Goal: Information Seeking & Learning: Learn about a topic

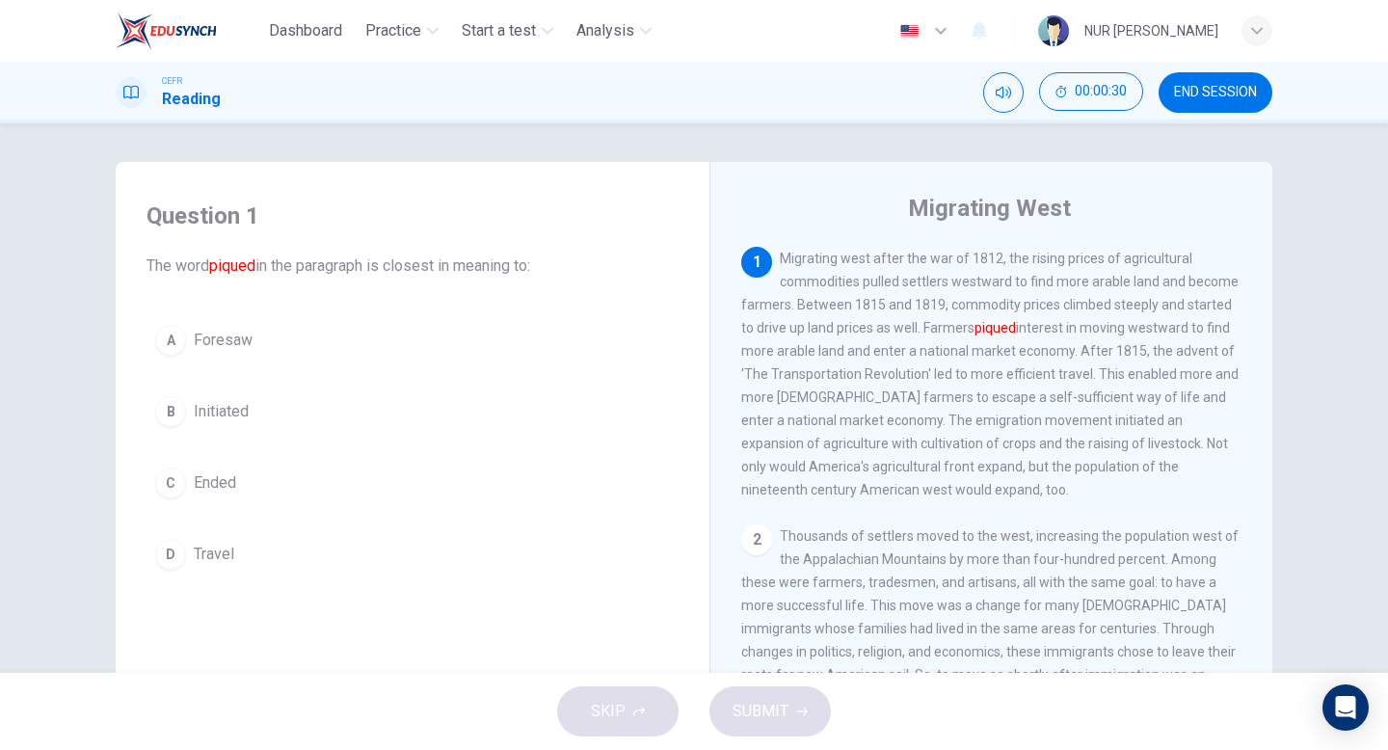
click at [546, 354] on button "A Foresaw" at bounding box center [413, 340] width 532 height 48
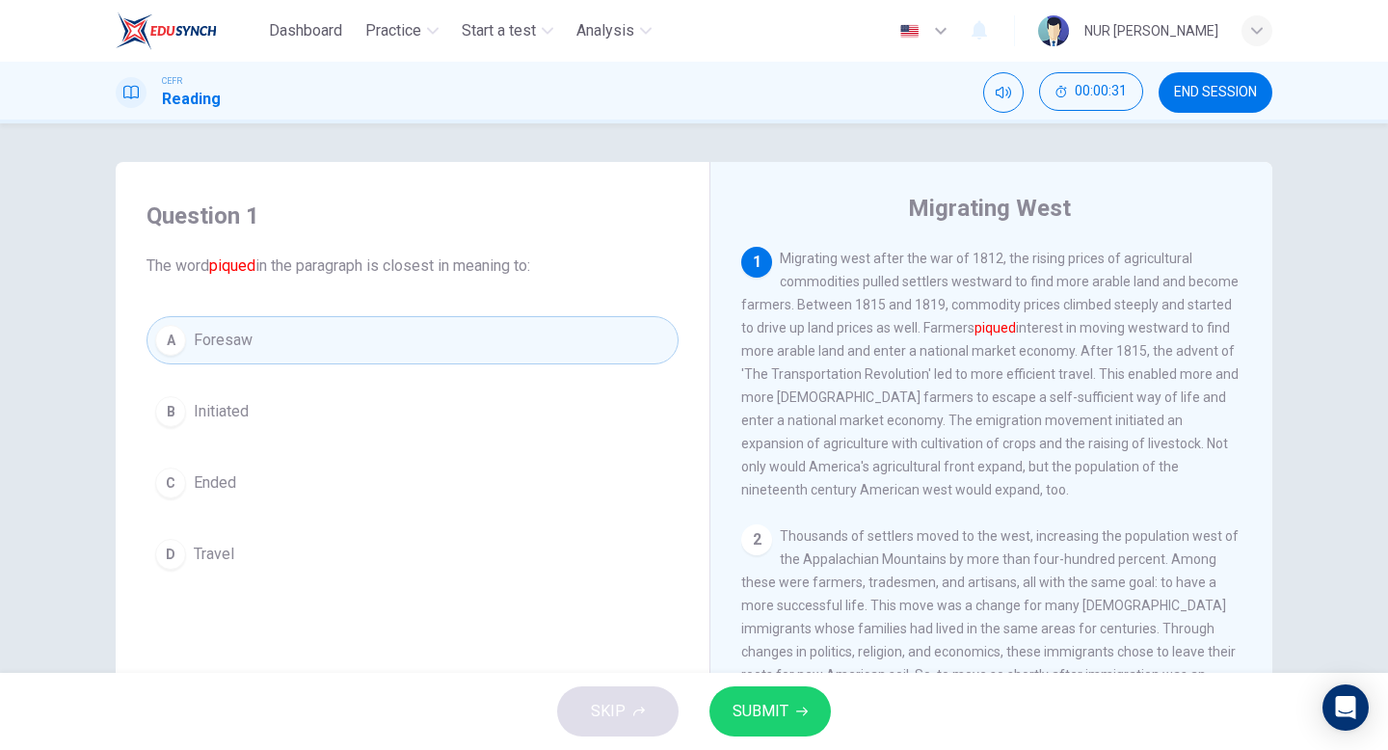
click at [790, 705] on button "SUBMIT" at bounding box center [769, 711] width 121 height 50
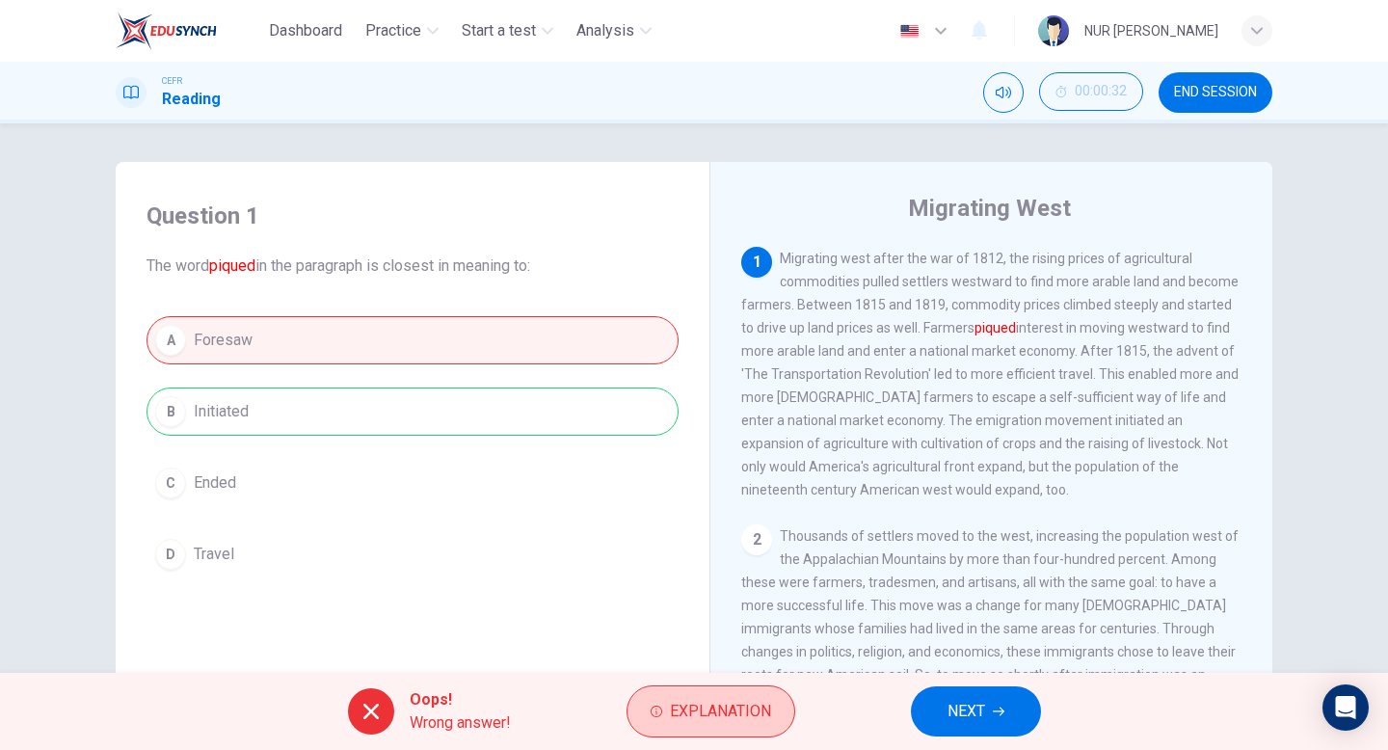
click at [753, 717] on span "Explanation" at bounding box center [720, 711] width 101 height 27
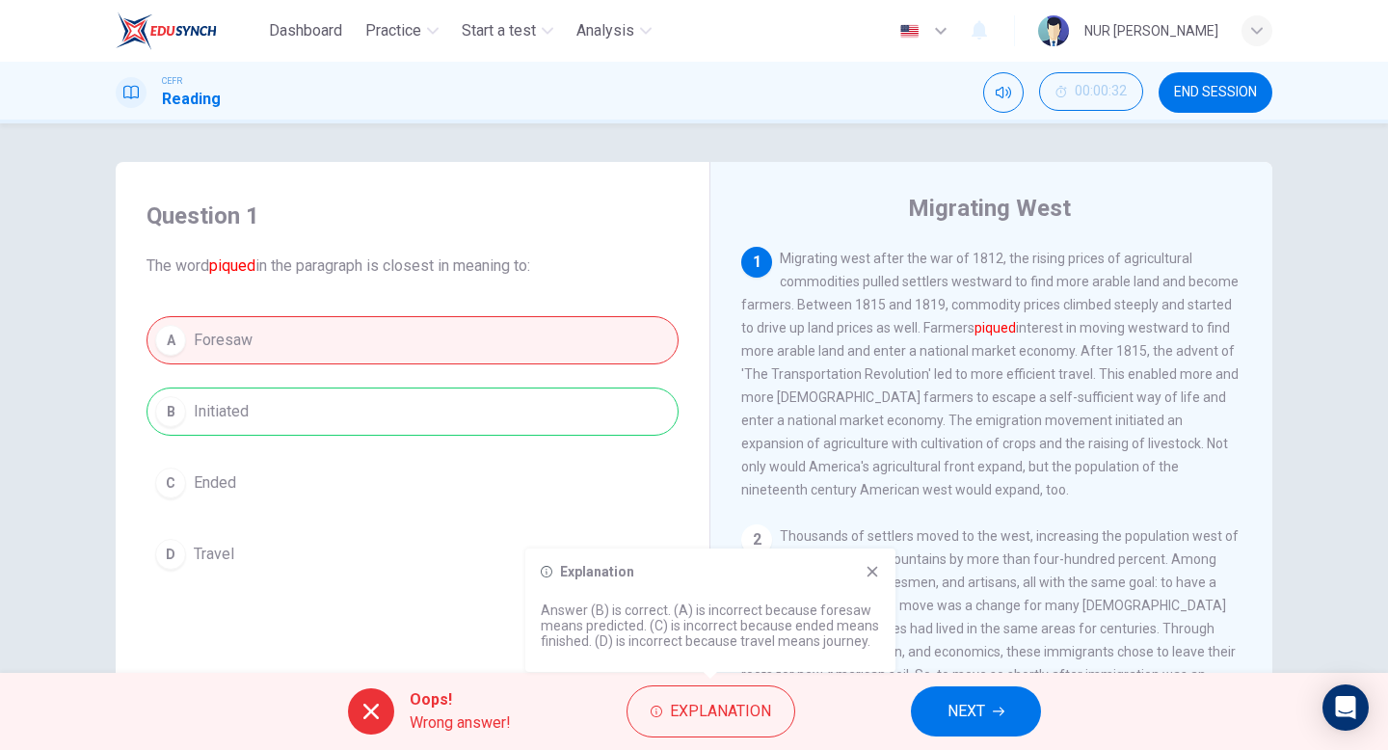
click at [977, 710] on span "NEXT" at bounding box center [966, 711] width 38 height 27
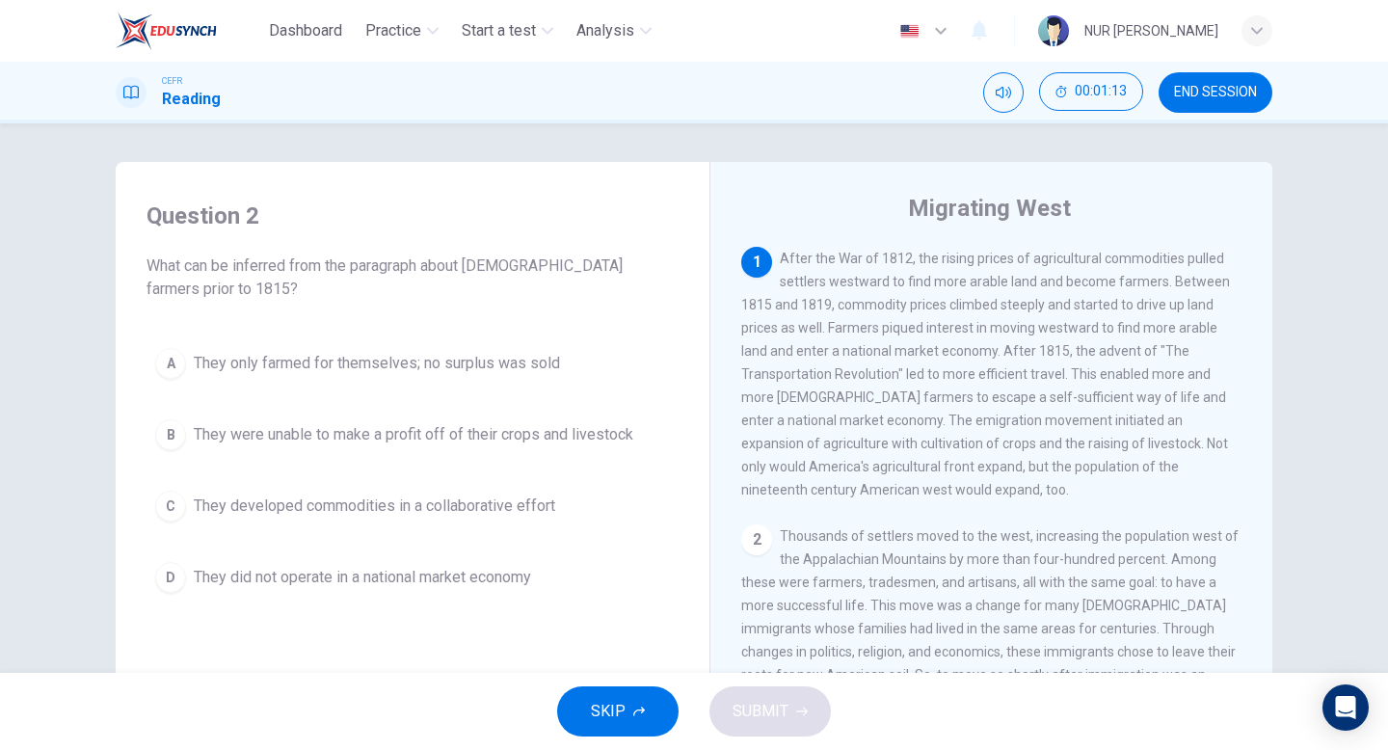
click at [512, 510] on span "They developed commodities in a collaborative effort" at bounding box center [374, 505] width 361 height 23
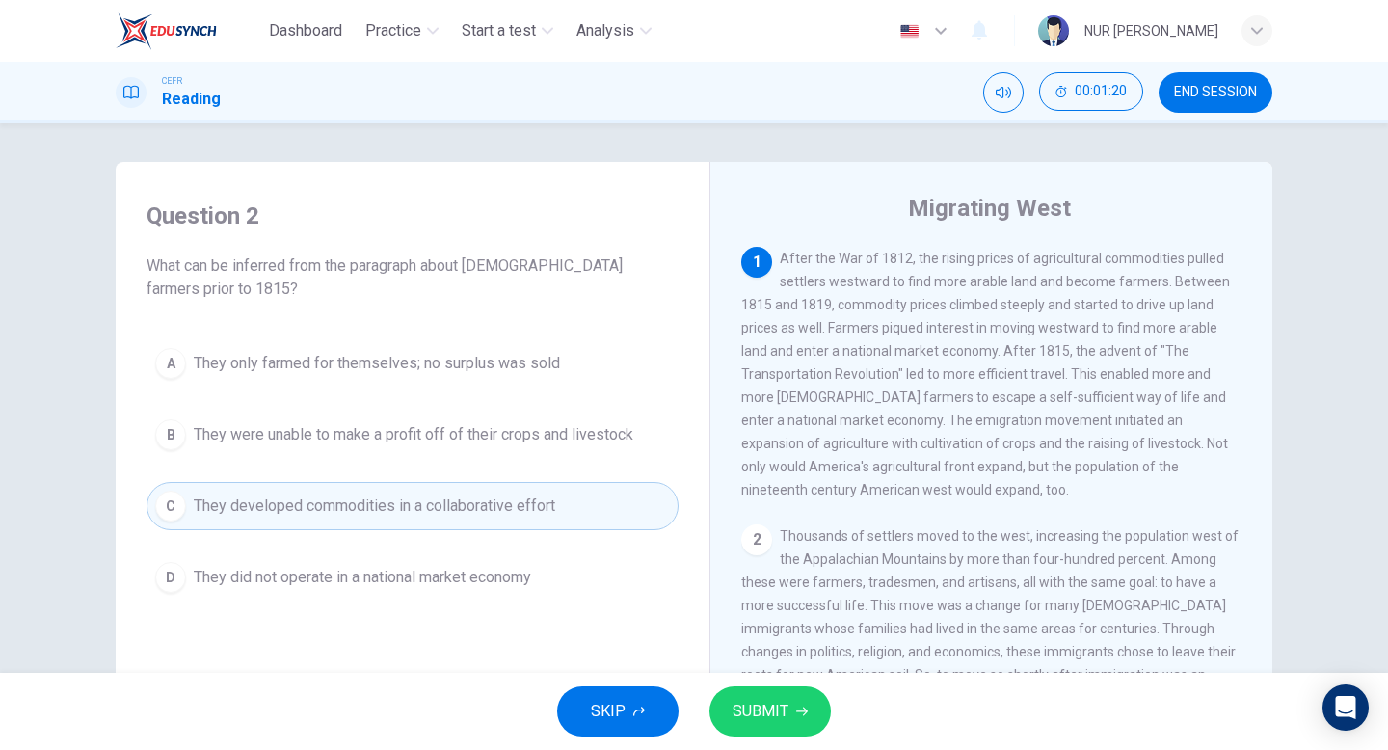
drag, startPoint x: 863, startPoint y: 404, endPoint x: 948, endPoint y: 398, distance: 86.0
click at [948, 398] on span "After the War of 1812, the rising prices of agricultural commodities pulled set…" at bounding box center [985, 374] width 489 height 247
click at [819, 715] on button "SUBMIT" at bounding box center [769, 711] width 121 height 50
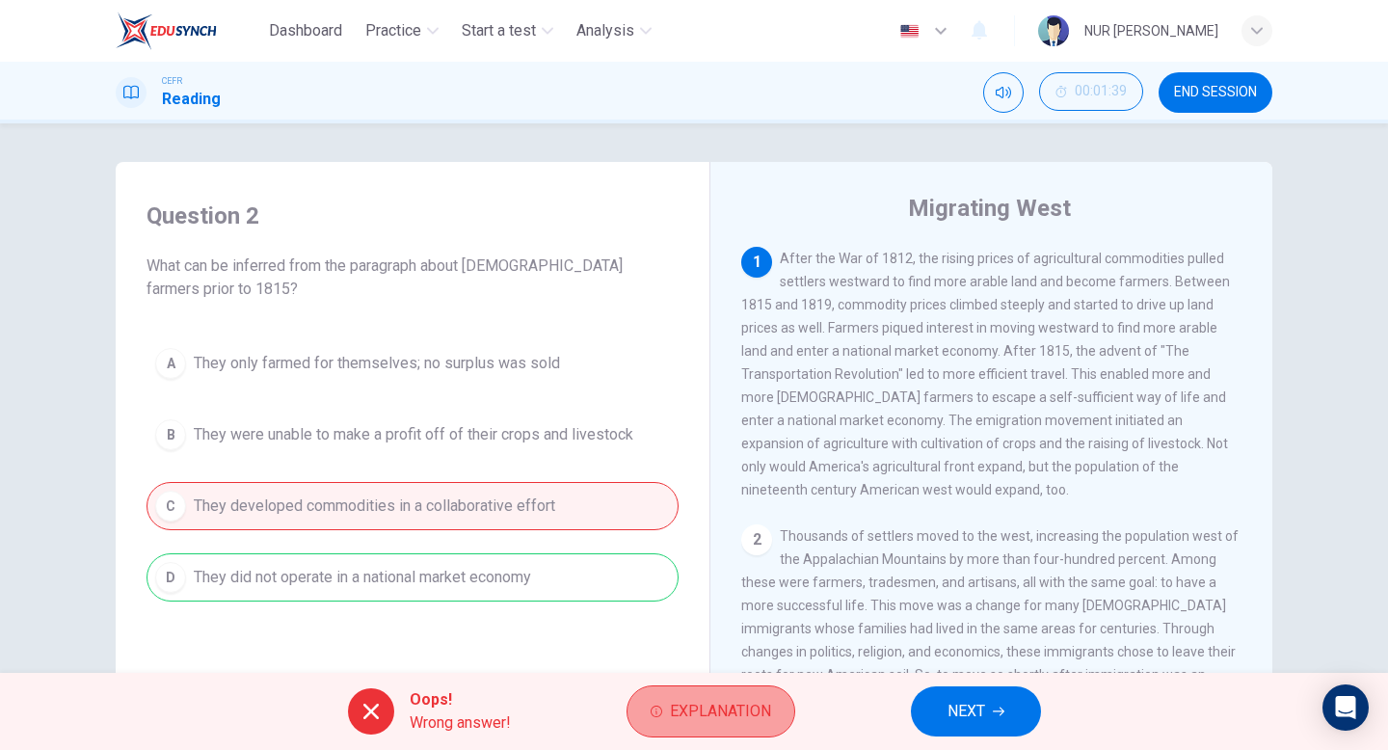
click at [680, 689] on button "Explanation" at bounding box center [710, 711] width 169 height 52
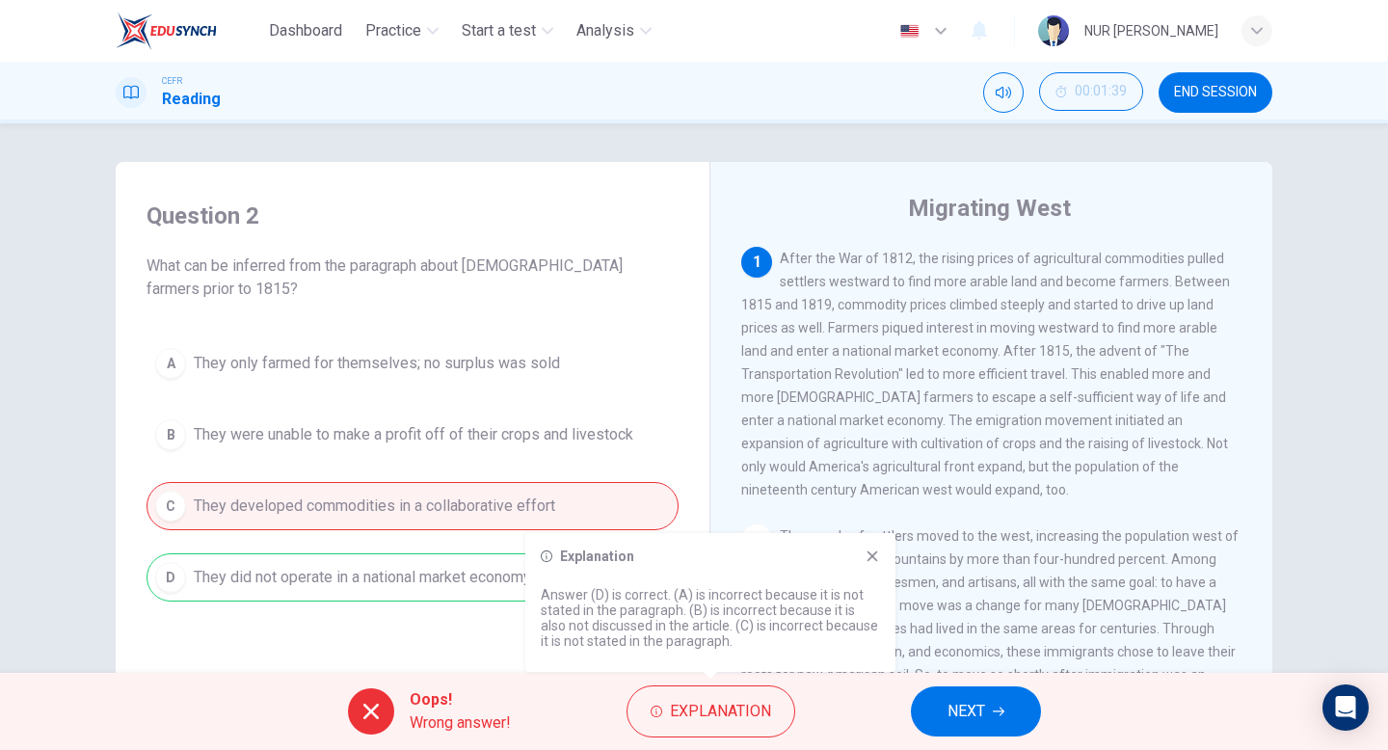
click at [933, 381] on span "After the War of 1812, the rising prices of agricultural commodities pulled set…" at bounding box center [985, 374] width 489 height 247
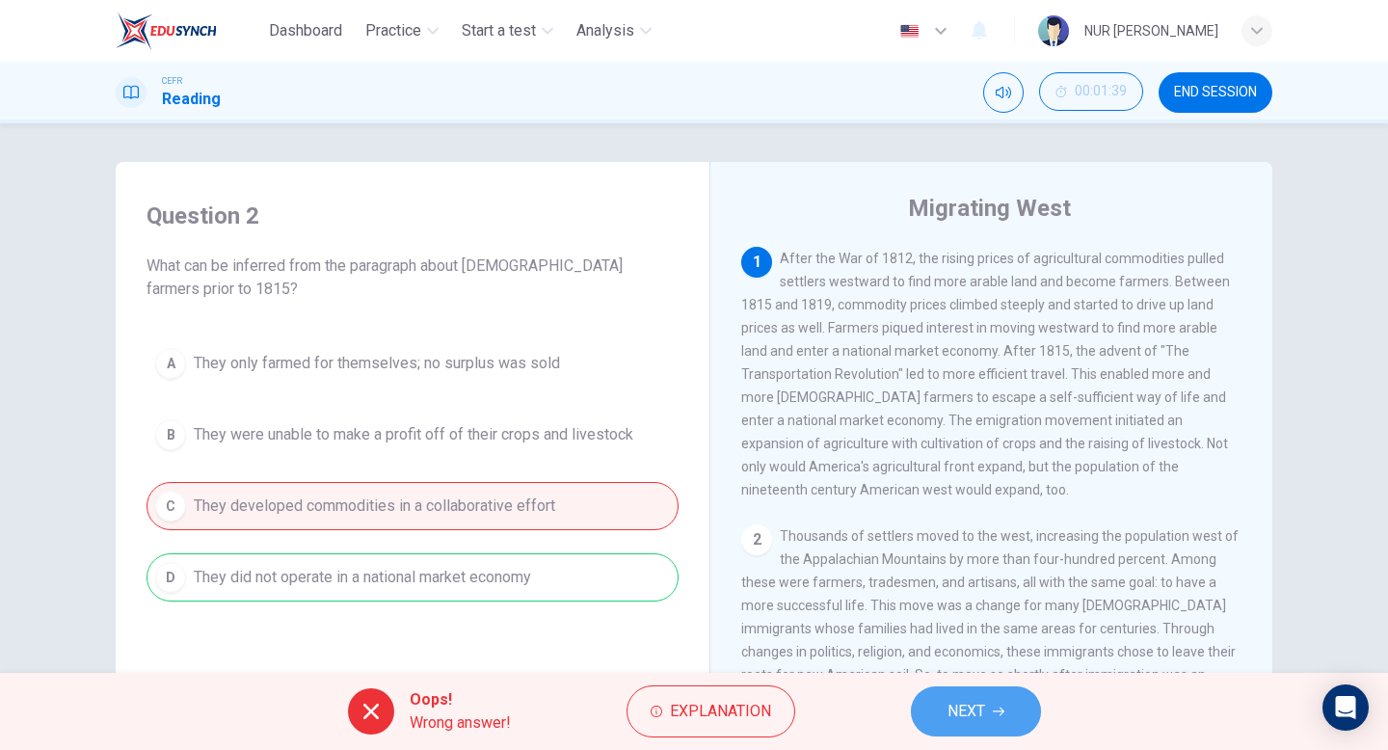
click at [985, 716] on span "NEXT" at bounding box center [966, 711] width 38 height 27
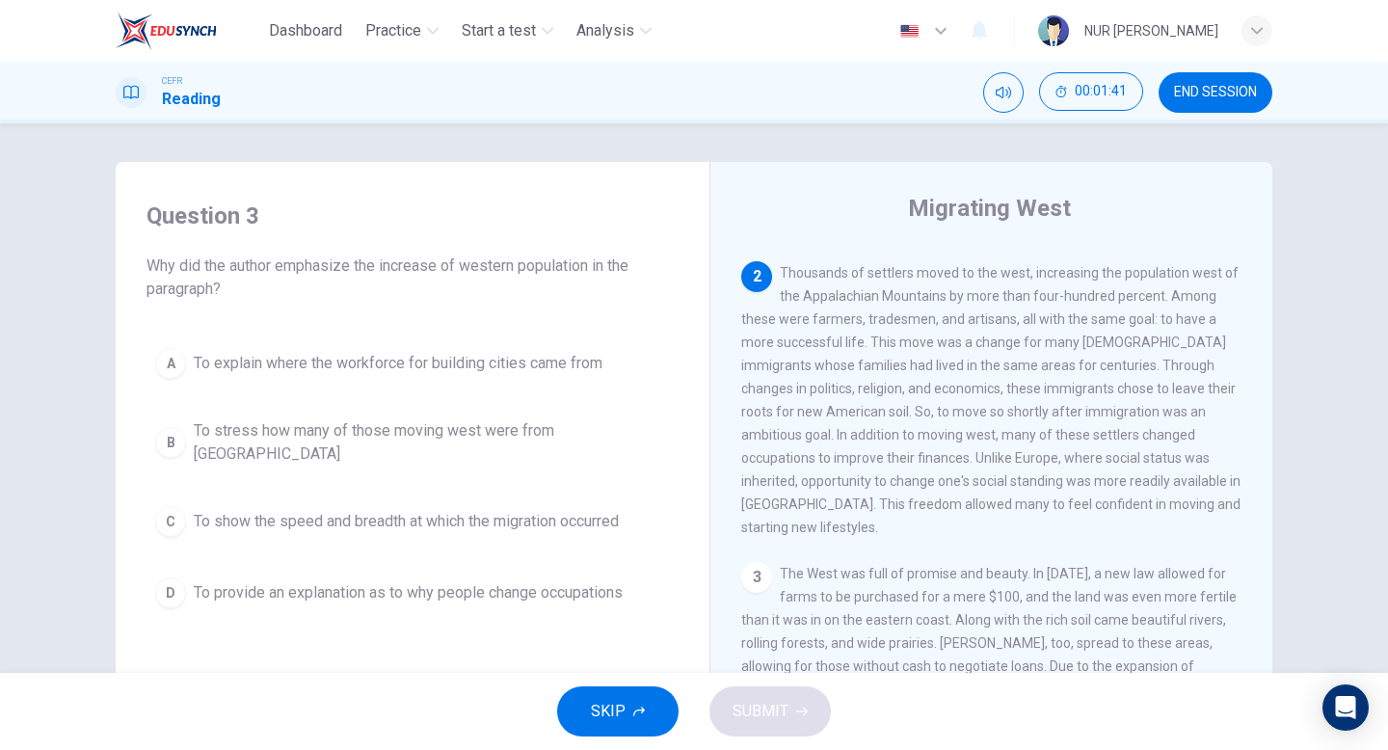
scroll to position [280, 0]
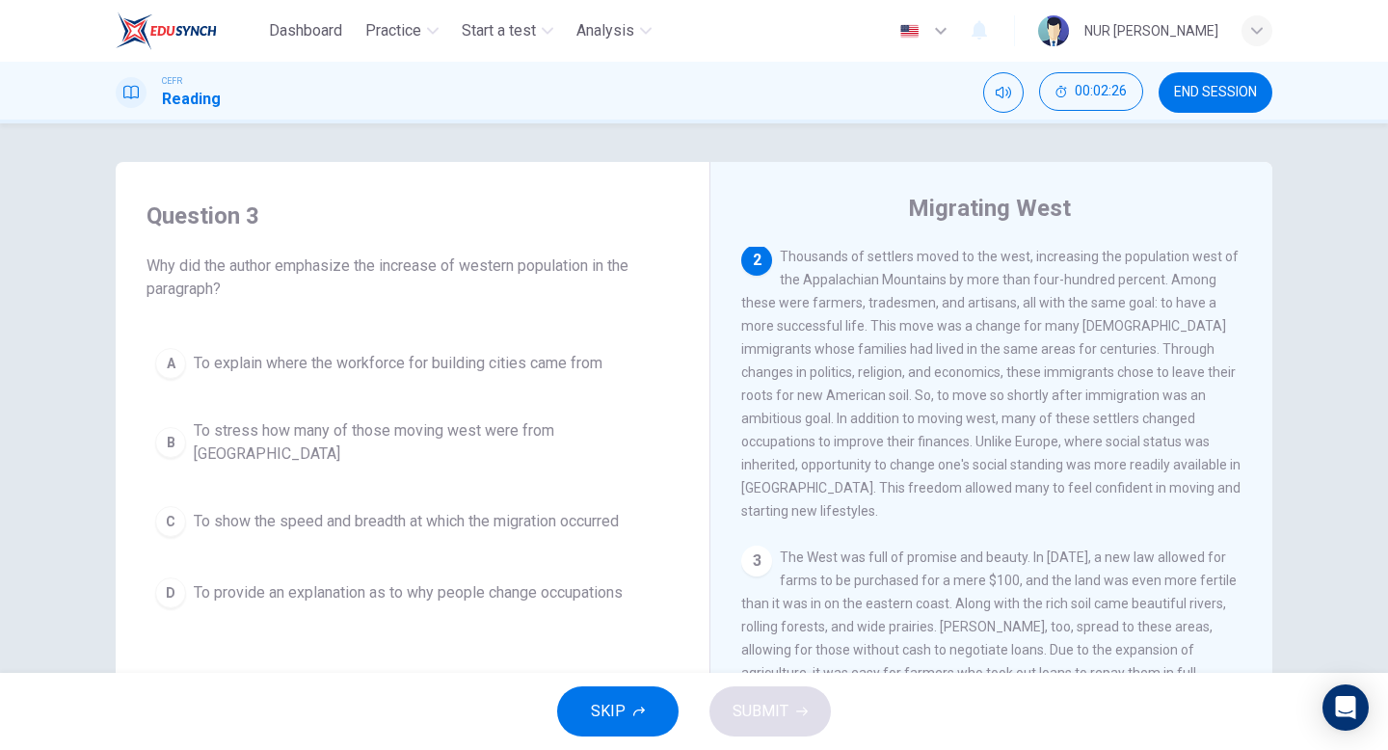
click at [655, 497] on button "C To show the speed and breadth at which the migration occurred" at bounding box center [413, 521] width 532 height 48
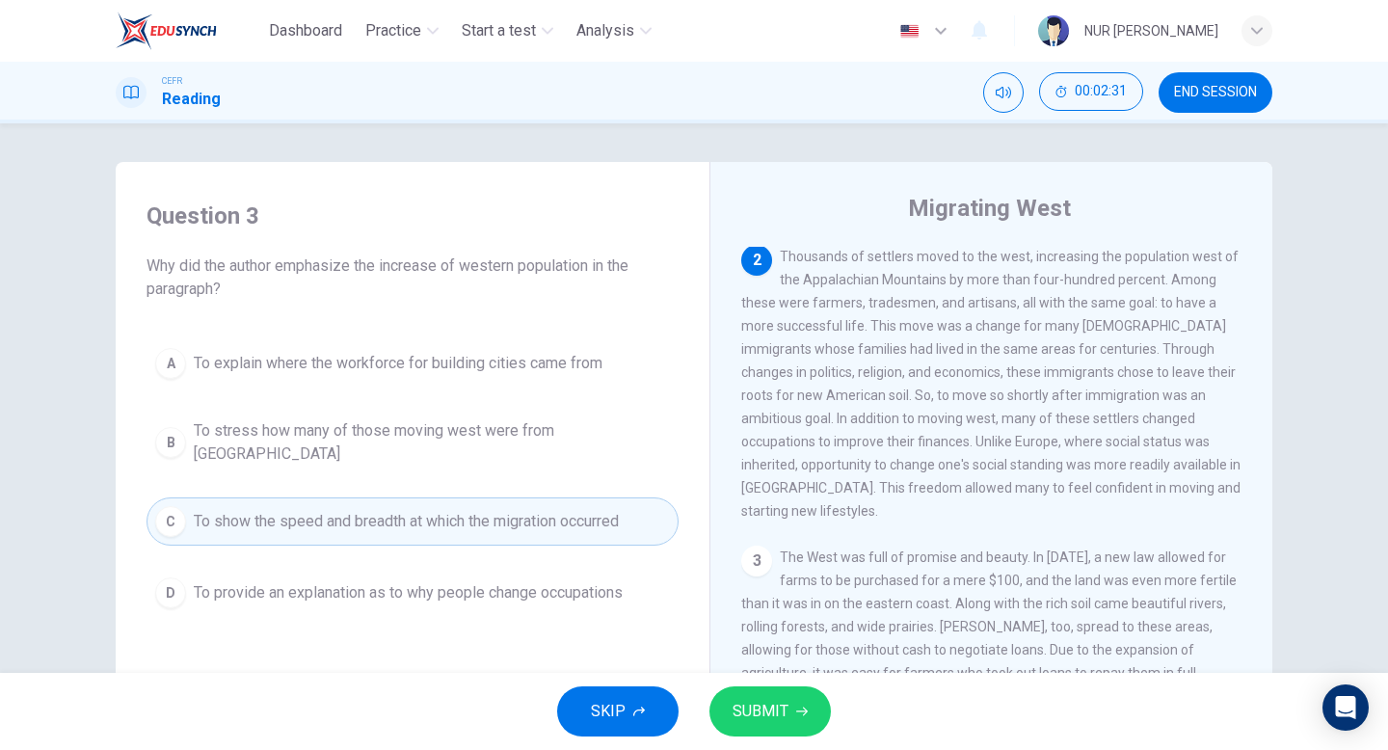
click at [776, 702] on span "SUBMIT" at bounding box center [761, 711] width 56 height 27
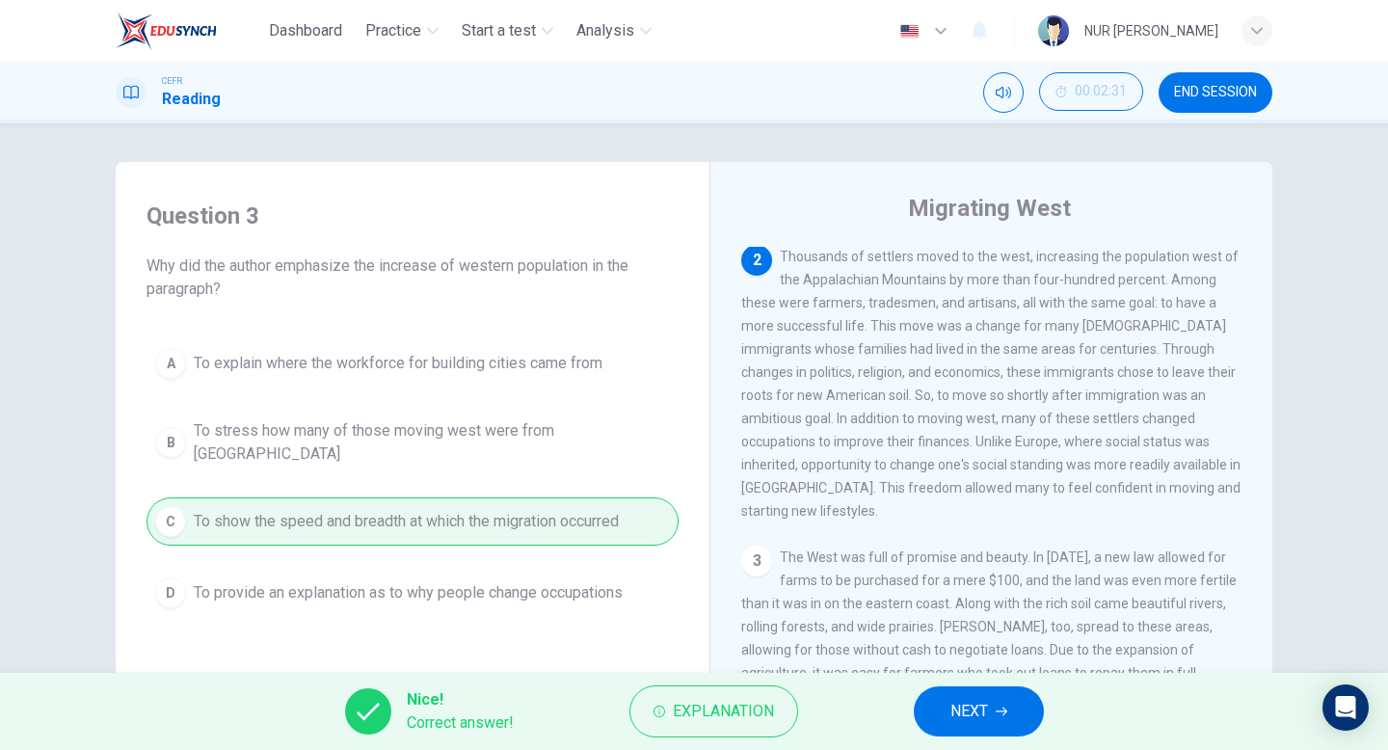
click at [964, 691] on button "NEXT" at bounding box center [979, 711] width 130 height 50
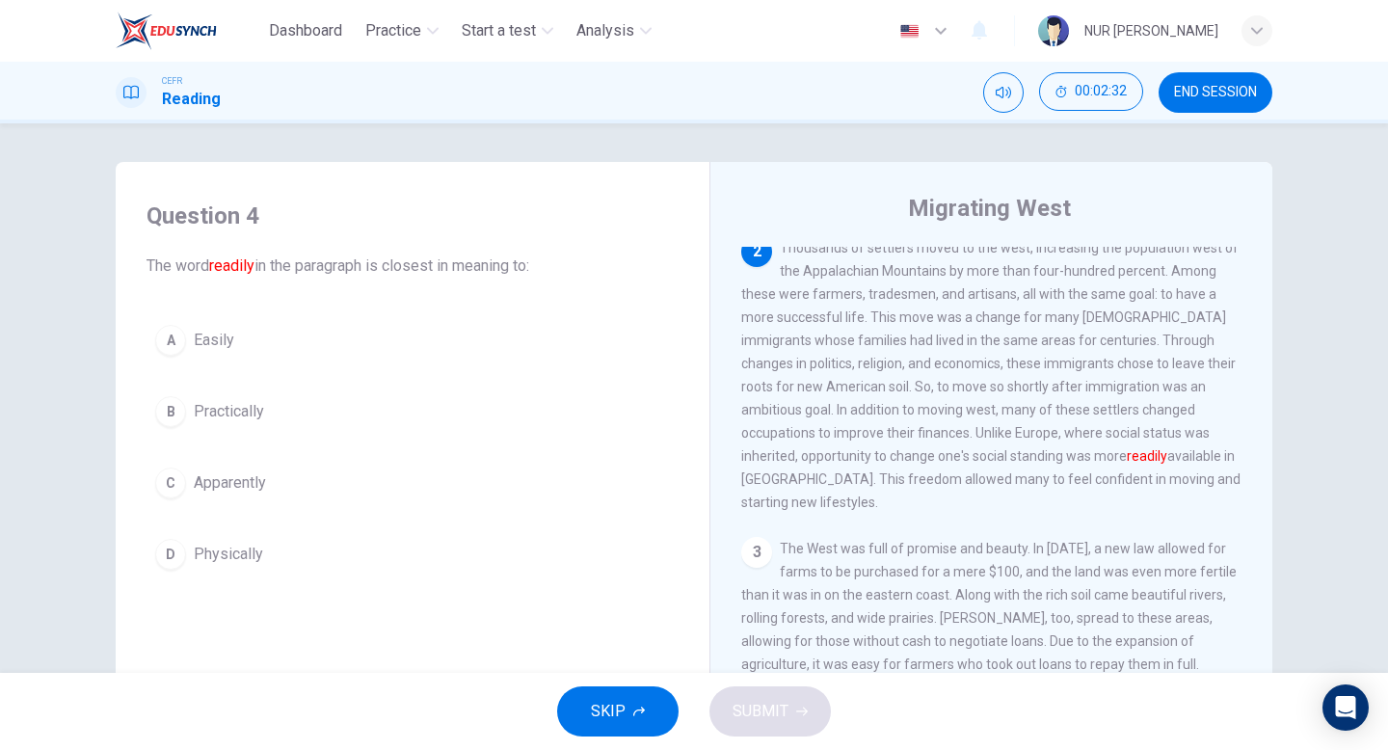
scroll to position [291, 0]
click at [530, 491] on button "C Apparently" at bounding box center [413, 483] width 532 height 48
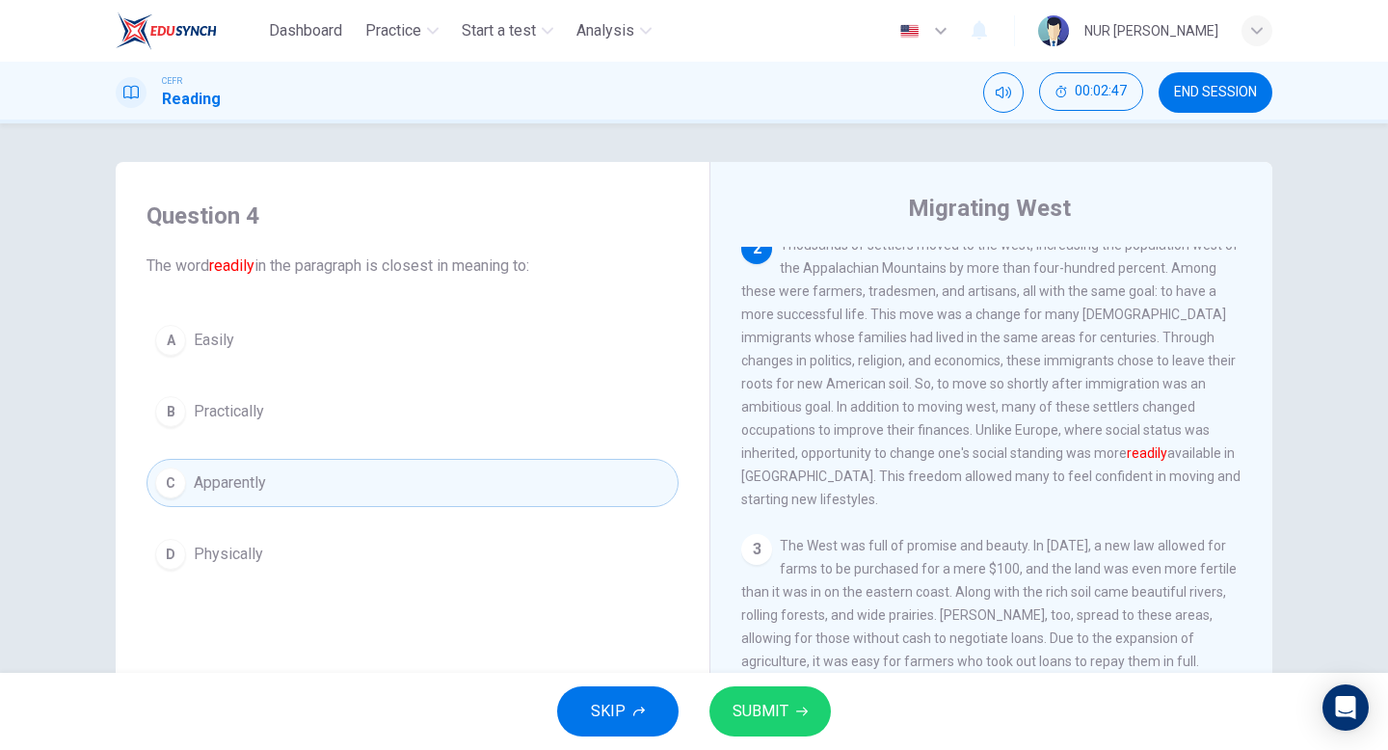
click at [441, 339] on button "A Easily" at bounding box center [413, 340] width 532 height 48
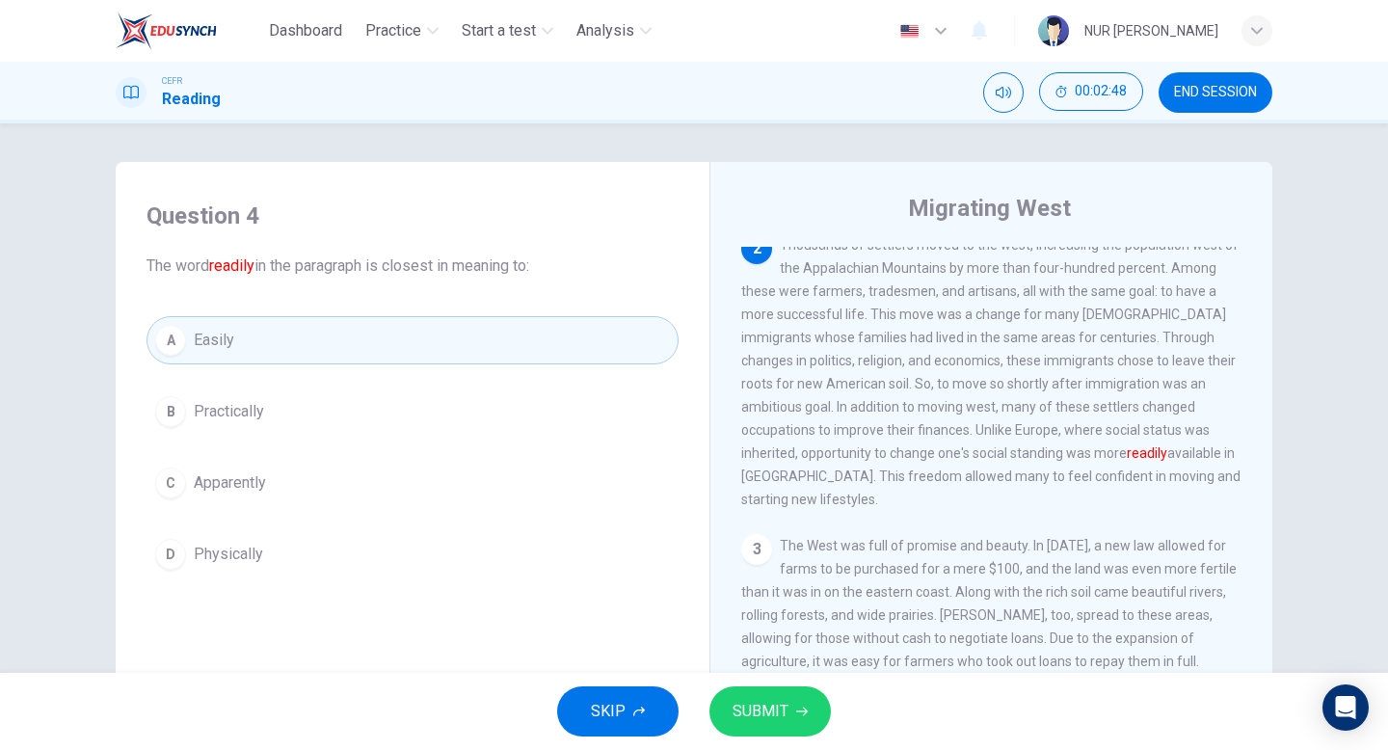
click at [768, 709] on span "SUBMIT" at bounding box center [761, 711] width 56 height 27
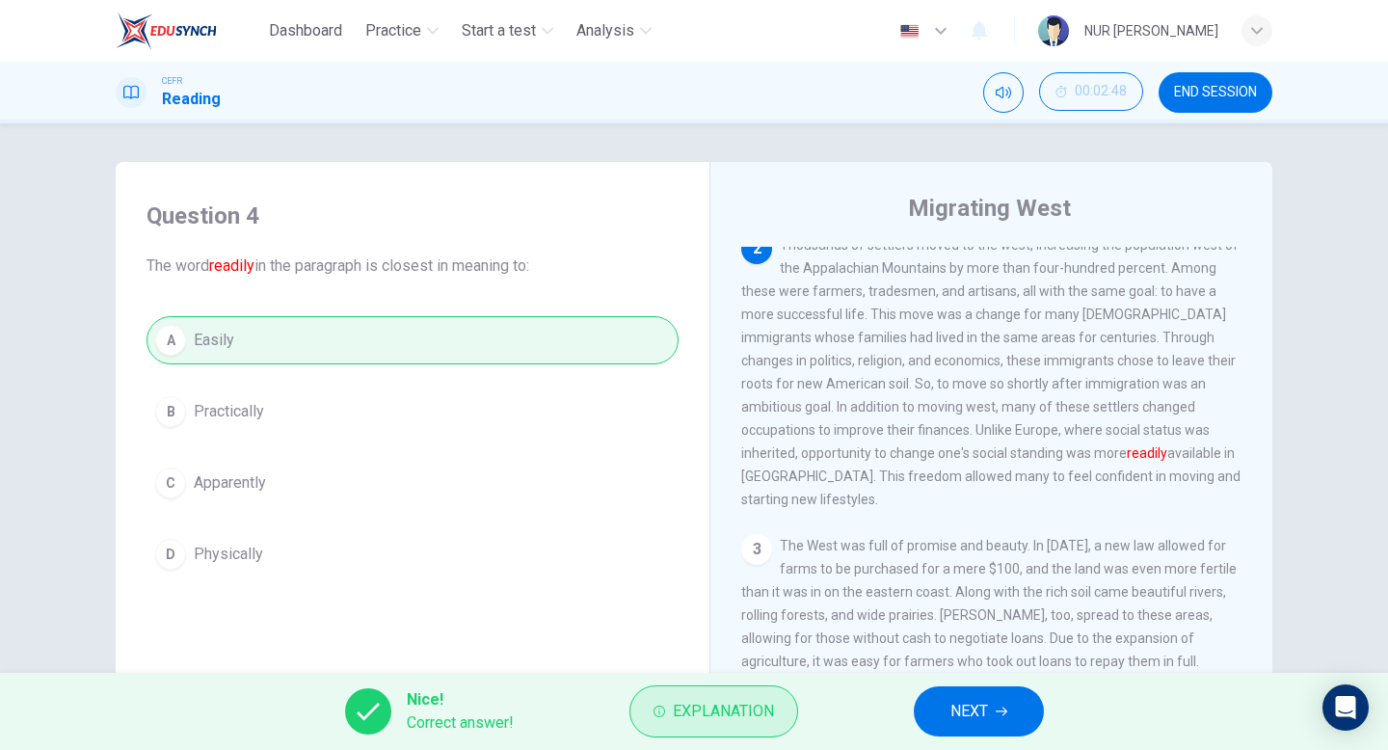
click at [773, 691] on button "Explanation" at bounding box center [713, 711] width 169 height 52
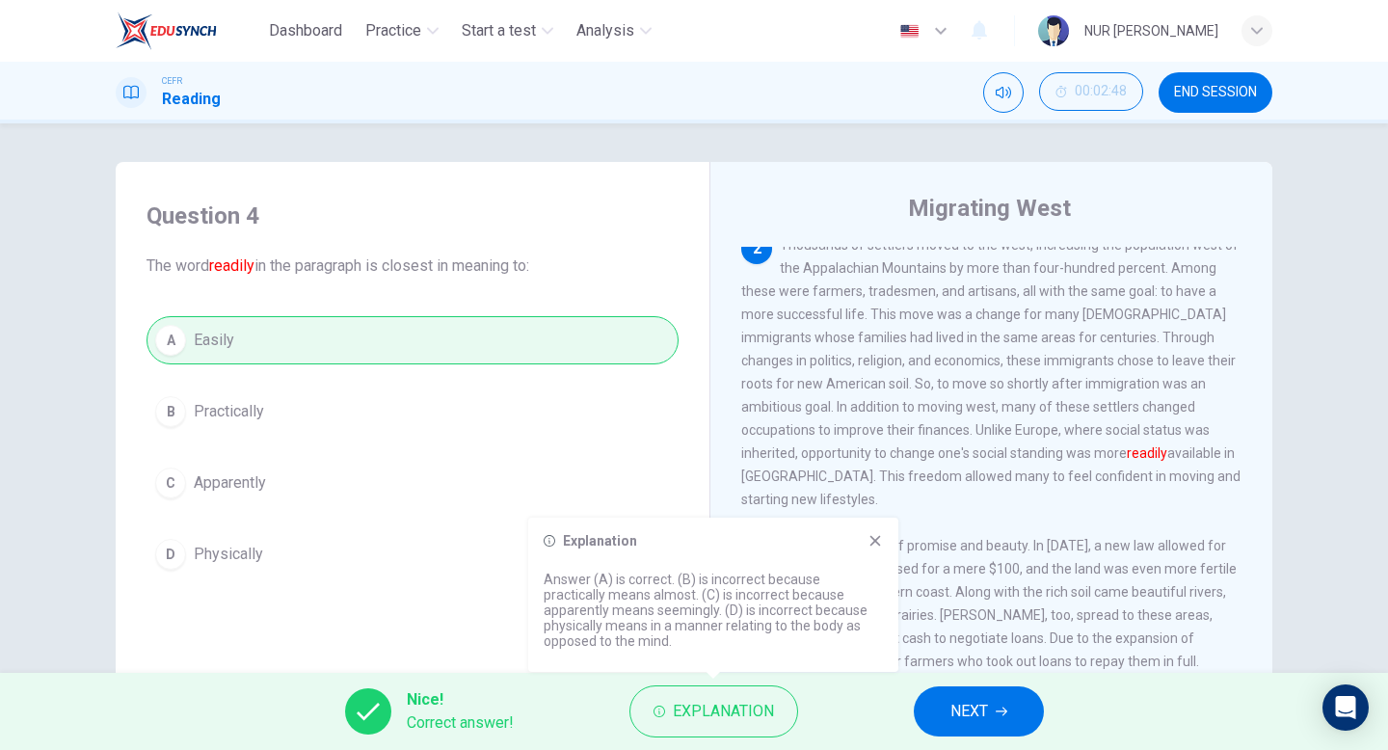
click at [936, 694] on button "NEXT" at bounding box center [979, 711] width 130 height 50
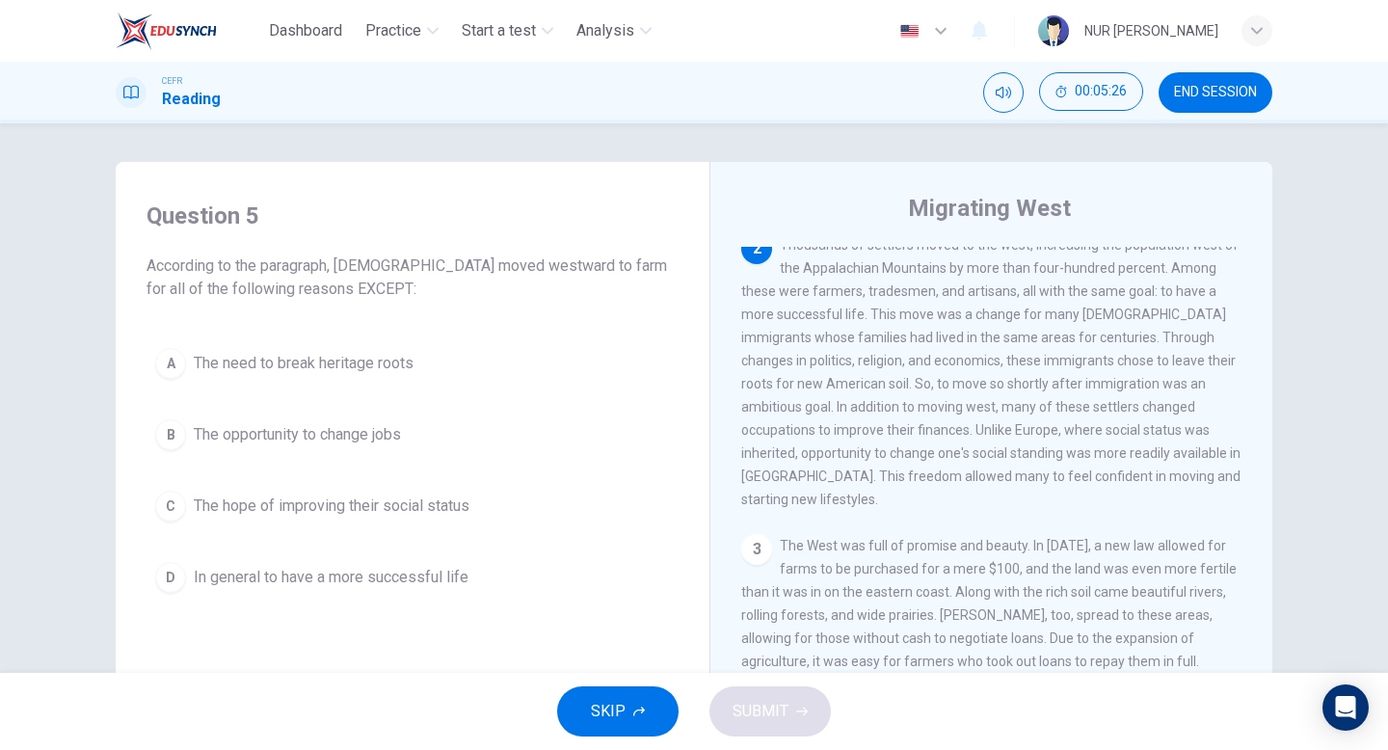
click at [563, 351] on button "A The need to break heritage roots" at bounding box center [413, 363] width 532 height 48
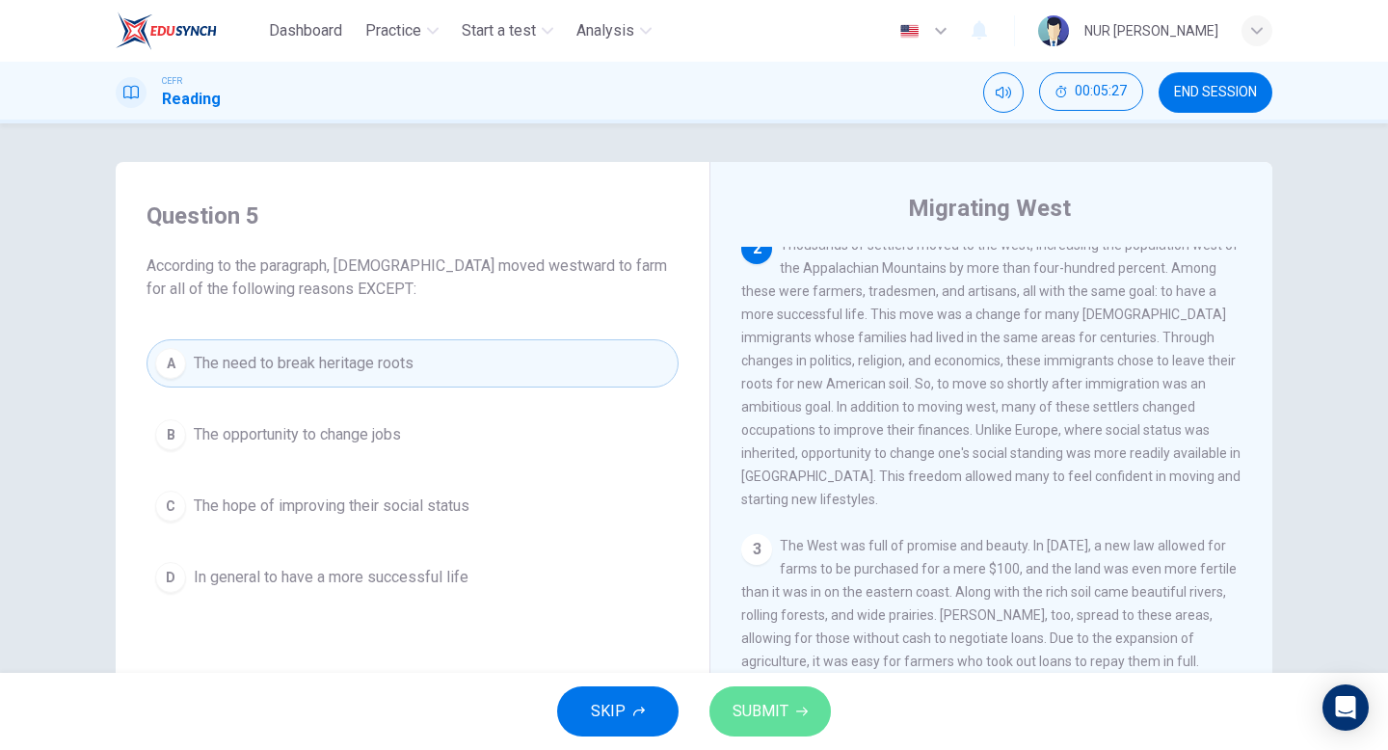
click at [759, 733] on button "SUBMIT" at bounding box center [769, 711] width 121 height 50
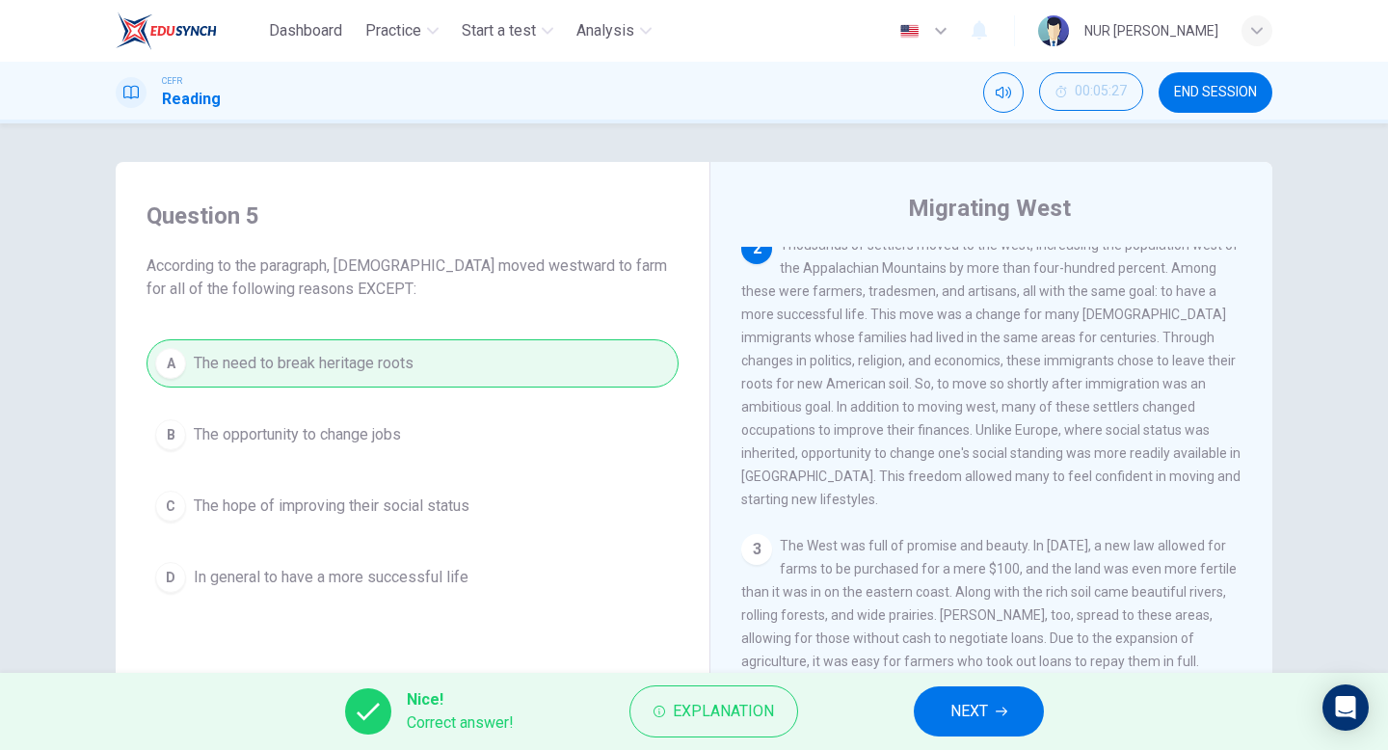
click at [982, 706] on span "NEXT" at bounding box center [969, 711] width 38 height 27
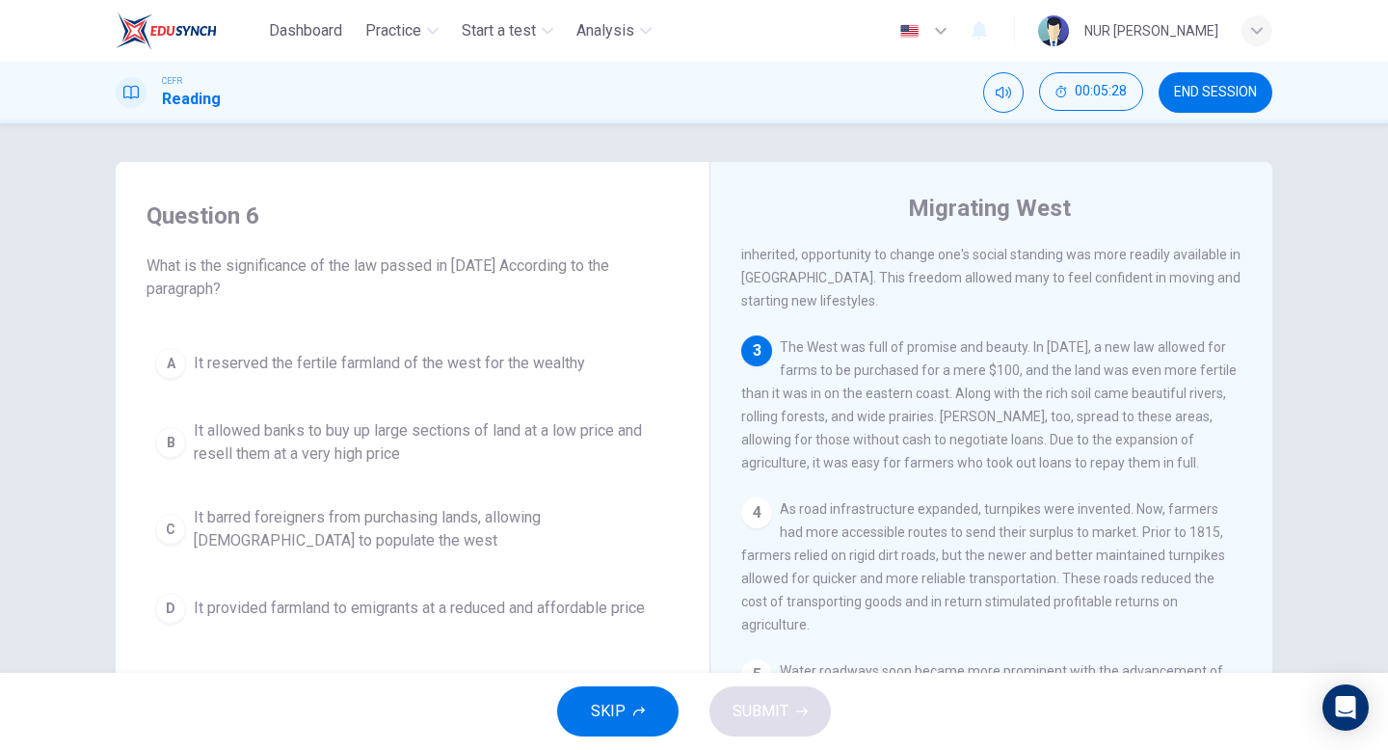
scroll to position [494, 0]
click at [556, 630] on button "D It provided farmland to emigrants at a reduced and affordable price" at bounding box center [413, 608] width 532 height 48
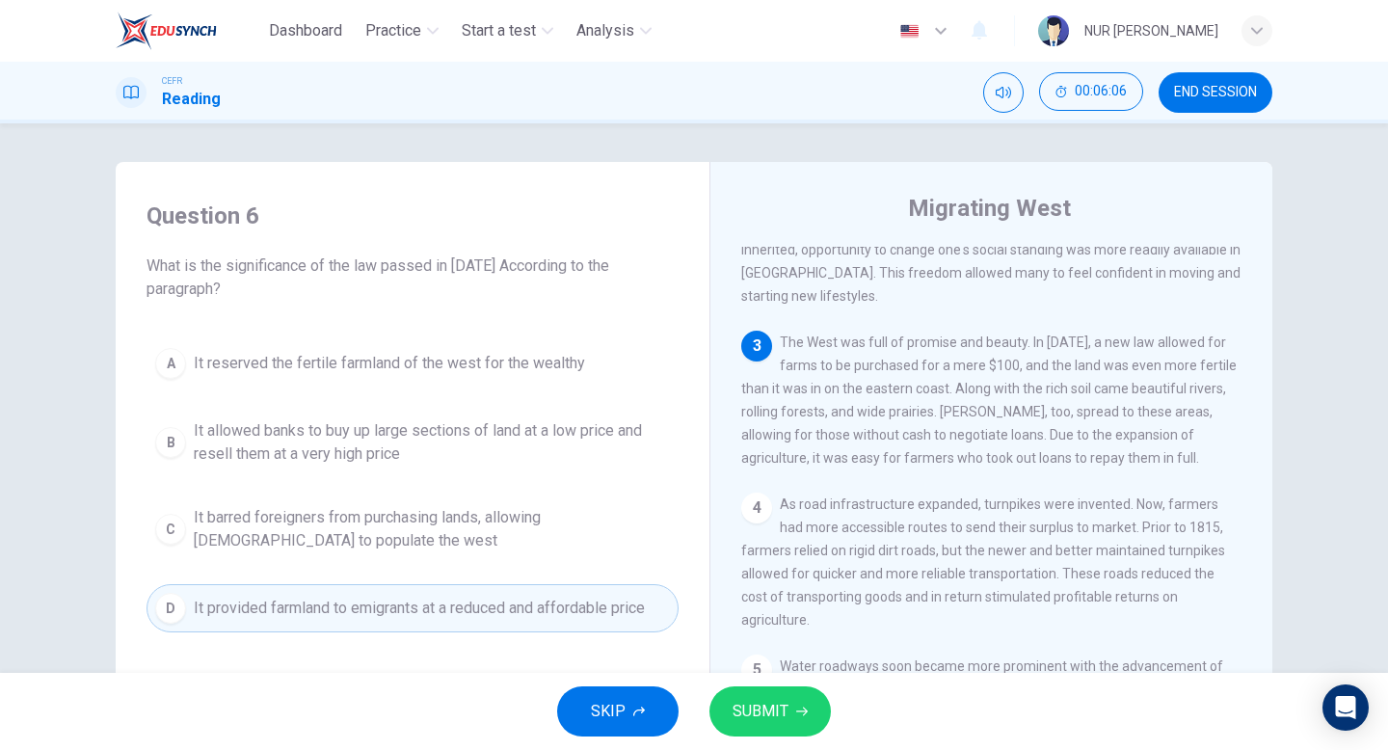
click at [736, 707] on span "SUBMIT" at bounding box center [761, 711] width 56 height 27
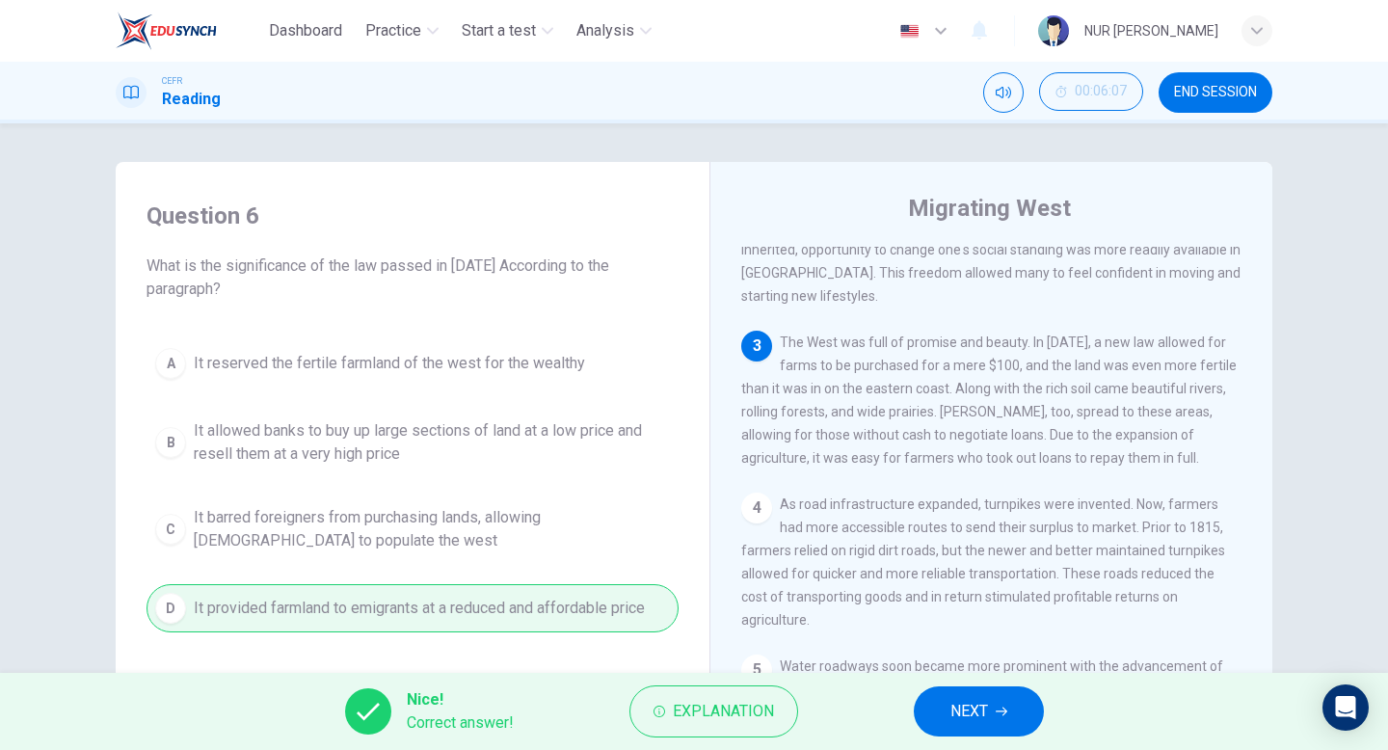
click at [1003, 707] on icon "button" at bounding box center [1002, 711] width 12 height 9
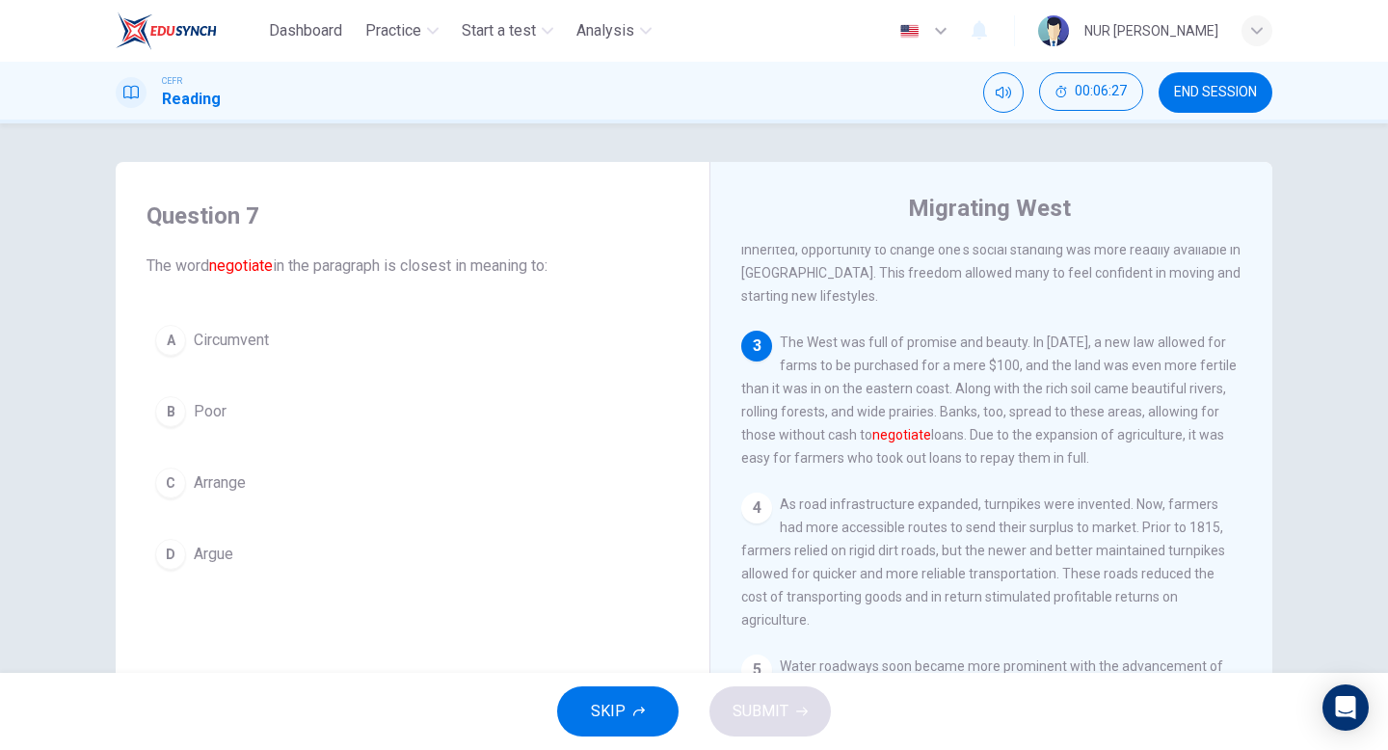
click at [413, 469] on button "C Arrange" at bounding box center [413, 483] width 532 height 48
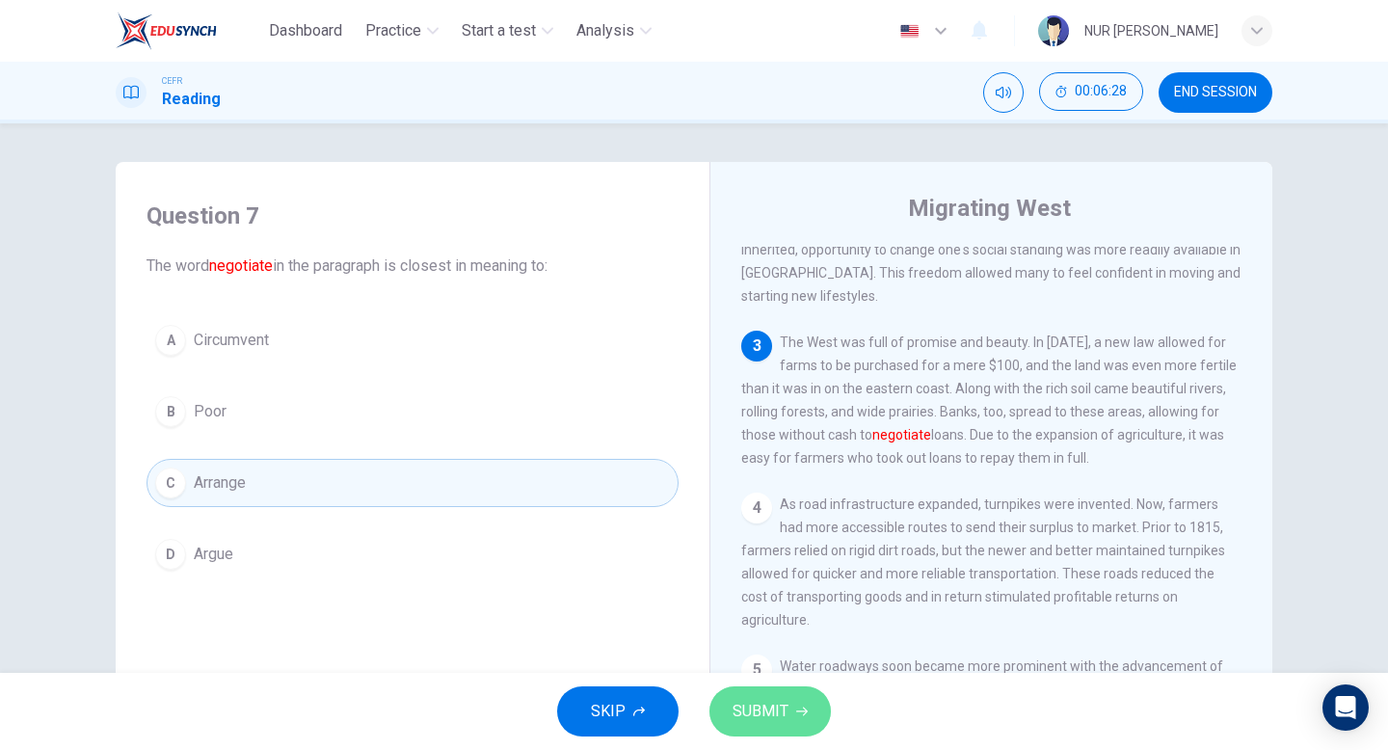
click at [779, 729] on button "SUBMIT" at bounding box center [769, 711] width 121 height 50
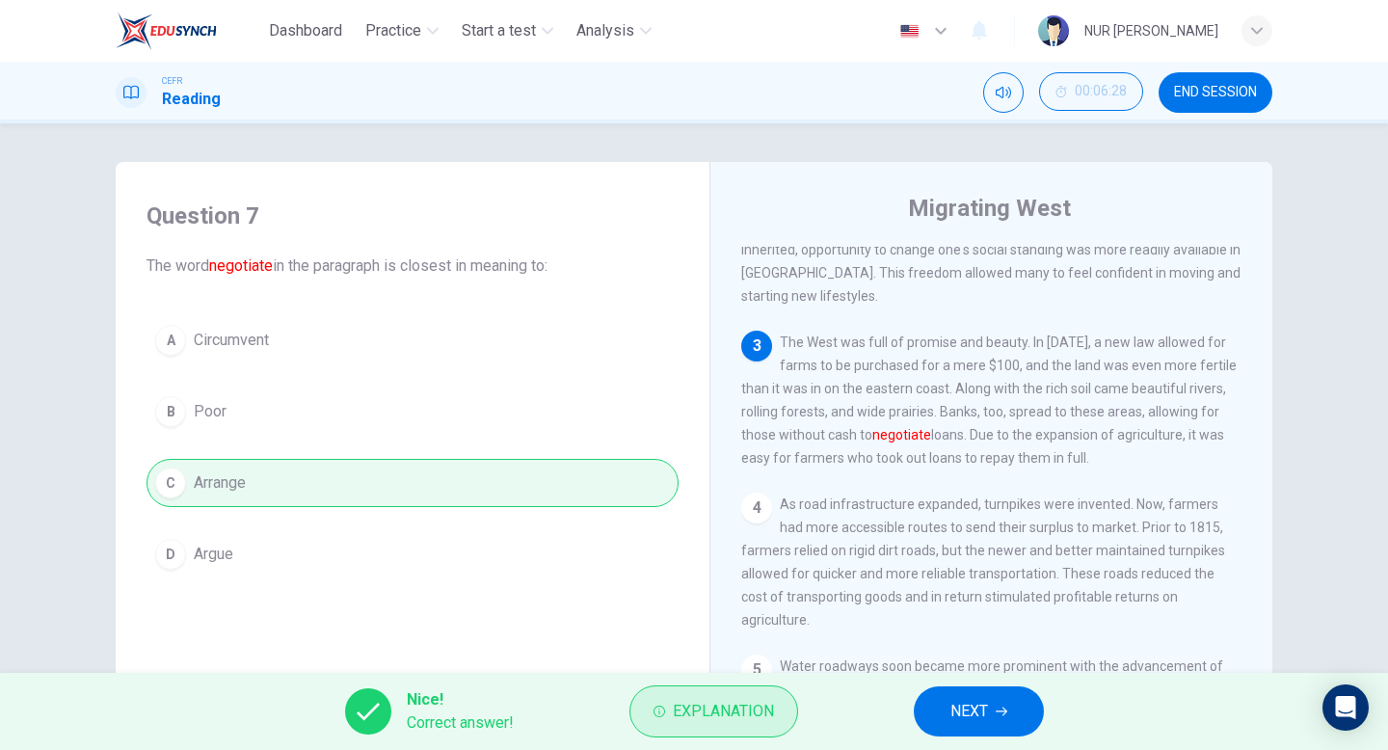
click at [780, 718] on button "Explanation" at bounding box center [713, 711] width 169 height 52
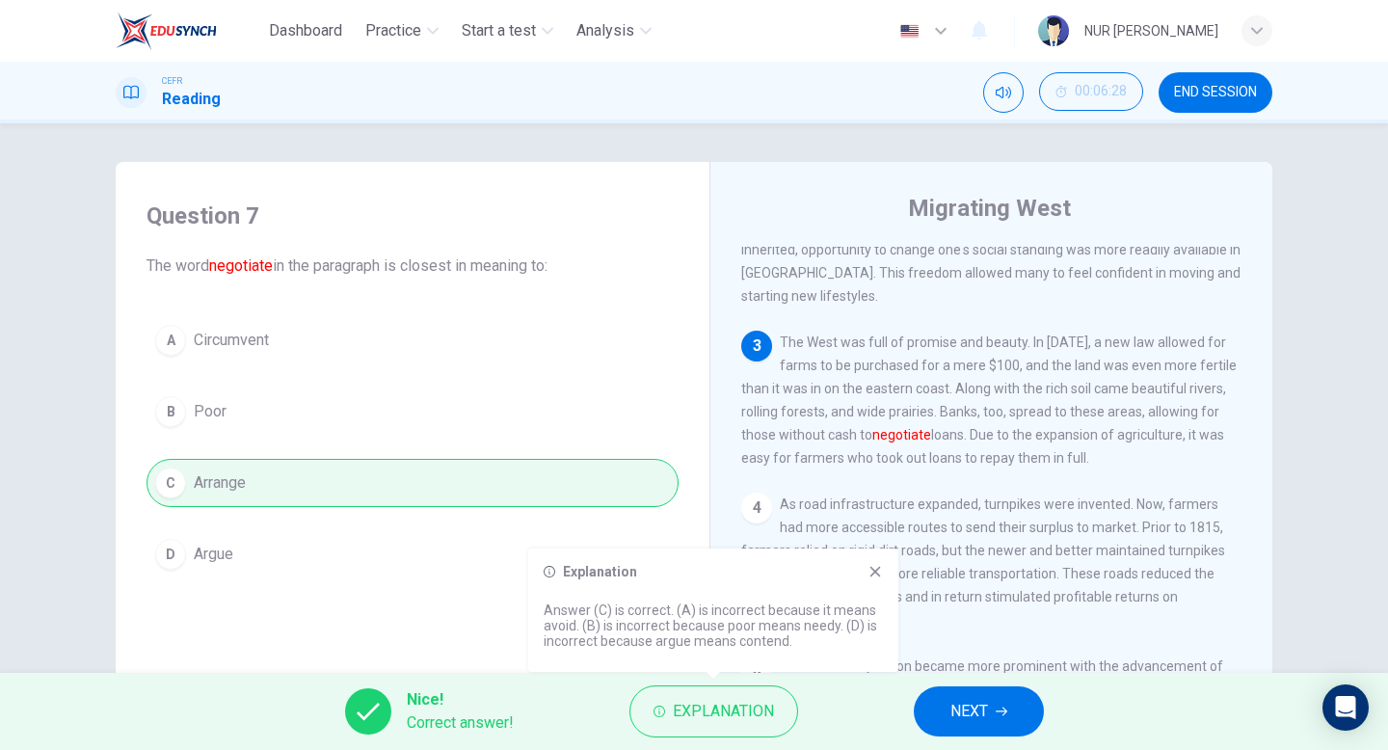
click at [988, 703] on span "NEXT" at bounding box center [969, 711] width 38 height 27
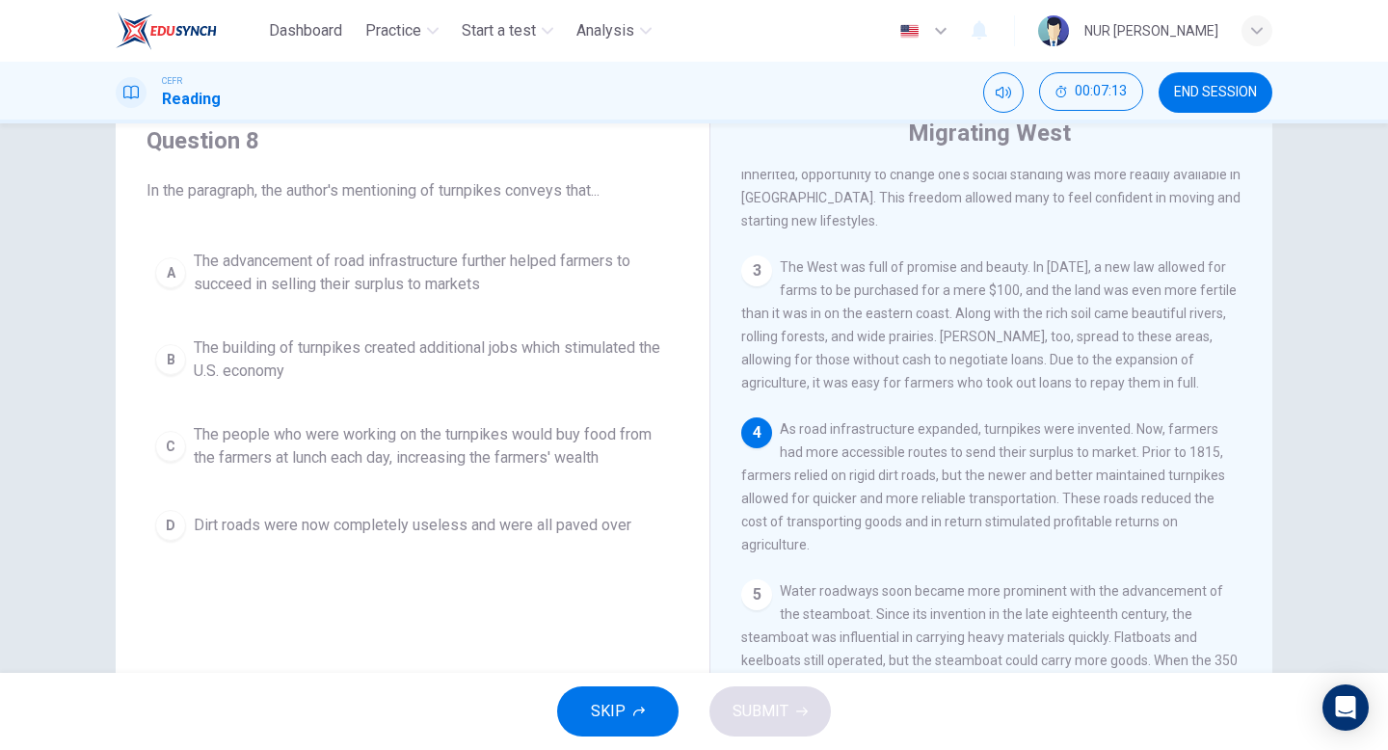
scroll to position [67, 0]
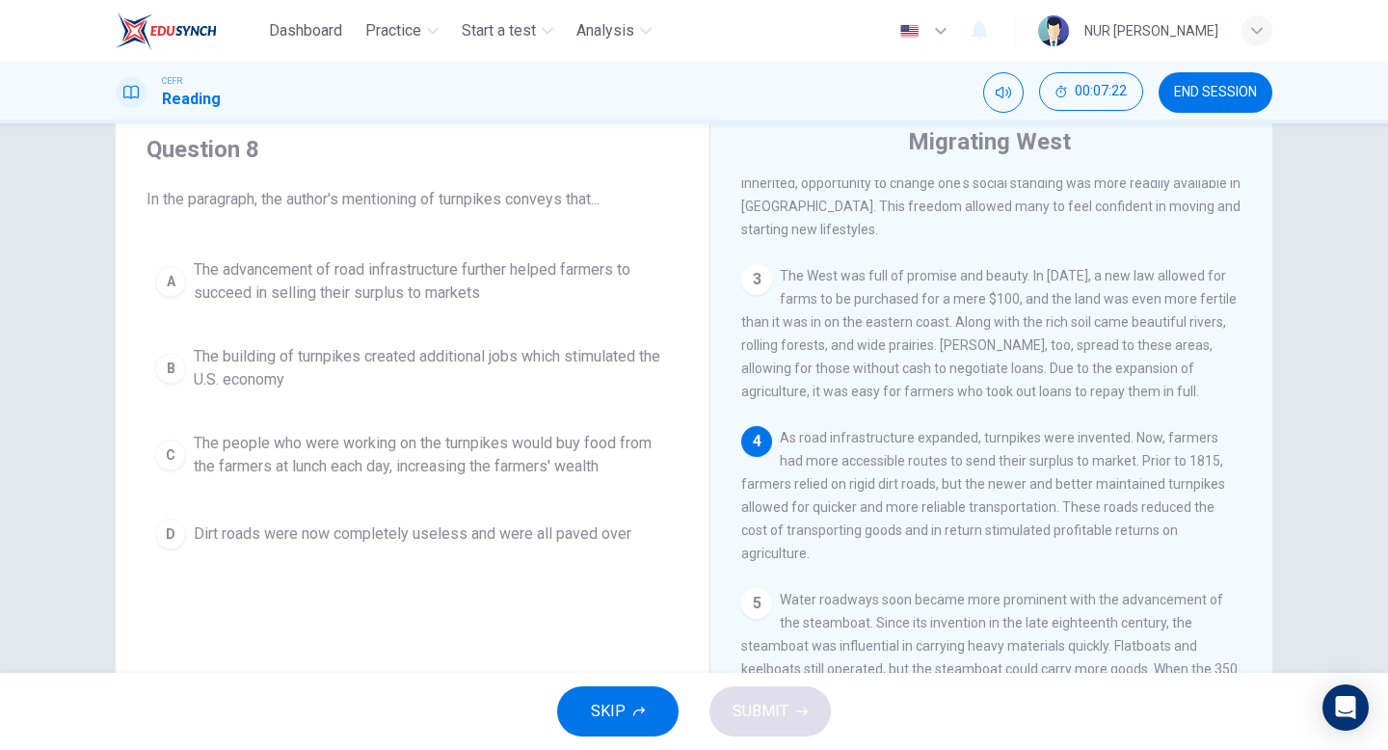
click at [524, 289] on span "The advancement of road infrastructure further helped farmers to succeed in sel…" at bounding box center [432, 281] width 476 height 46
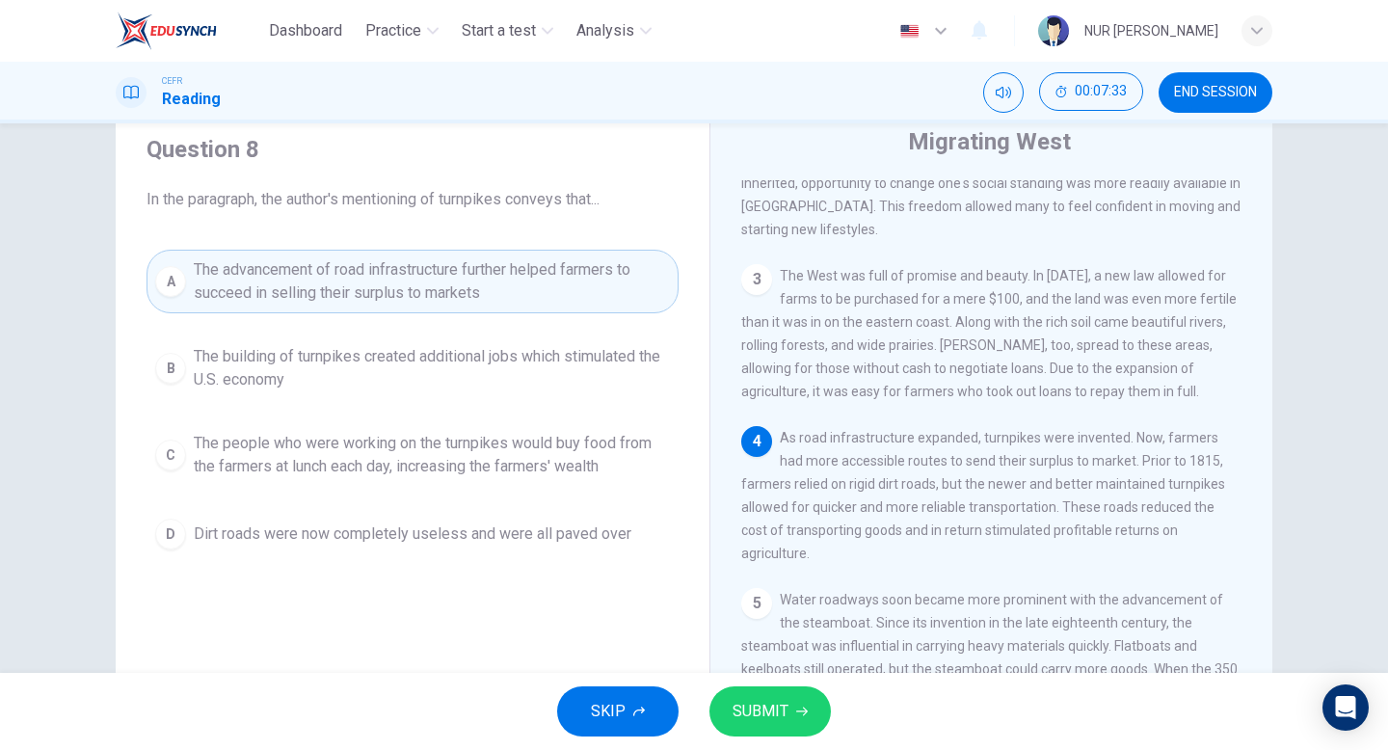
click at [770, 714] on span "SUBMIT" at bounding box center [761, 711] width 56 height 27
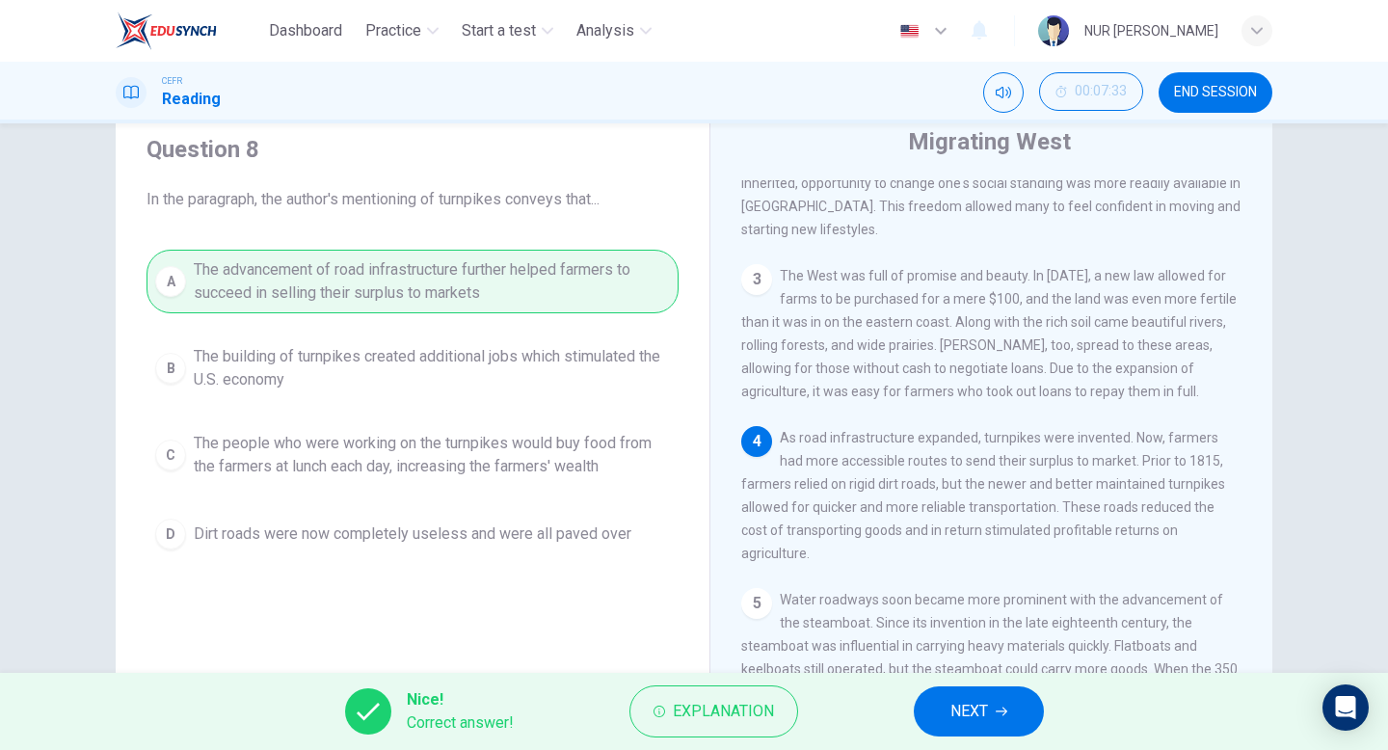
click at [936, 698] on button "NEXT" at bounding box center [979, 711] width 130 height 50
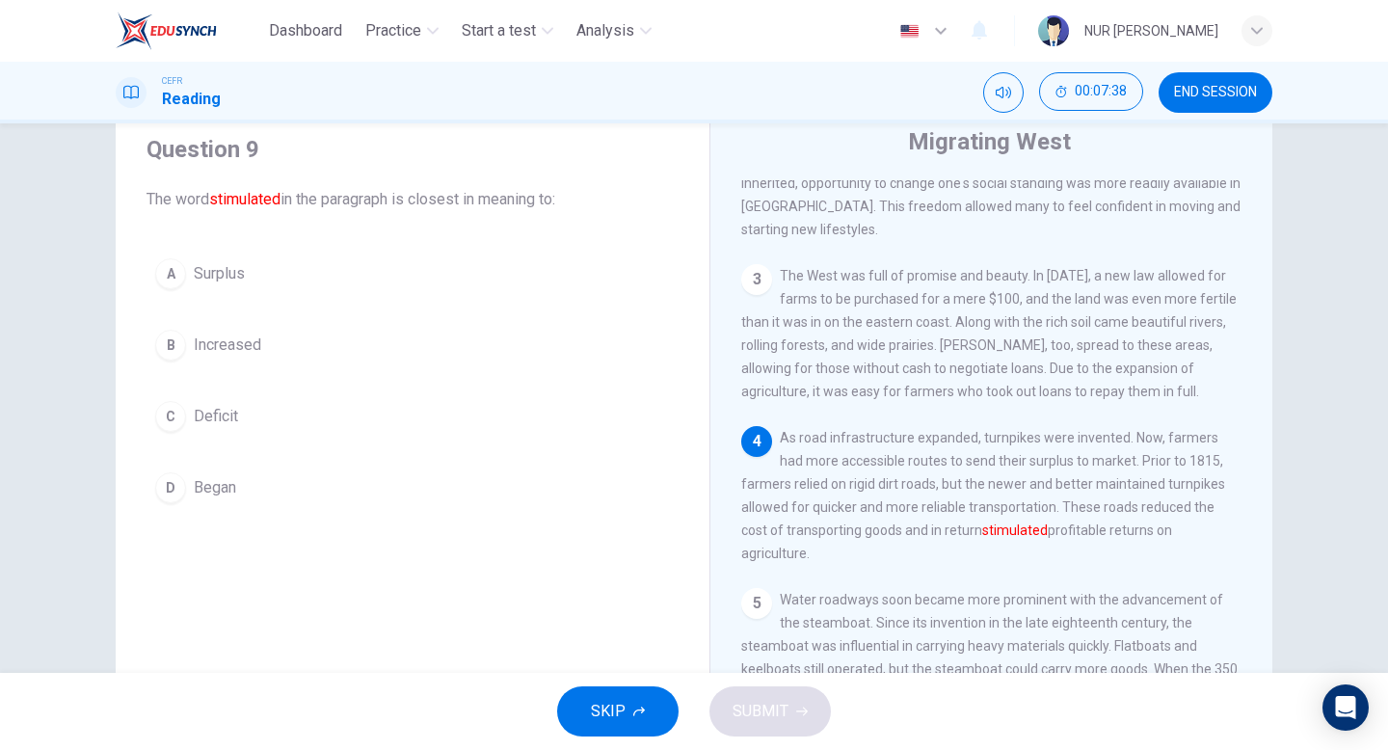
click at [313, 349] on button "B Increased" at bounding box center [413, 345] width 532 height 48
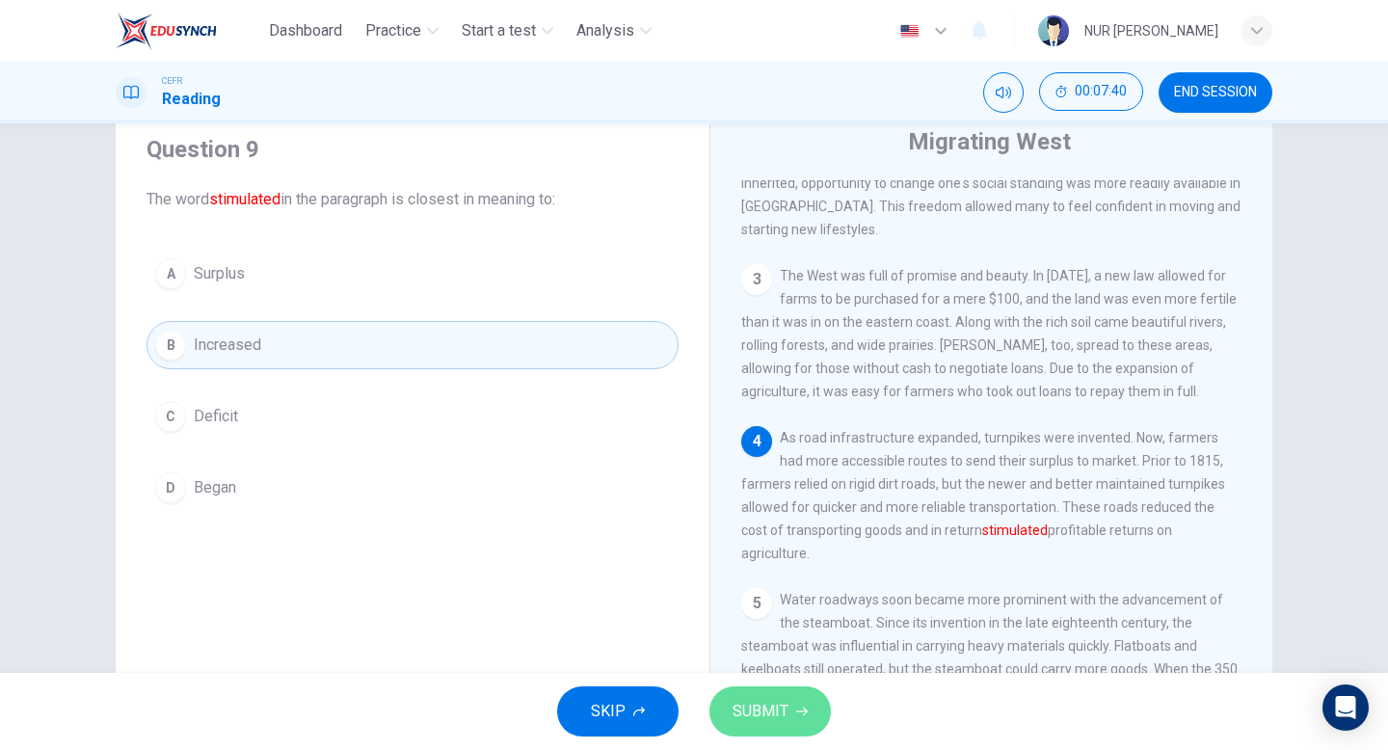
click at [730, 696] on button "SUBMIT" at bounding box center [769, 711] width 121 height 50
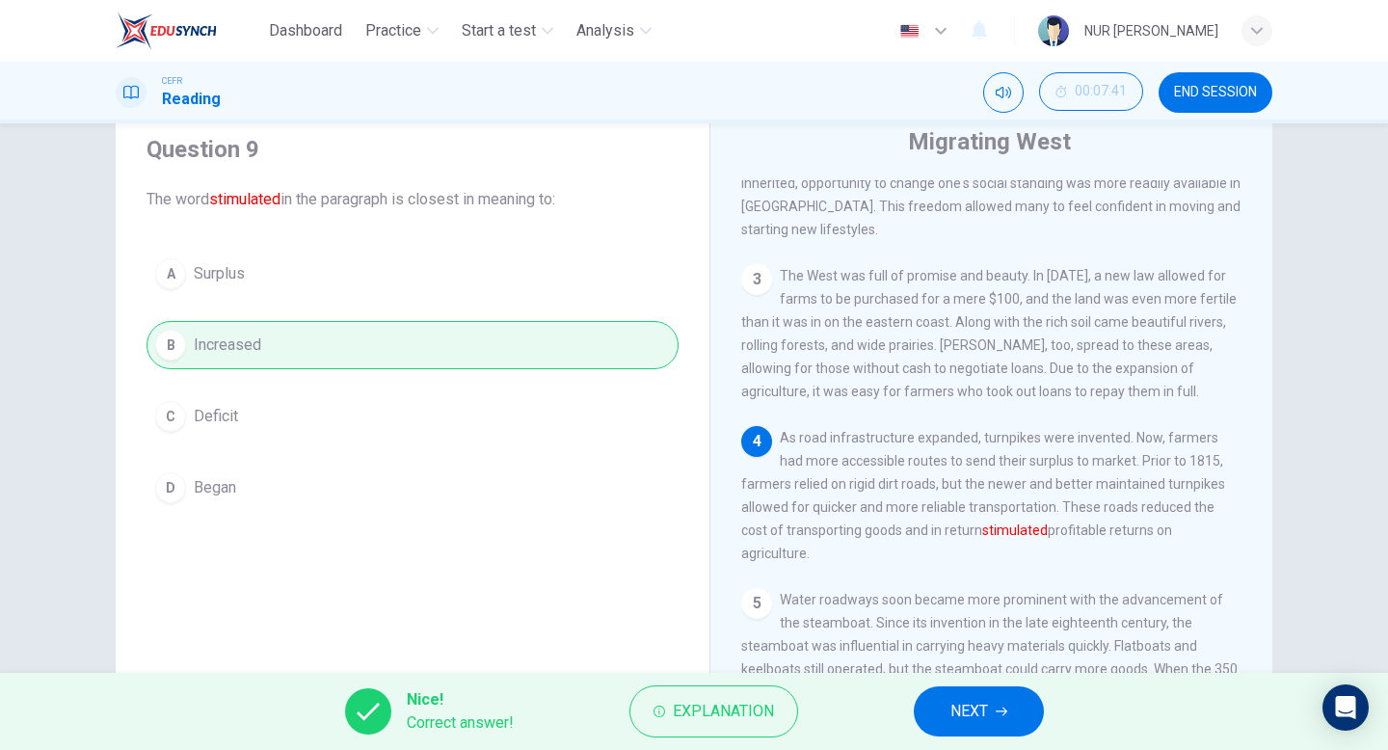
click at [1000, 722] on button "NEXT" at bounding box center [979, 711] width 130 height 50
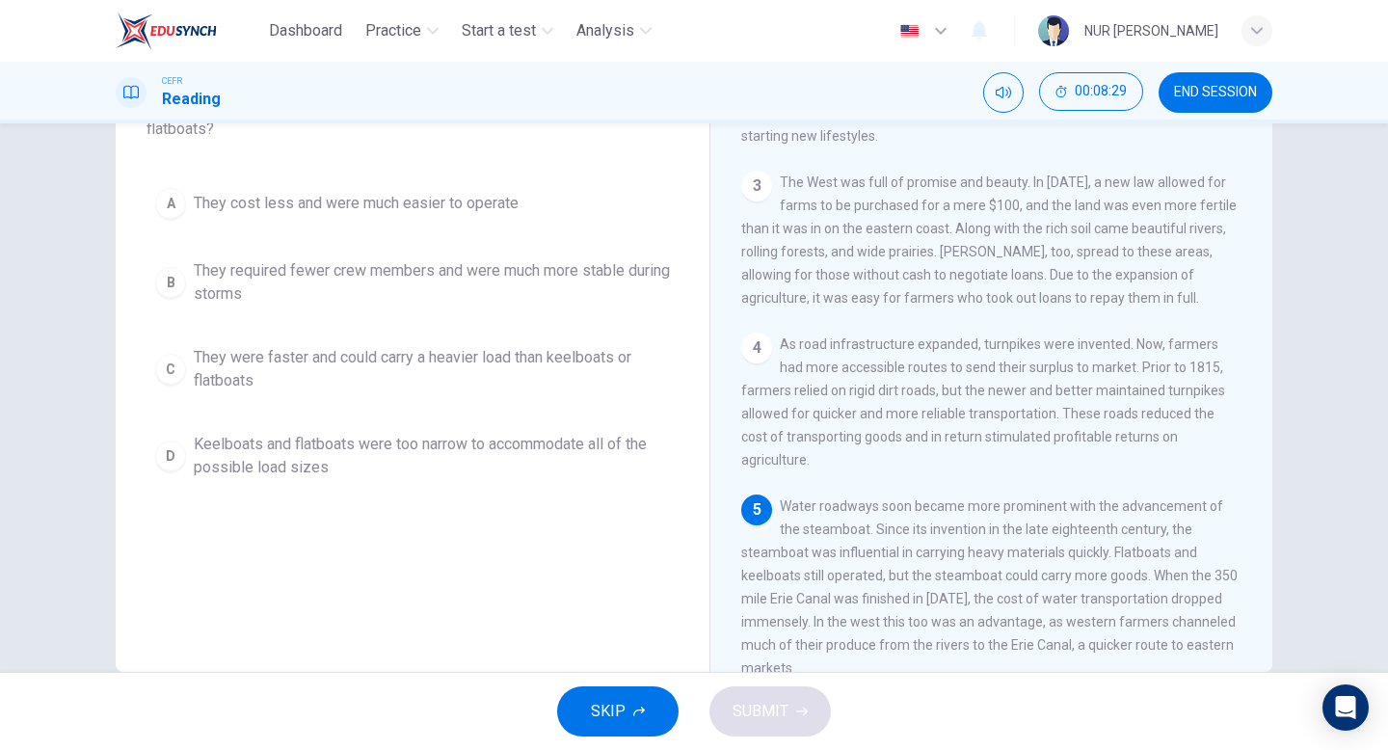
scroll to position [156, 0]
click at [551, 371] on span "They were faster and could carry a heavier load than keelboats or flatboats" at bounding box center [432, 373] width 476 height 46
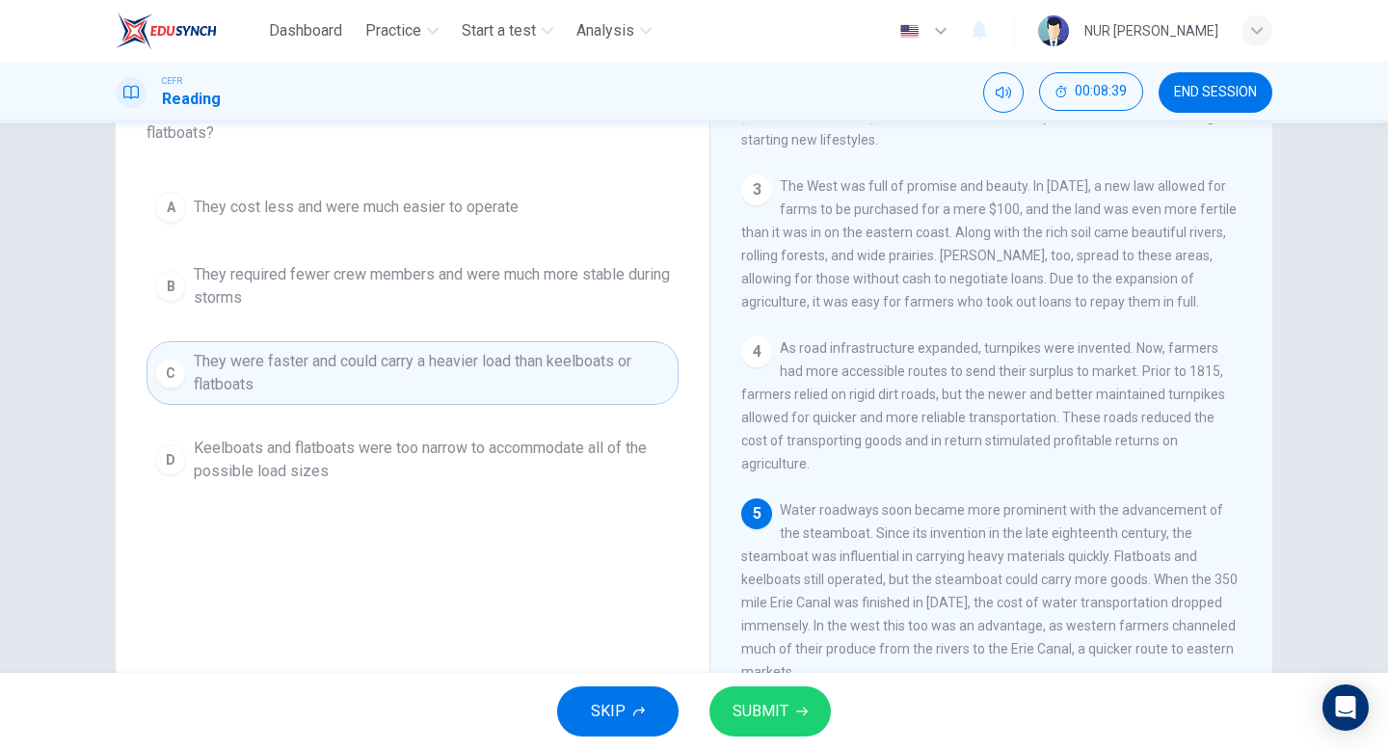
click at [807, 712] on button "SUBMIT" at bounding box center [769, 711] width 121 height 50
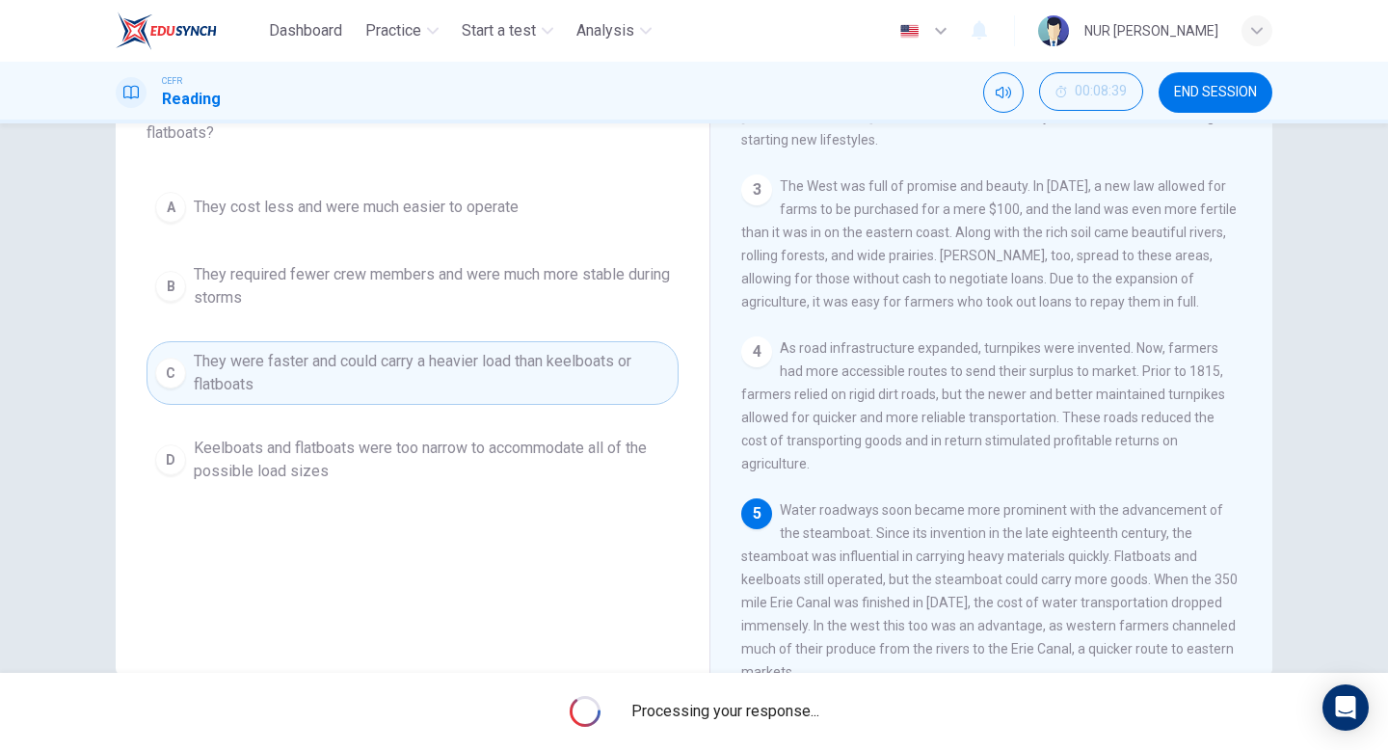
scroll to position [53, 0]
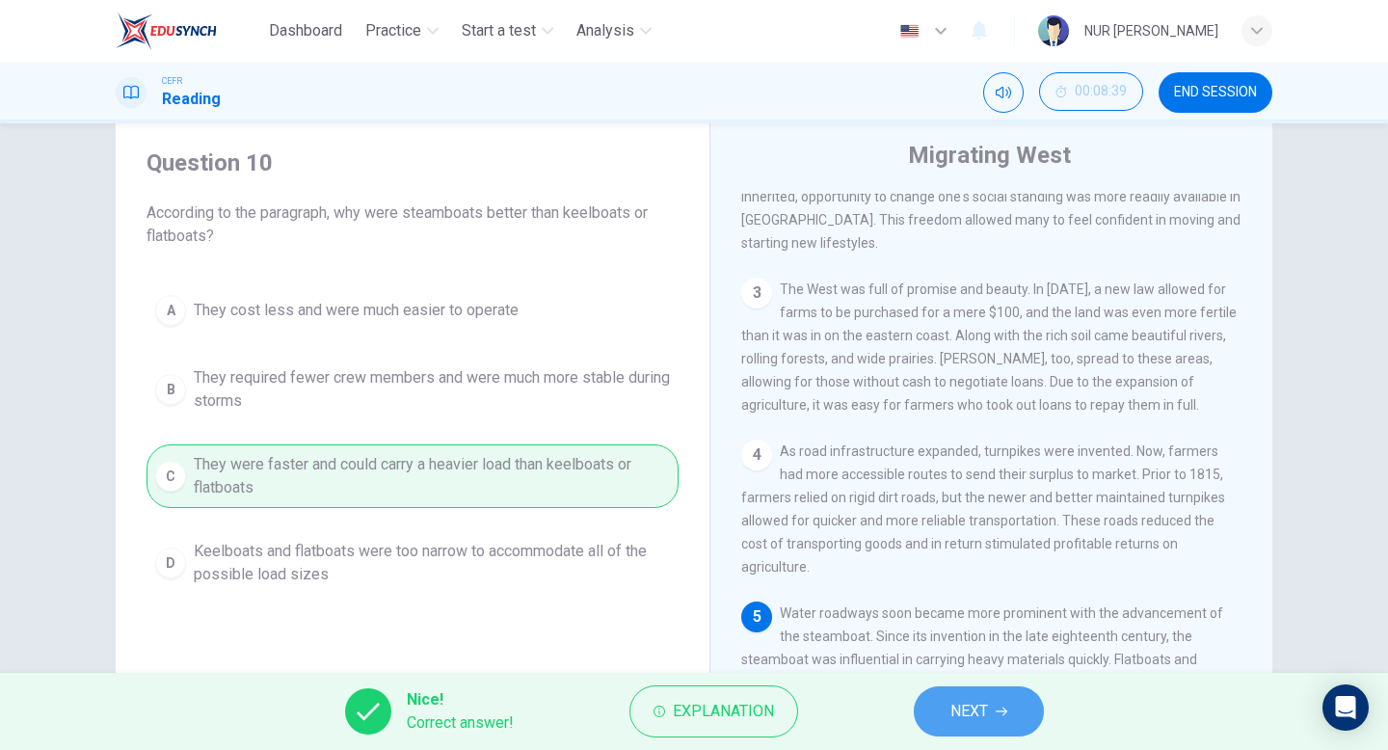
click at [959, 709] on span "NEXT" at bounding box center [969, 711] width 38 height 27
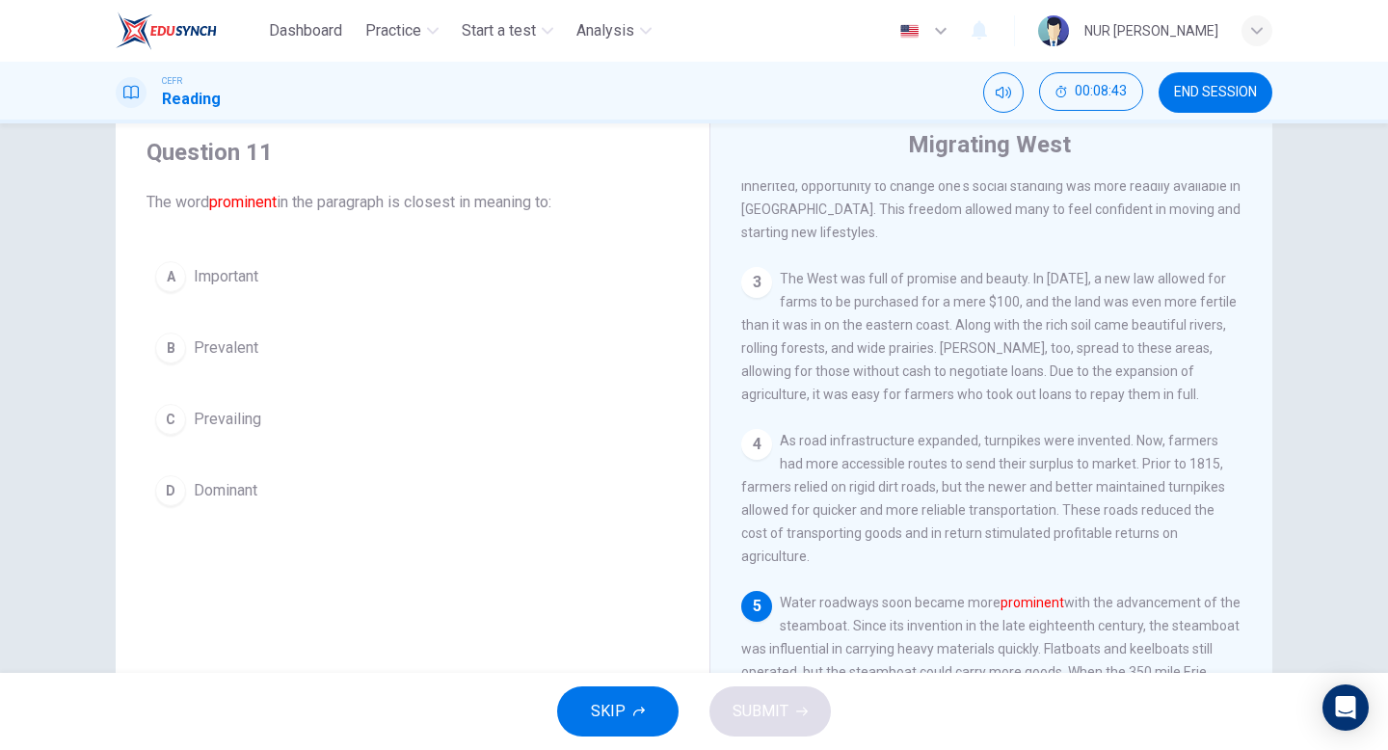
scroll to position [62, 0]
click at [355, 495] on button "D Dominant" at bounding box center [413, 492] width 532 height 48
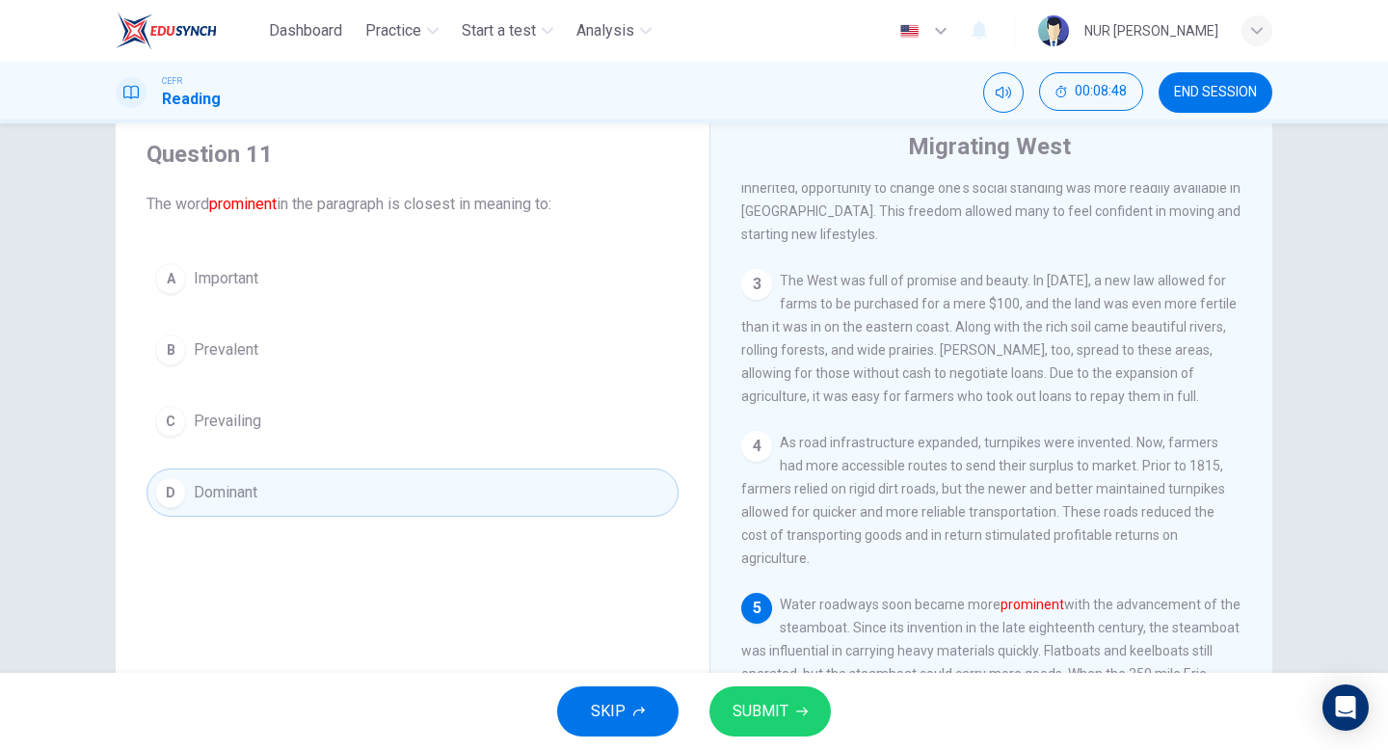
click at [754, 693] on button "SUBMIT" at bounding box center [769, 711] width 121 height 50
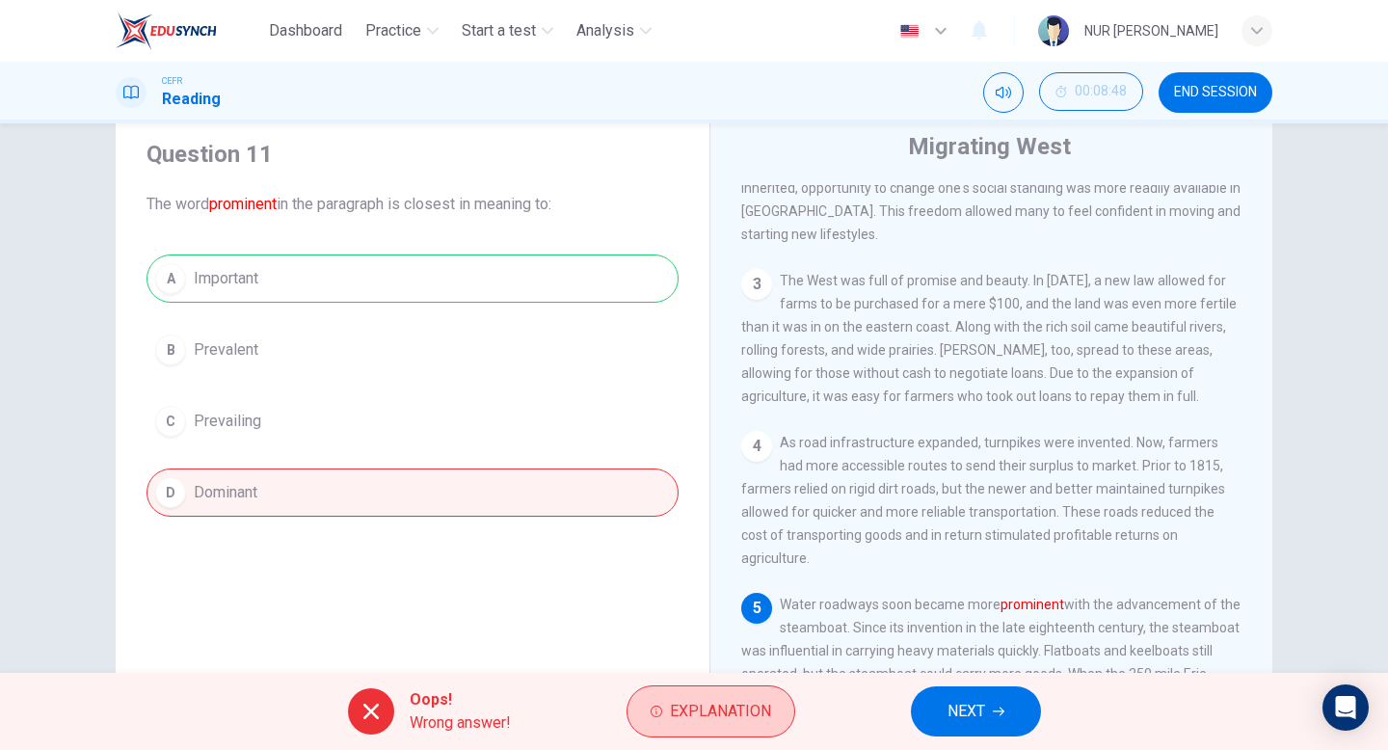
click at [731, 705] on span "Explanation" at bounding box center [720, 711] width 101 height 27
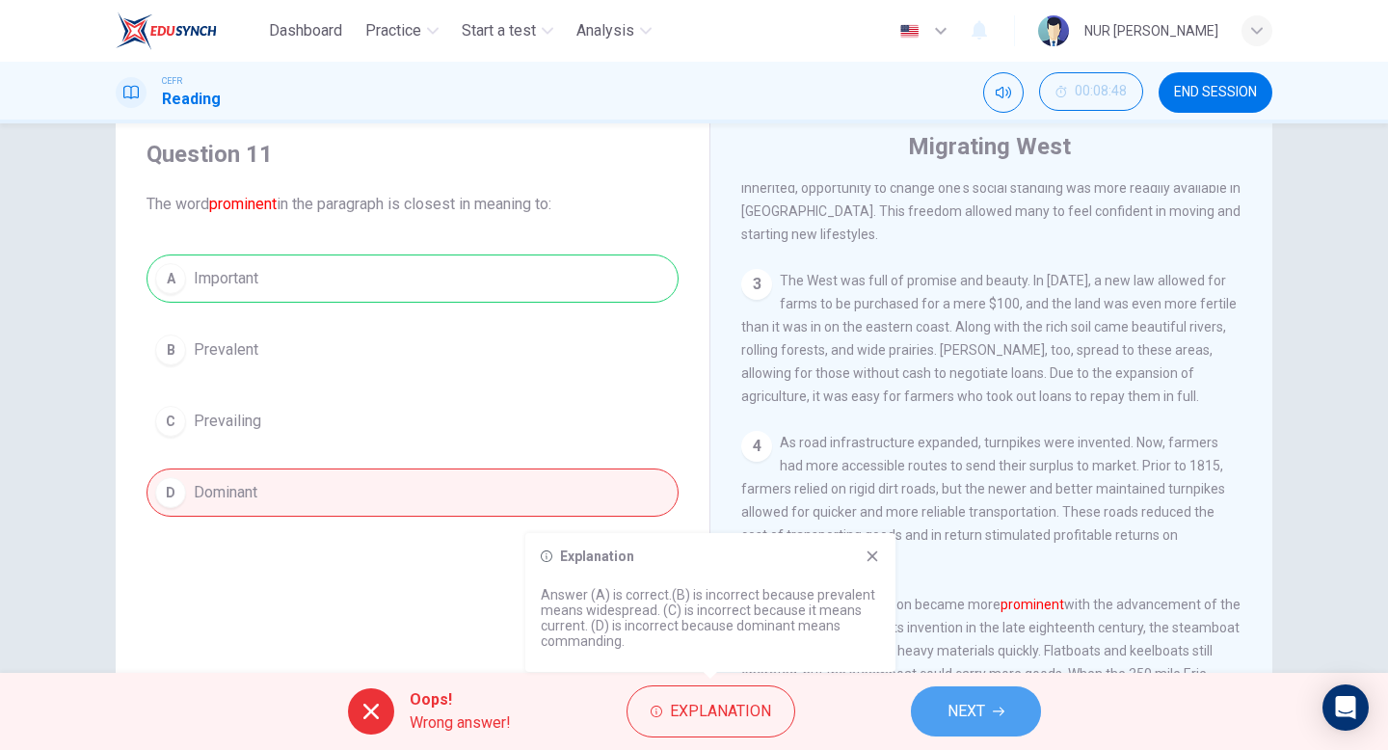
click at [988, 717] on button "NEXT" at bounding box center [976, 711] width 130 height 50
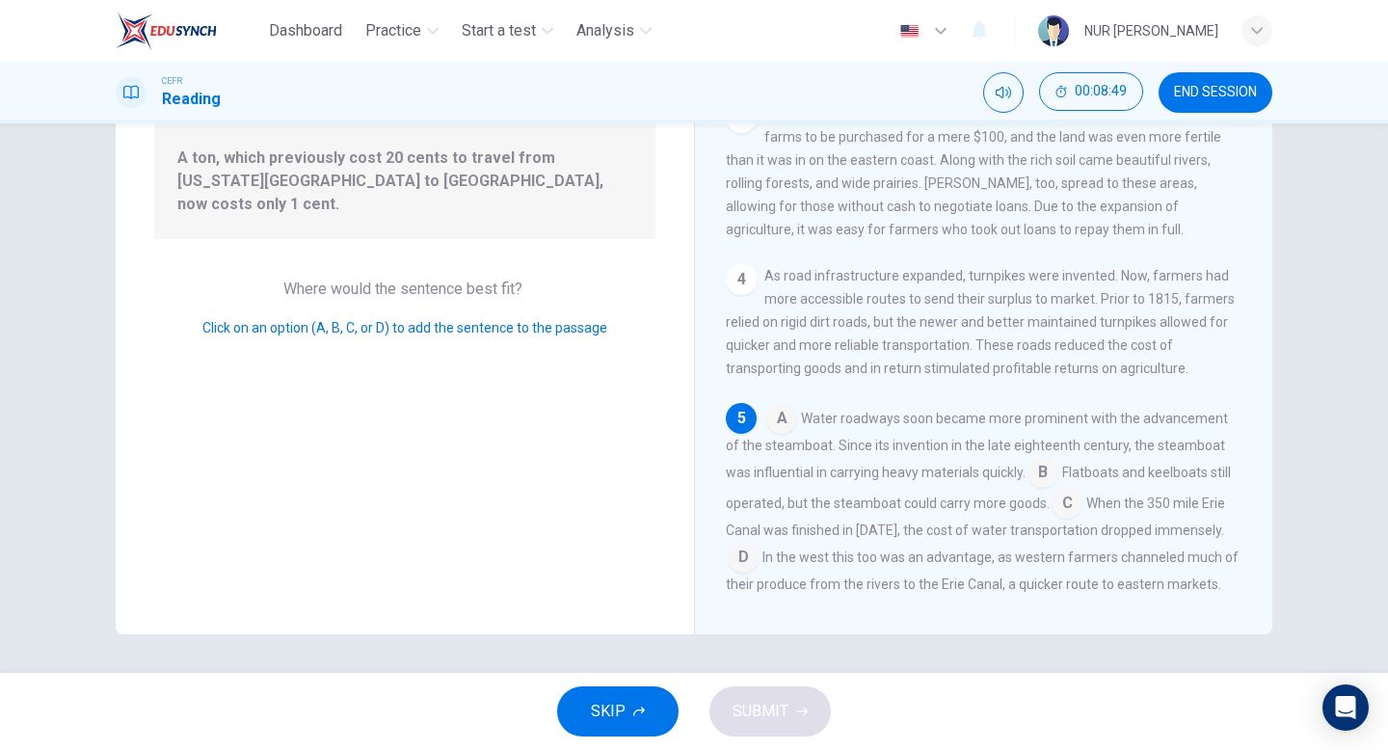
scroll to position [193, 0]
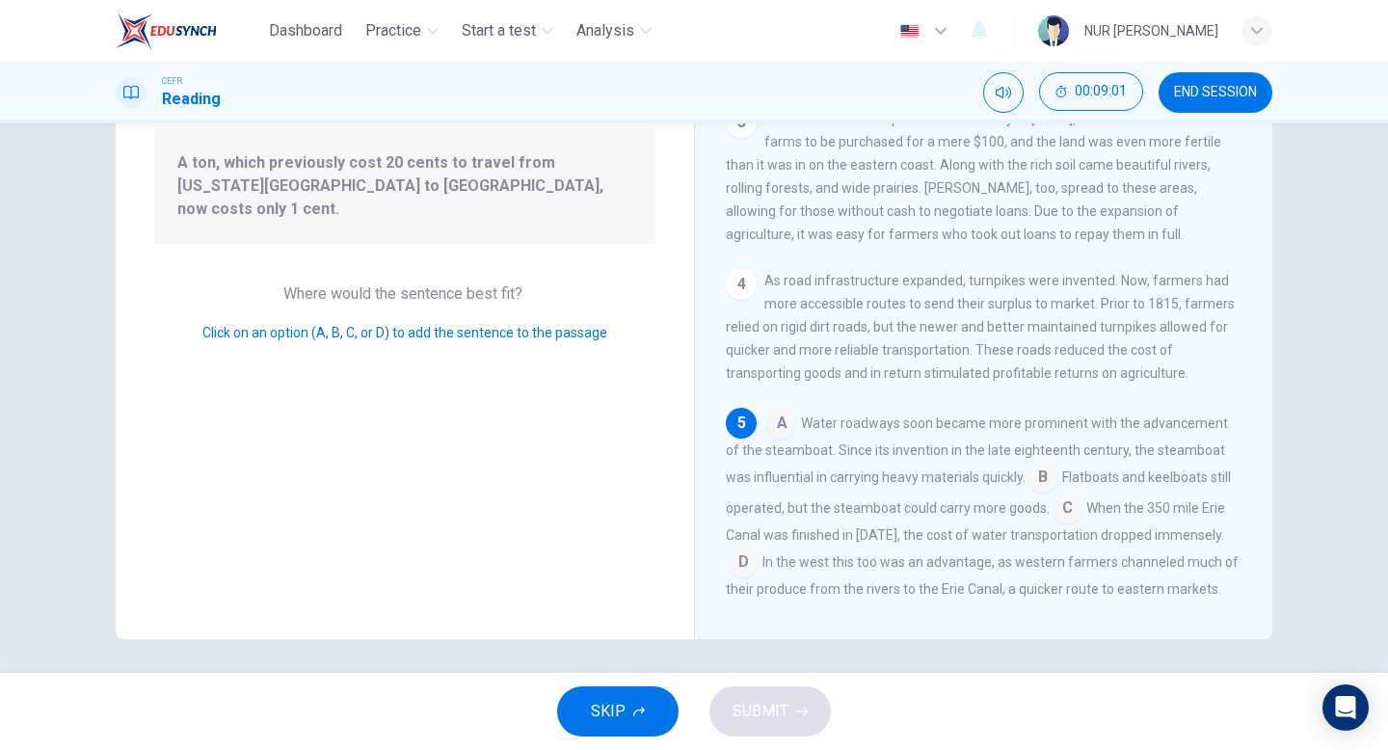
click at [748, 548] on input at bounding box center [743, 563] width 31 height 31
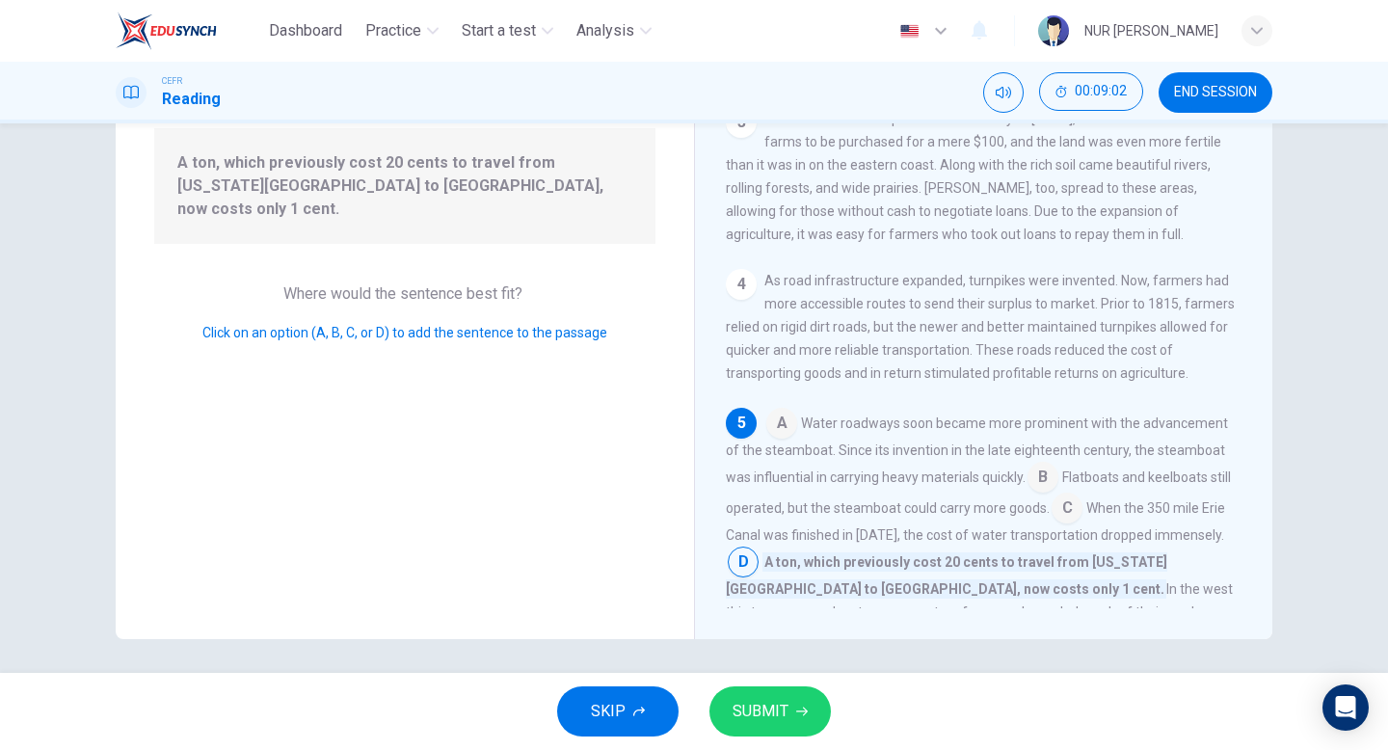
click at [788, 704] on button "SUBMIT" at bounding box center [769, 711] width 121 height 50
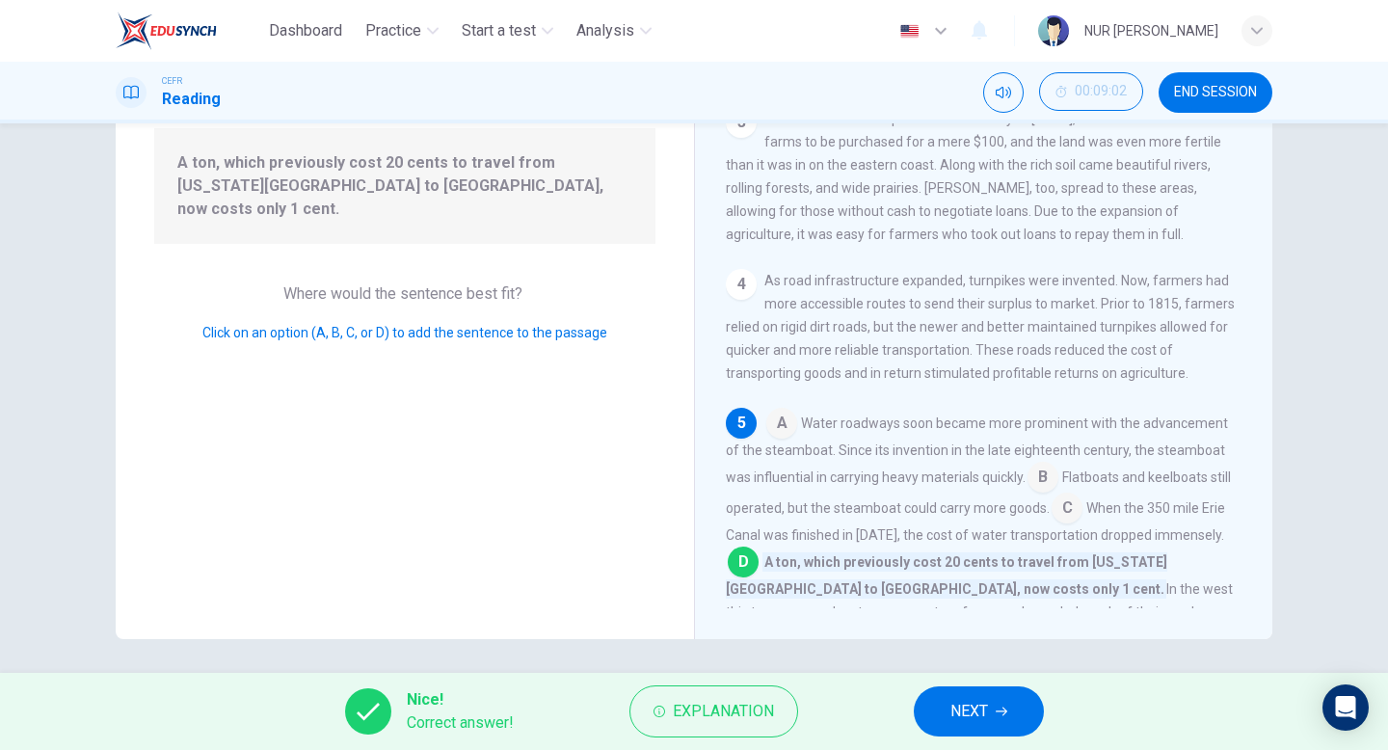
click at [996, 706] on button "NEXT" at bounding box center [979, 711] width 130 height 50
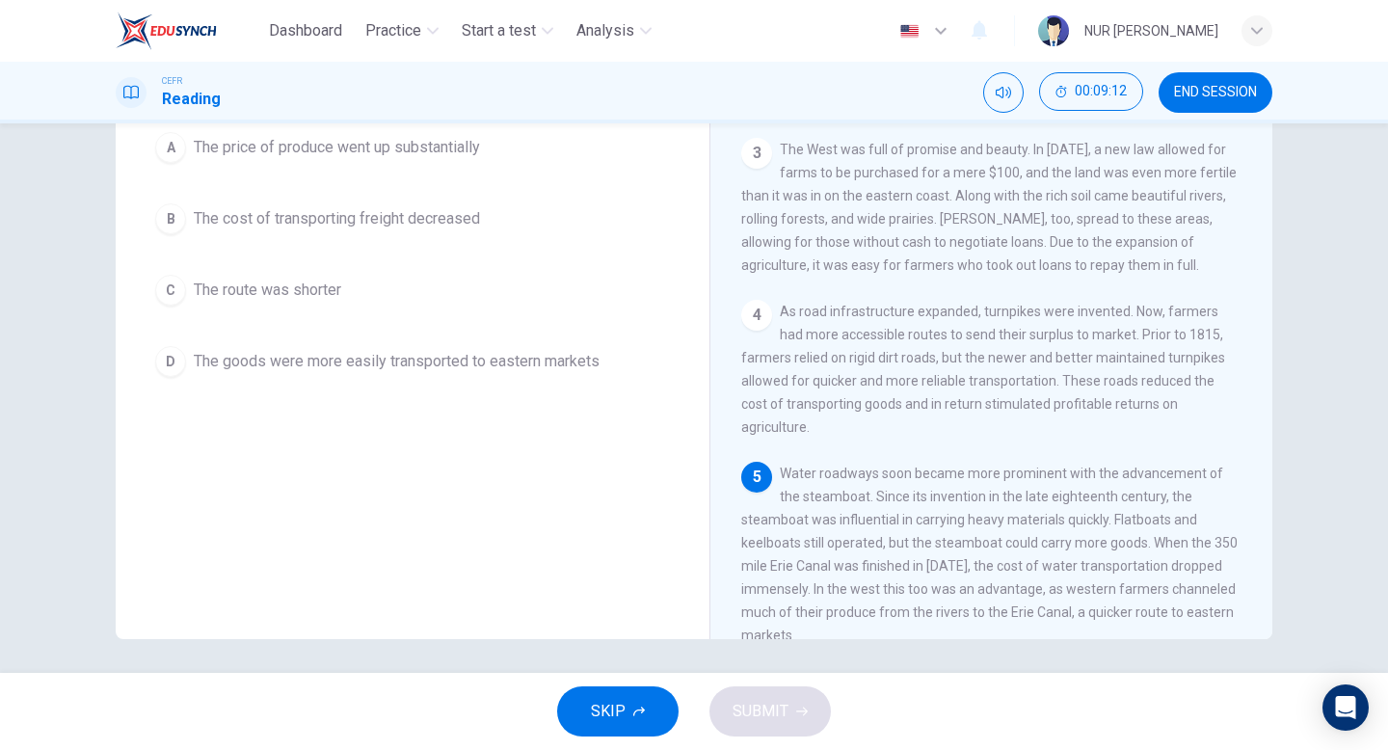
scroll to position [163, 0]
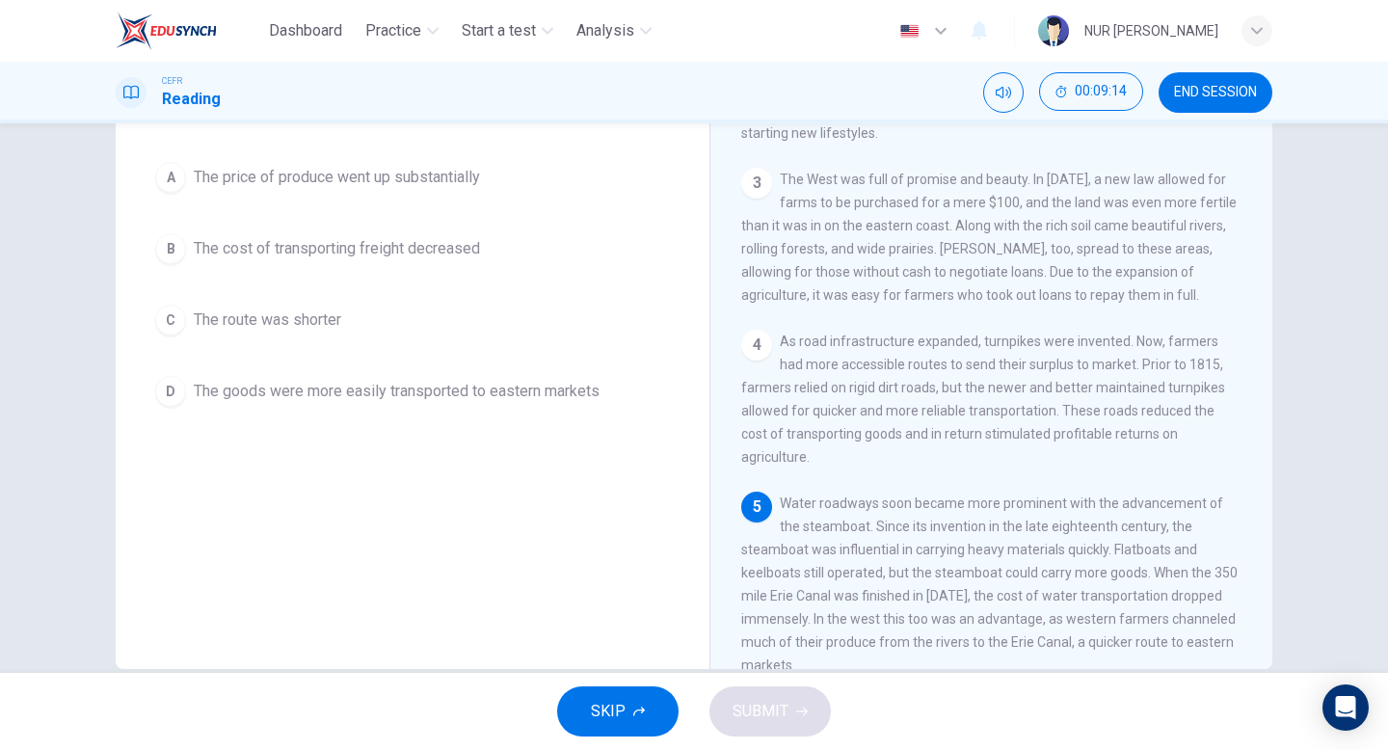
click at [475, 153] on button "A The price of produce went up substantially" at bounding box center [413, 177] width 532 height 48
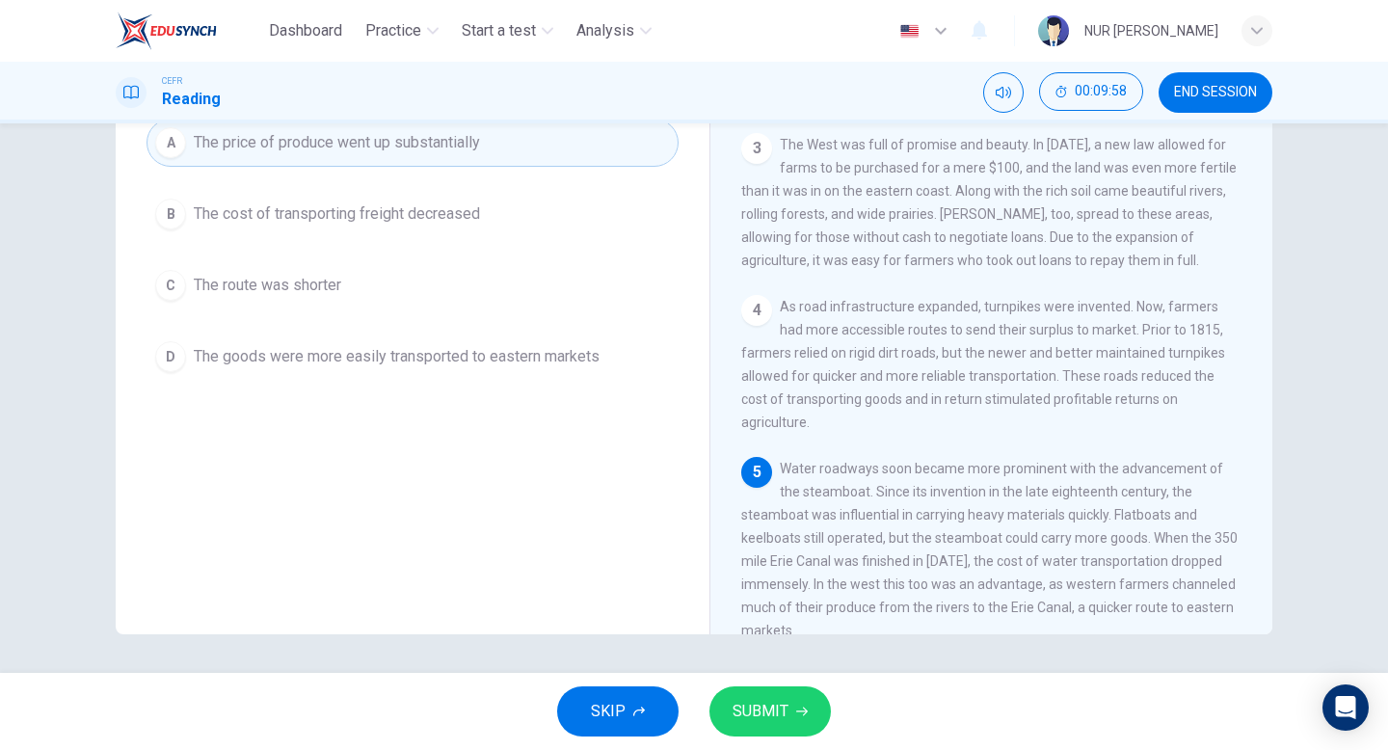
scroll to position [0, 0]
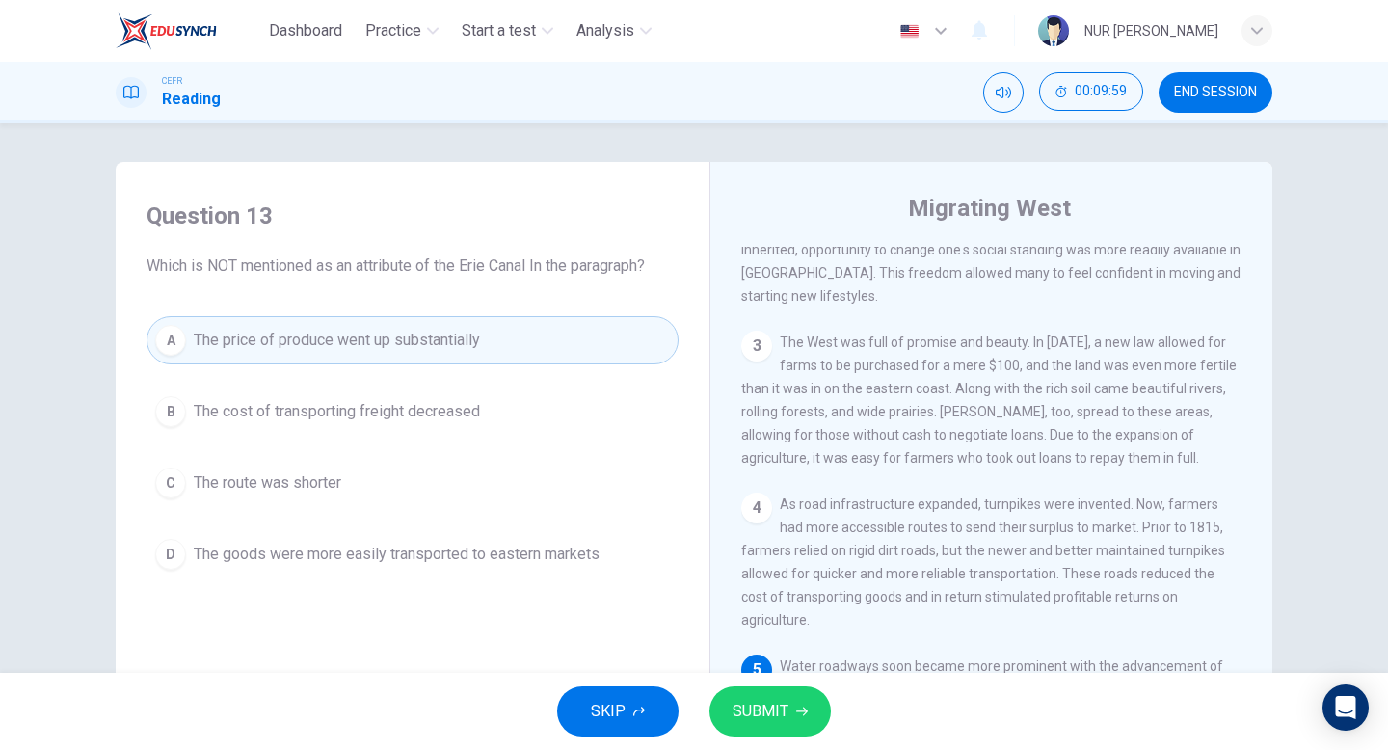
click at [757, 711] on span "SUBMIT" at bounding box center [761, 711] width 56 height 27
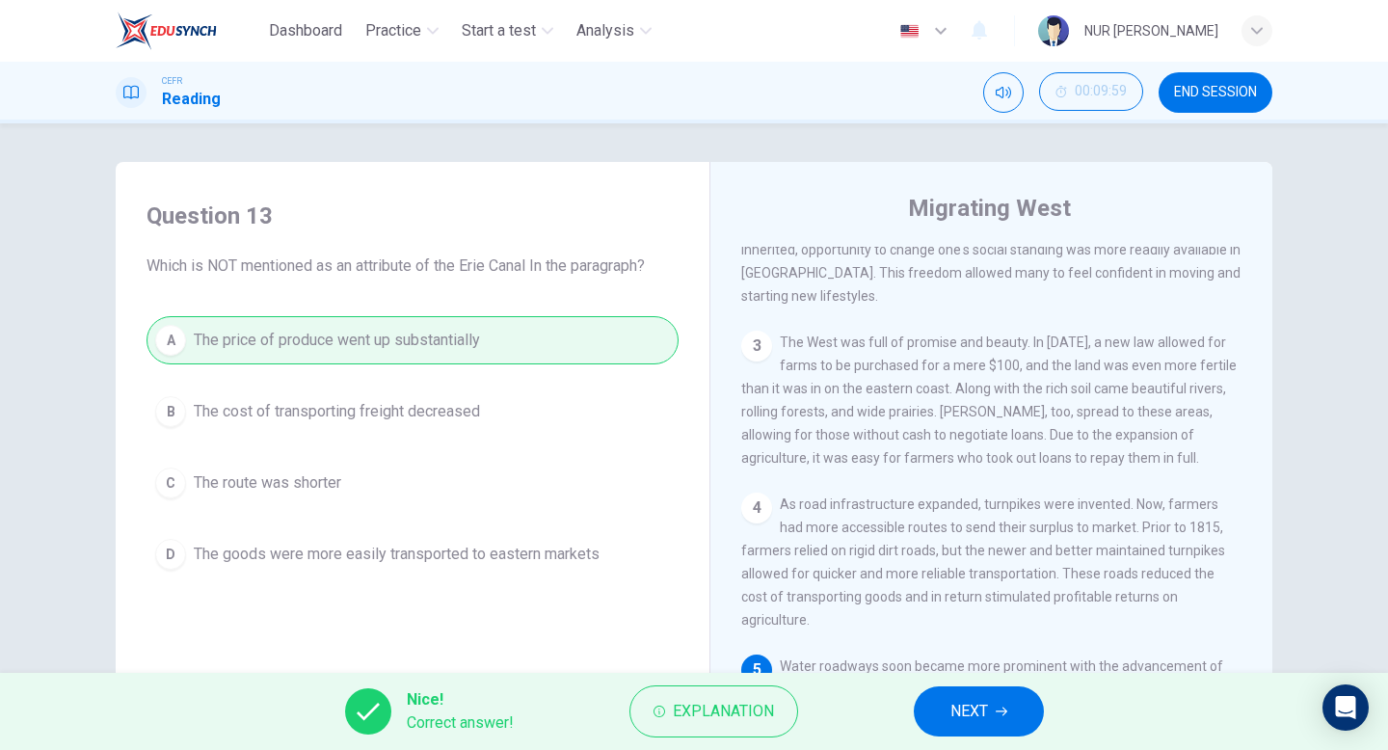
click at [757, 711] on span "Explanation" at bounding box center [723, 711] width 101 height 27
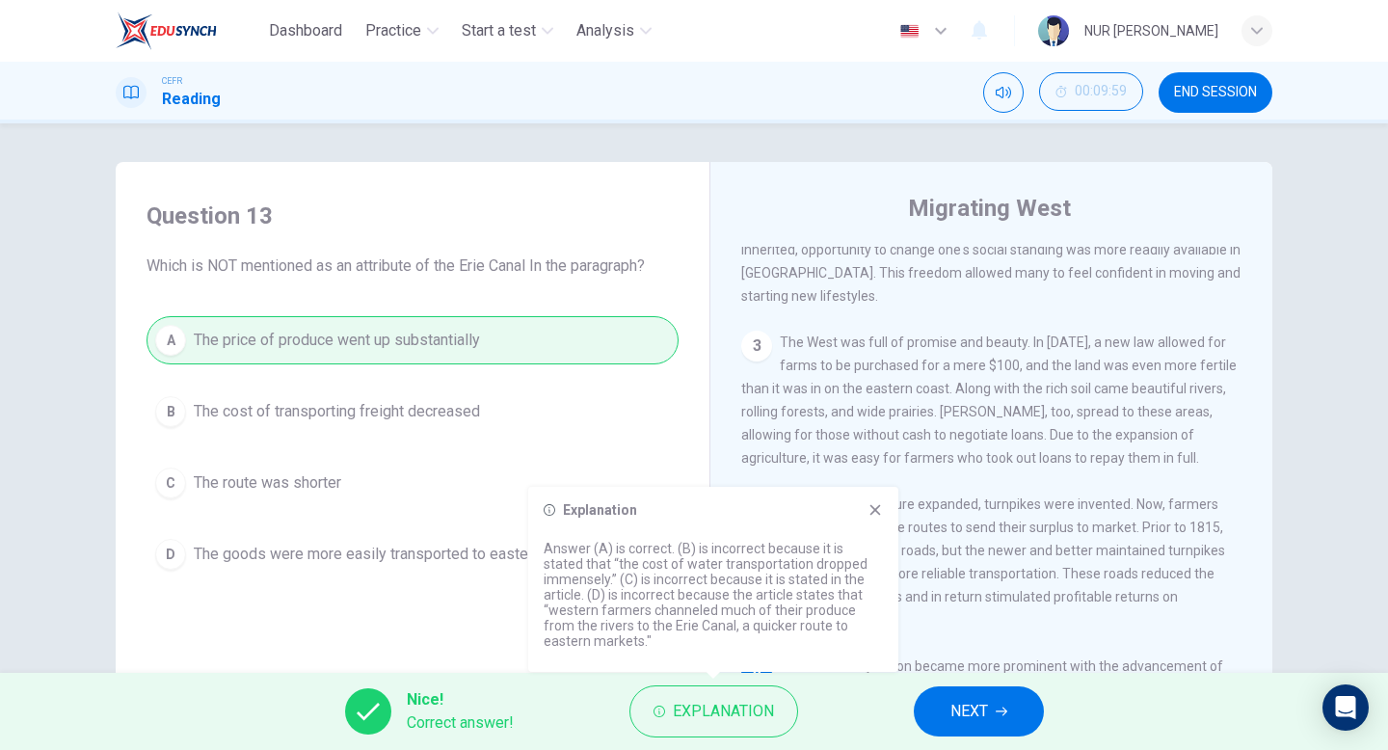
click at [874, 505] on icon at bounding box center [874, 509] width 15 height 15
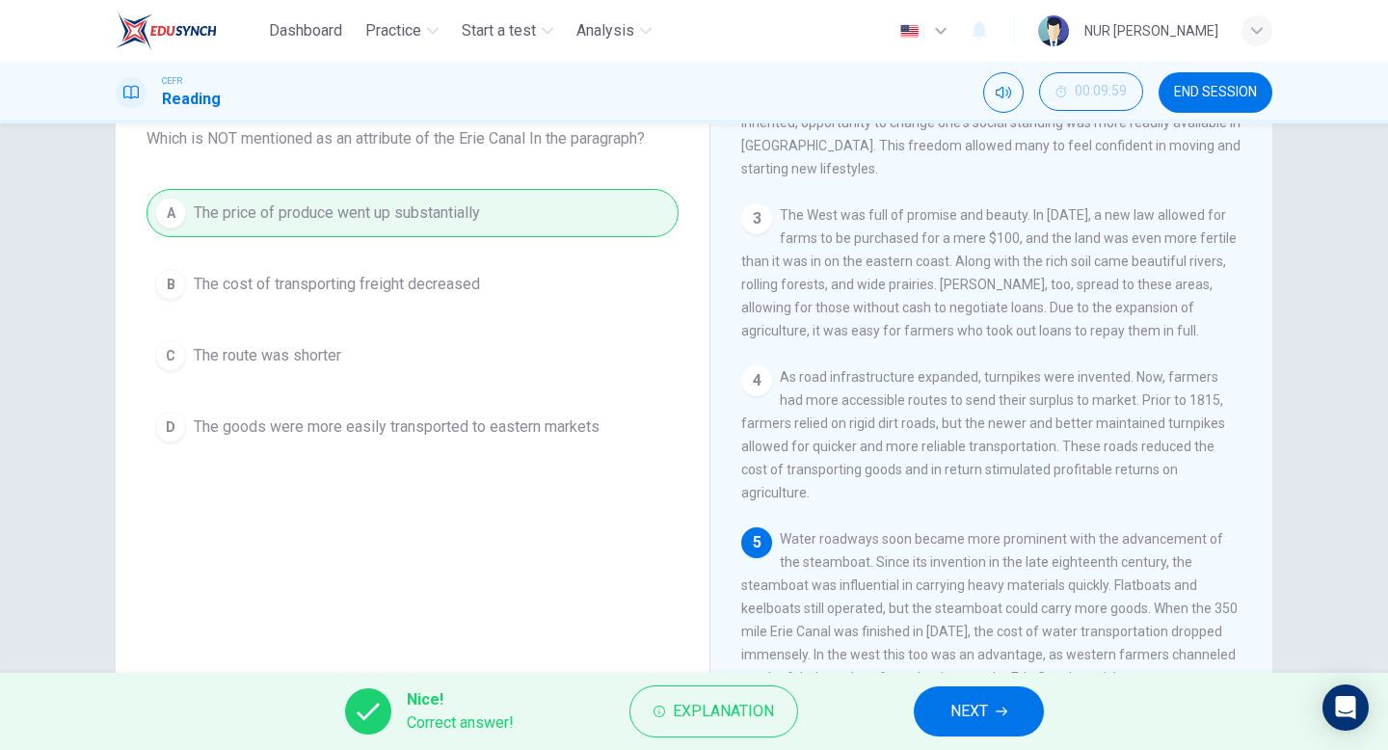
scroll to position [198, 0]
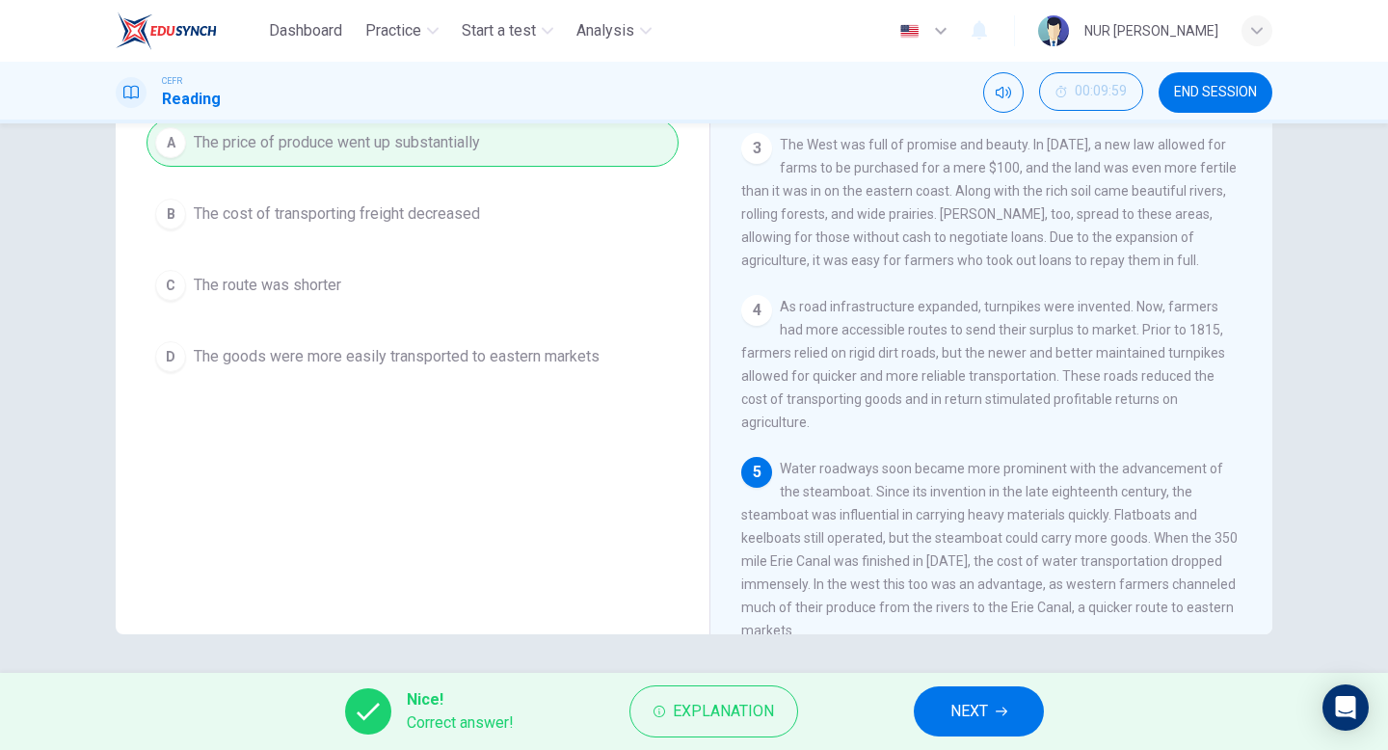
click at [985, 727] on button "NEXT" at bounding box center [979, 711] width 130 height 50
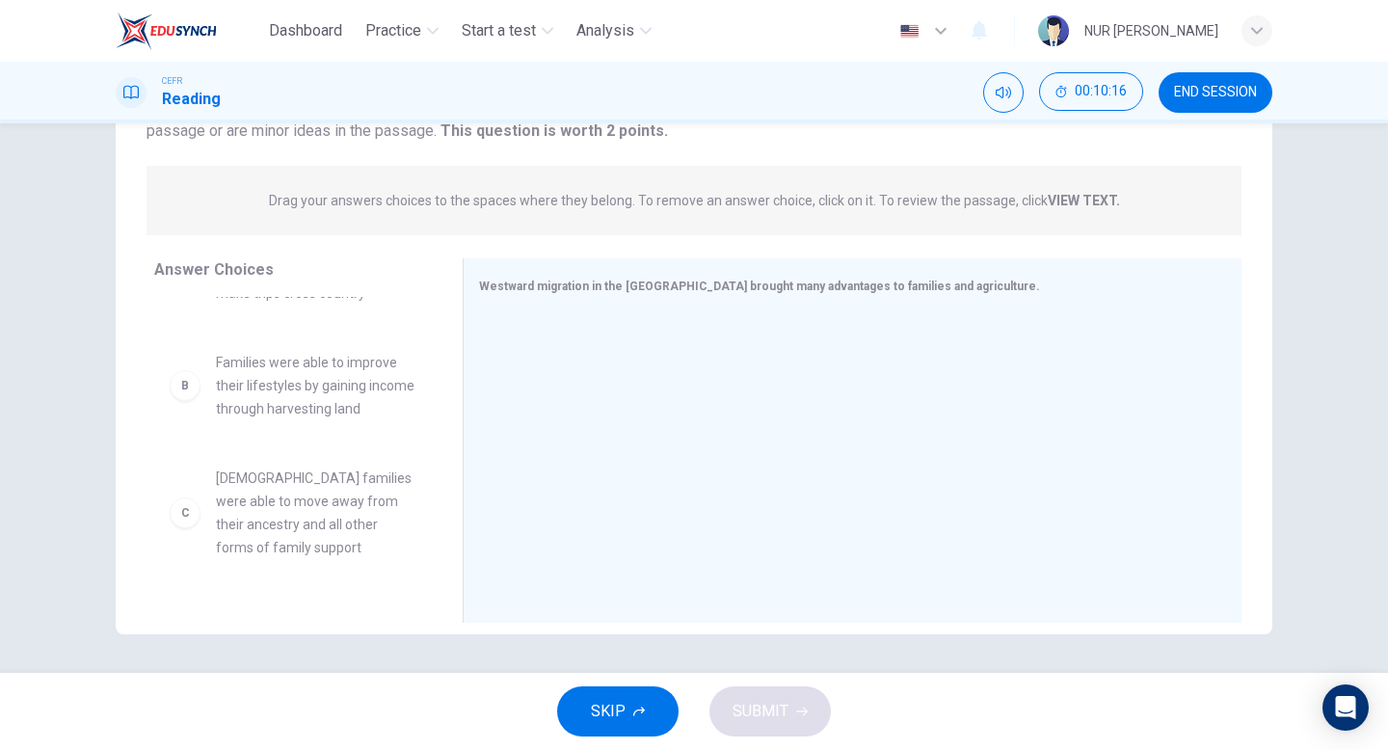
scroll to position [71, 0]
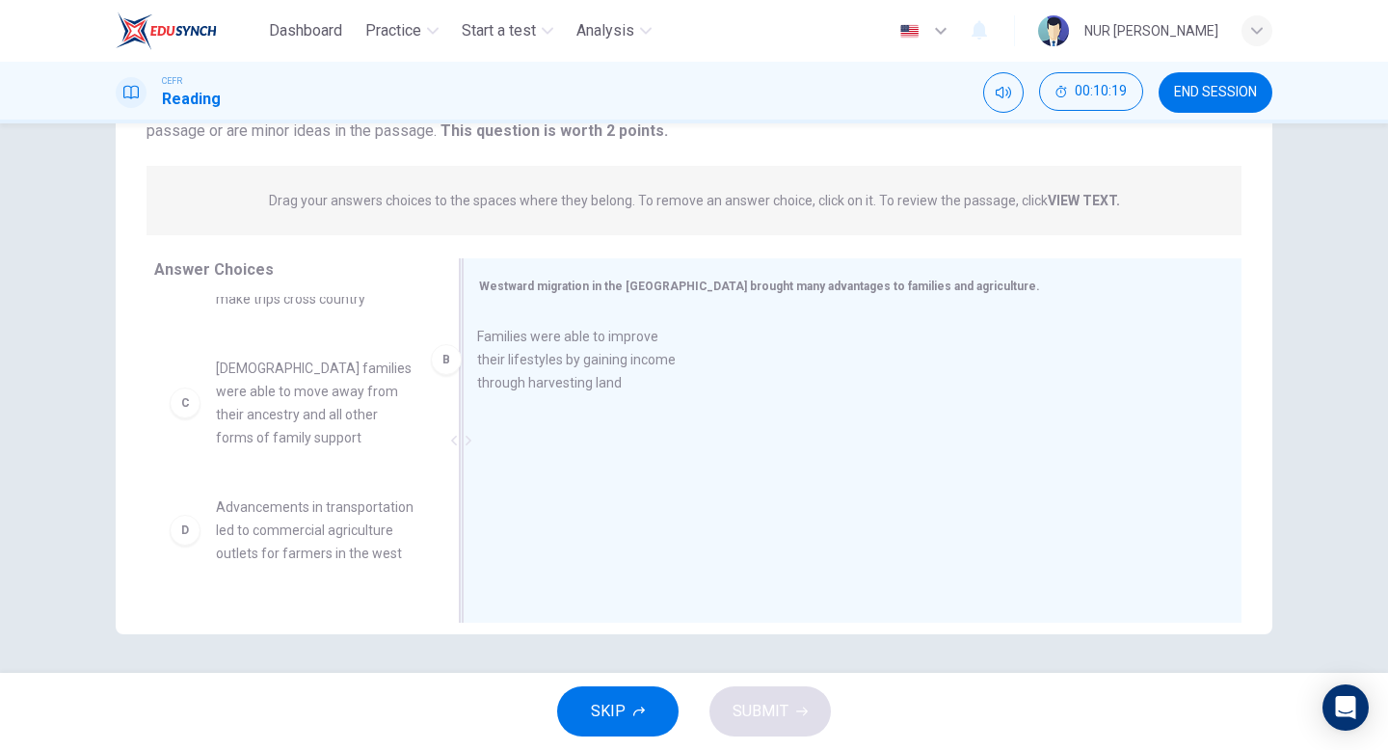
drag, startPoint x: 318, startPoint y: 413, endPoint x: 582, endPoint y: 380, distance: 266.1
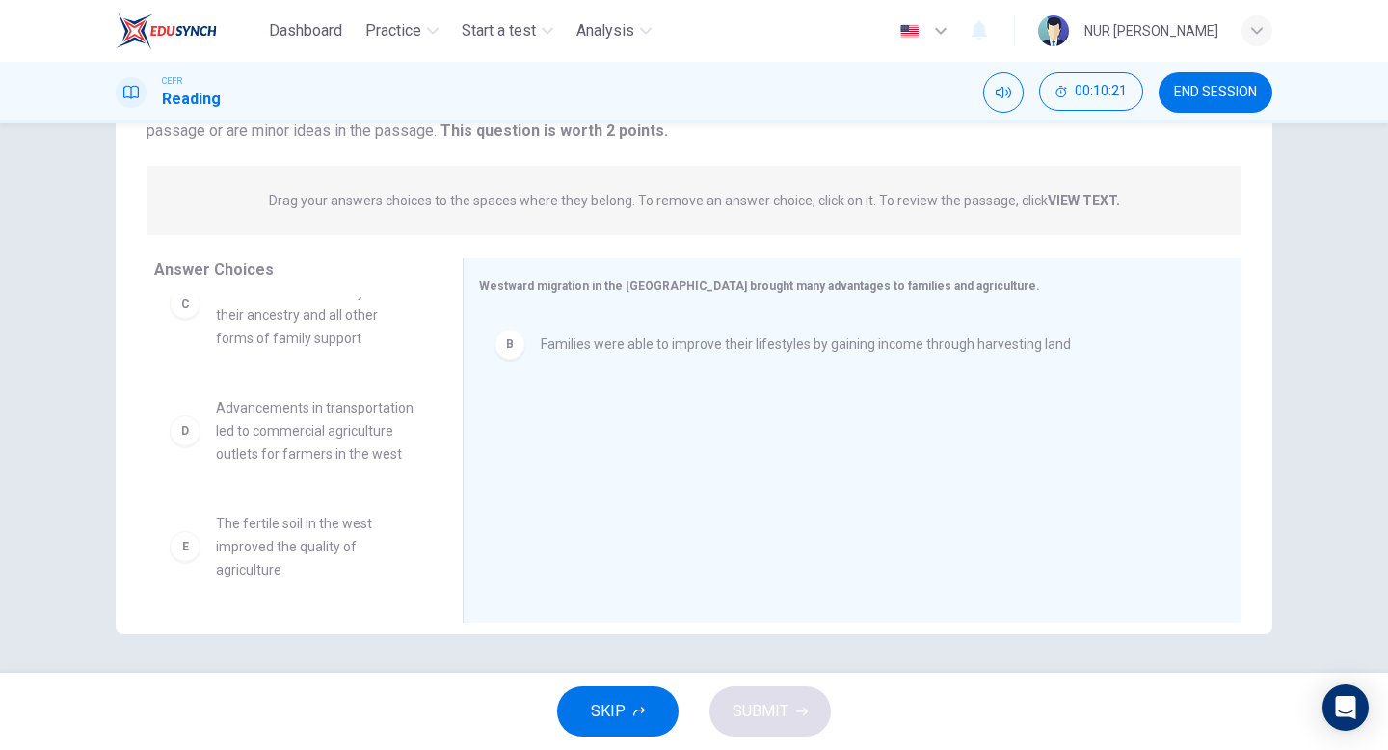
scroll to position [192, 0]
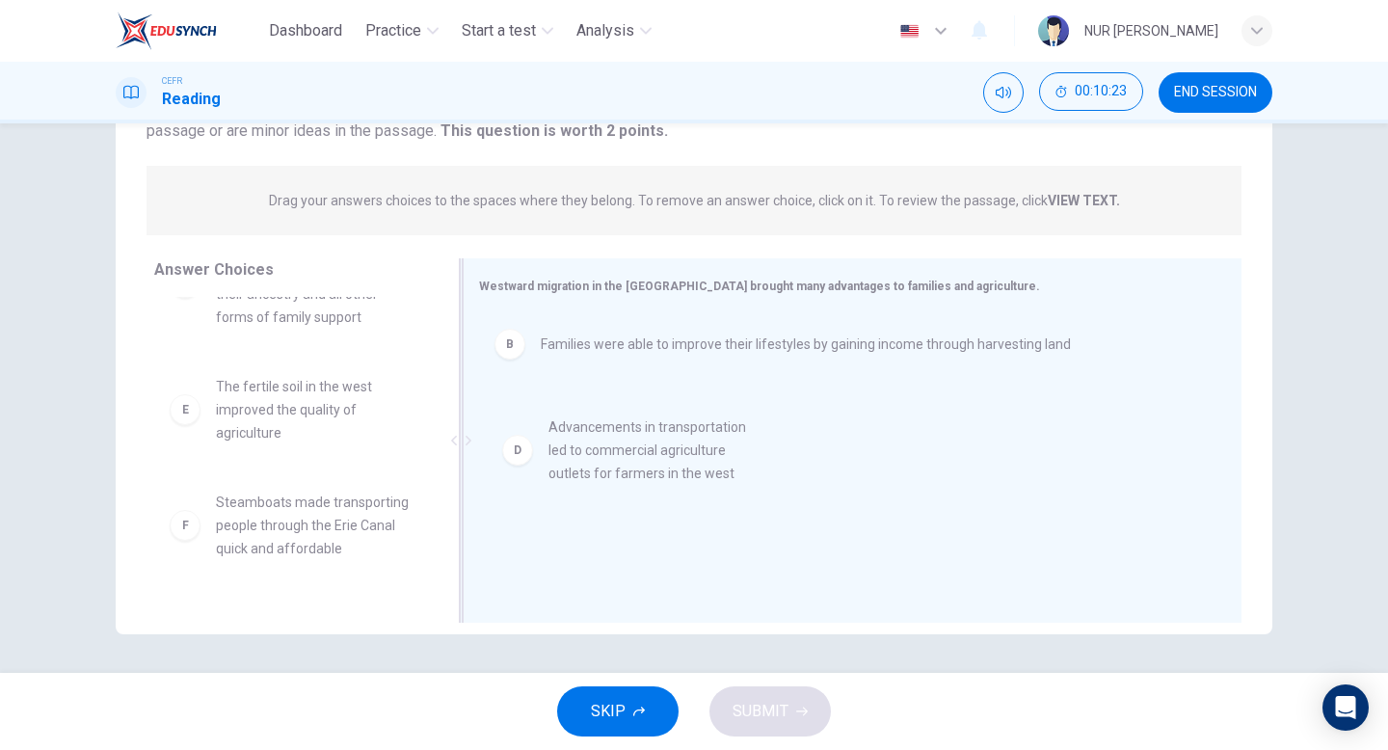
drag, startPoint x: 308, startPoint y: 445, endPoint x: 648, endPoint y: 487, distance: 341.8
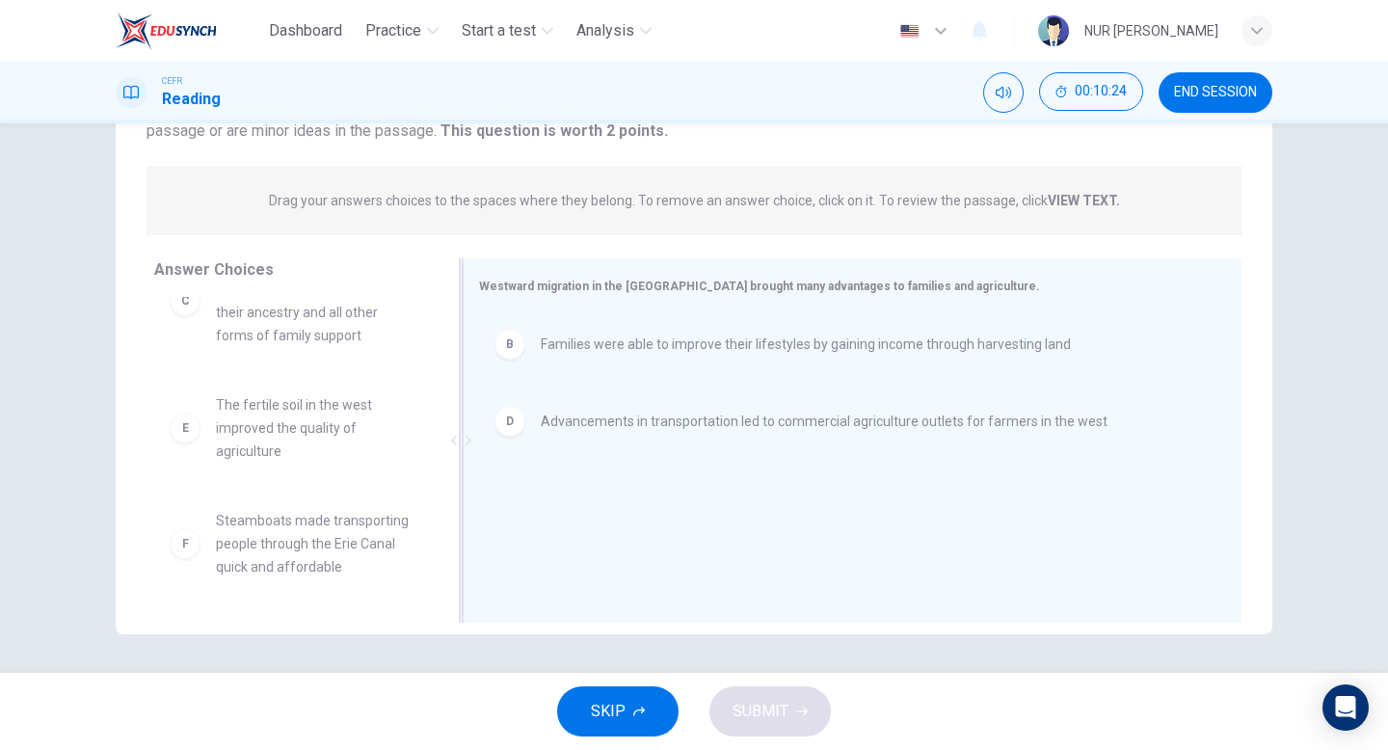
scroll to position [173, 0]
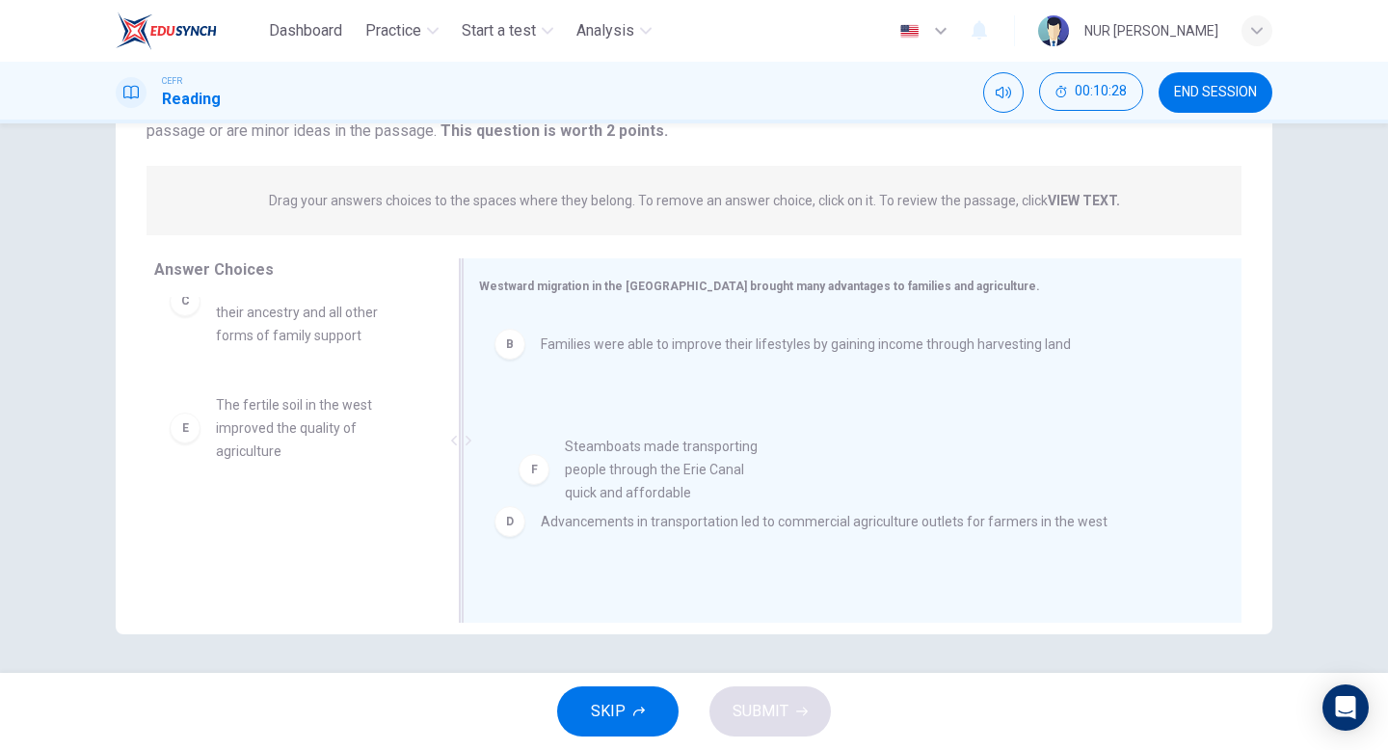
drag, startPoint x: 371, startPoint y: 544, endPoint x: 754, endPoint y: 465, distance: 390.7
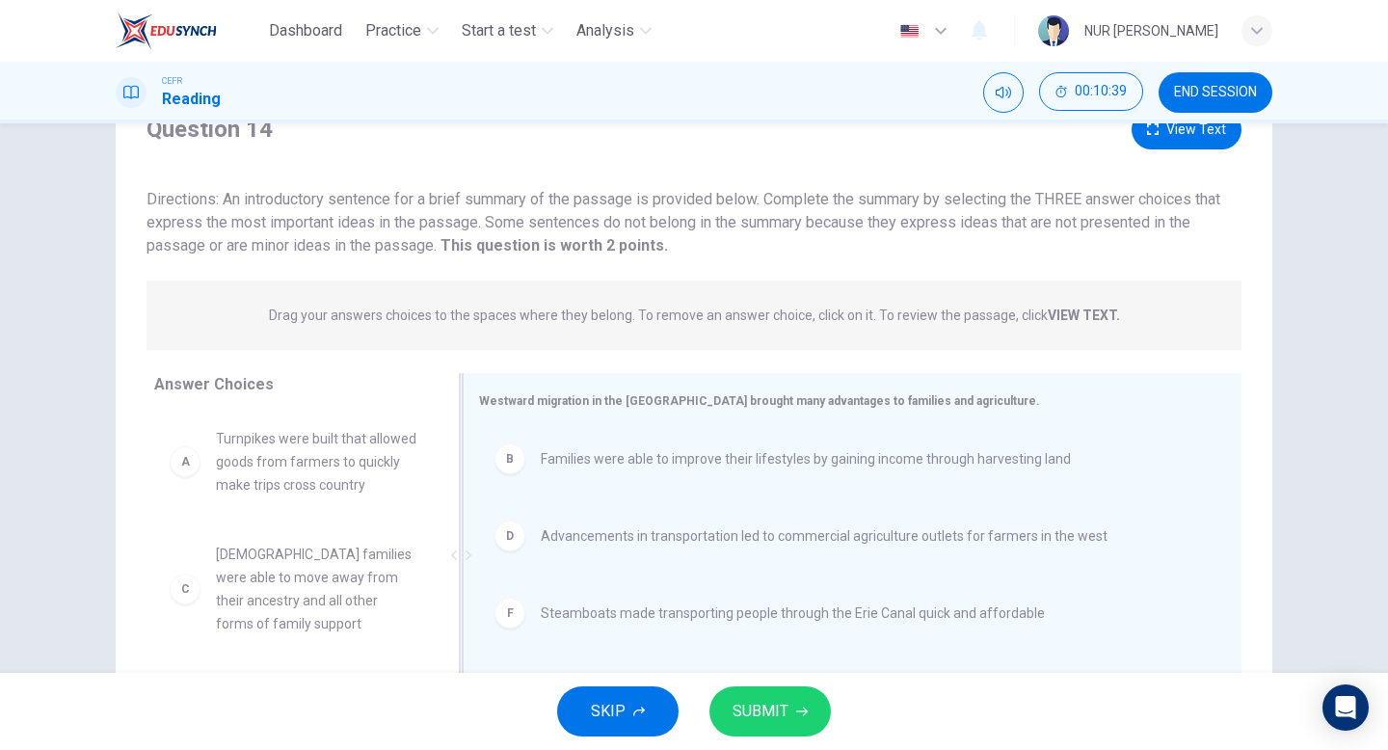
scroll to position [0, 0]
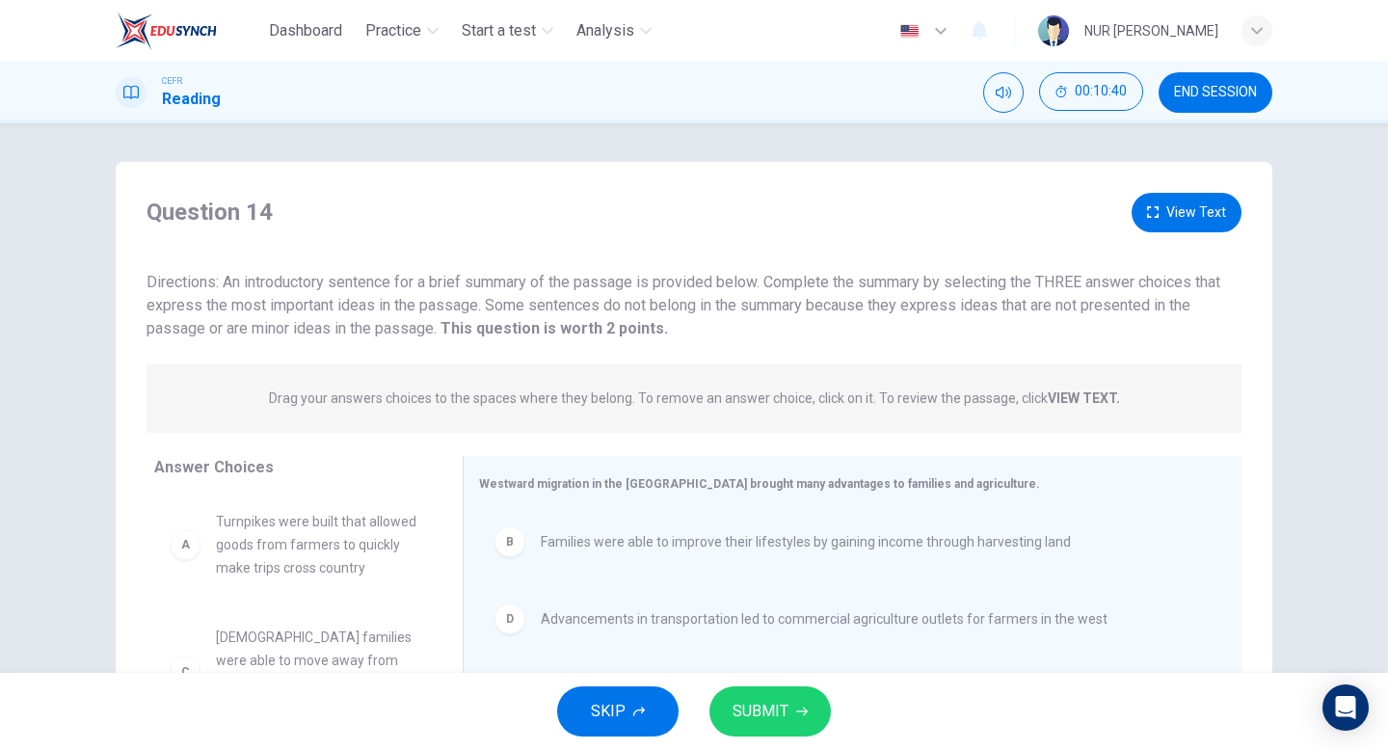
click at [1226, 213] on button "View Text" at bounding box center [1187, 213] width 110 height 40
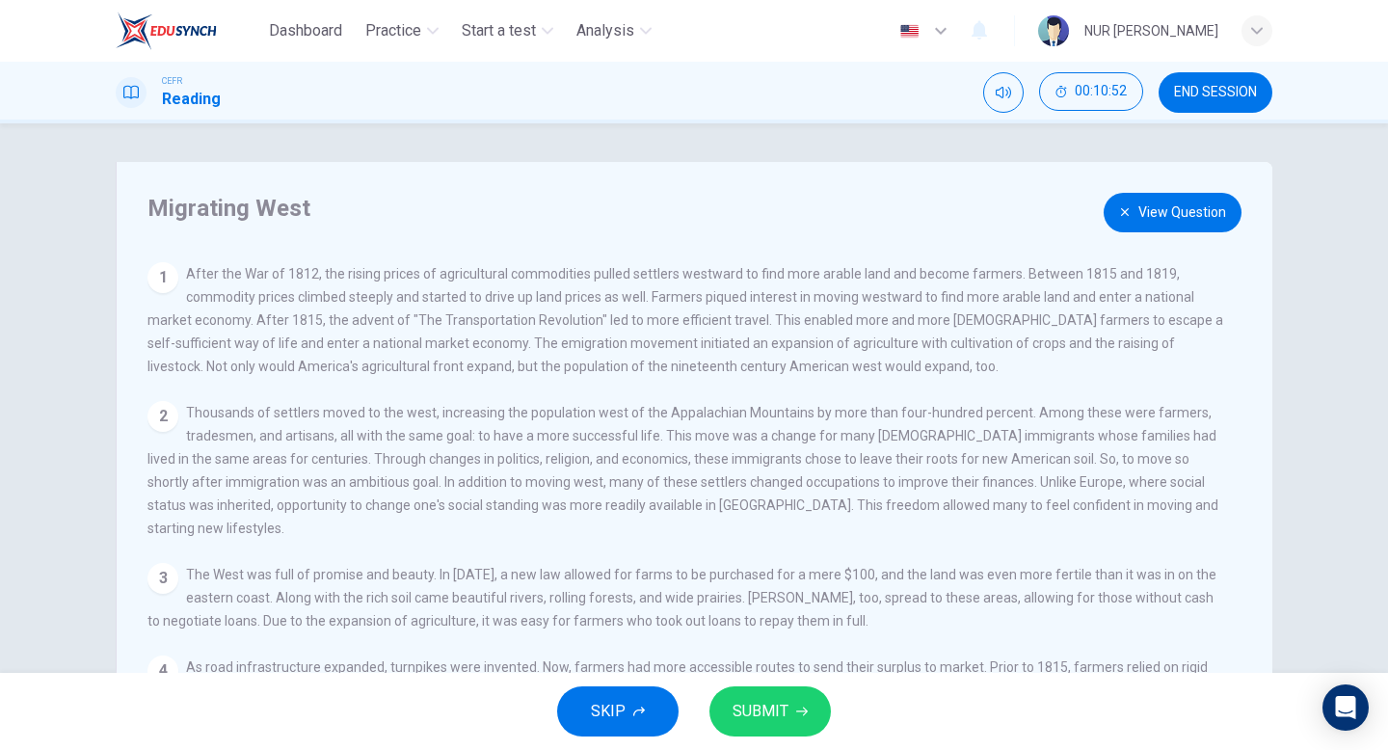
click at [1132, 217] on button "View Question" at bounding box center [1173, 213] width 138 height 40
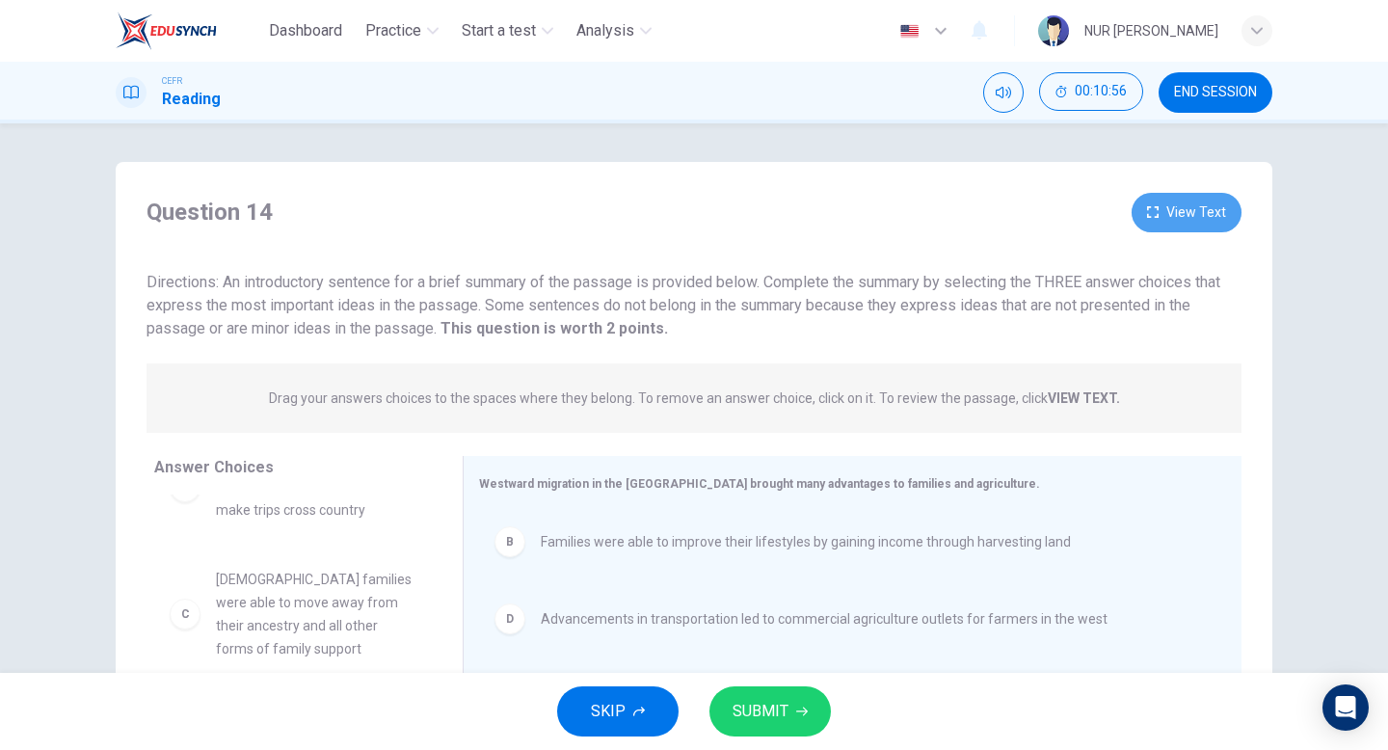
click at [1184, 212] on button "View Text" at bounding box center [1187, 213] width 110 height 40
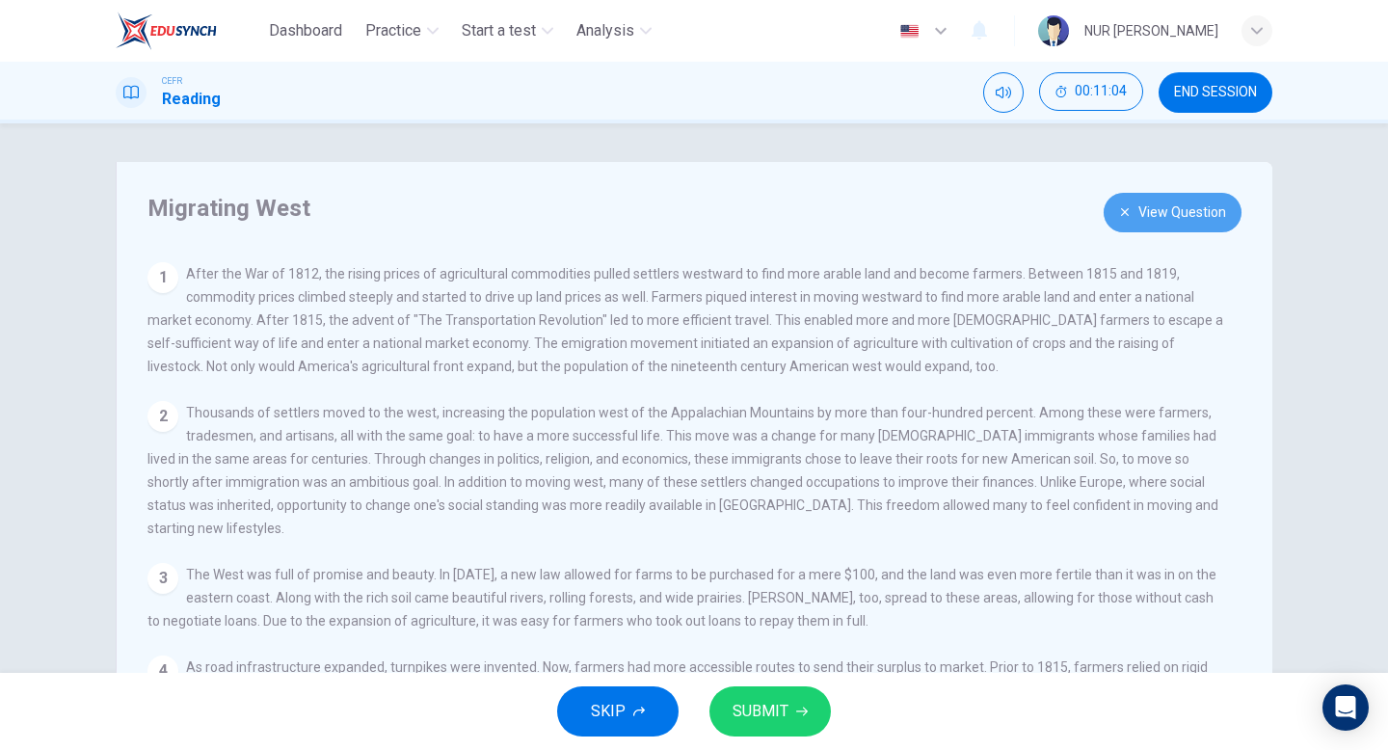
click at [1195, 208] on button "View Question" at bounding box center [1173, 213] width 138 height 40
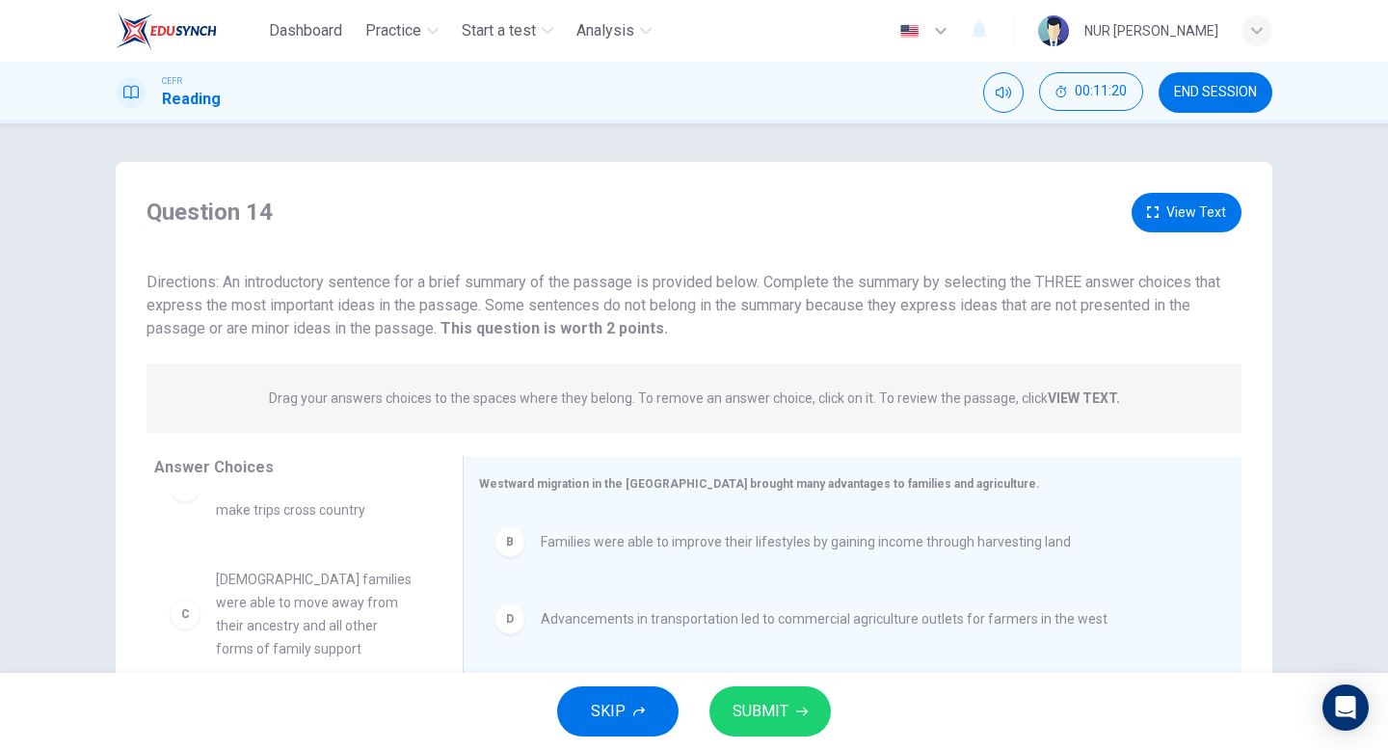
click at [804, 706] on icon "button" at bounding box center [802, 712] width 12 height 12
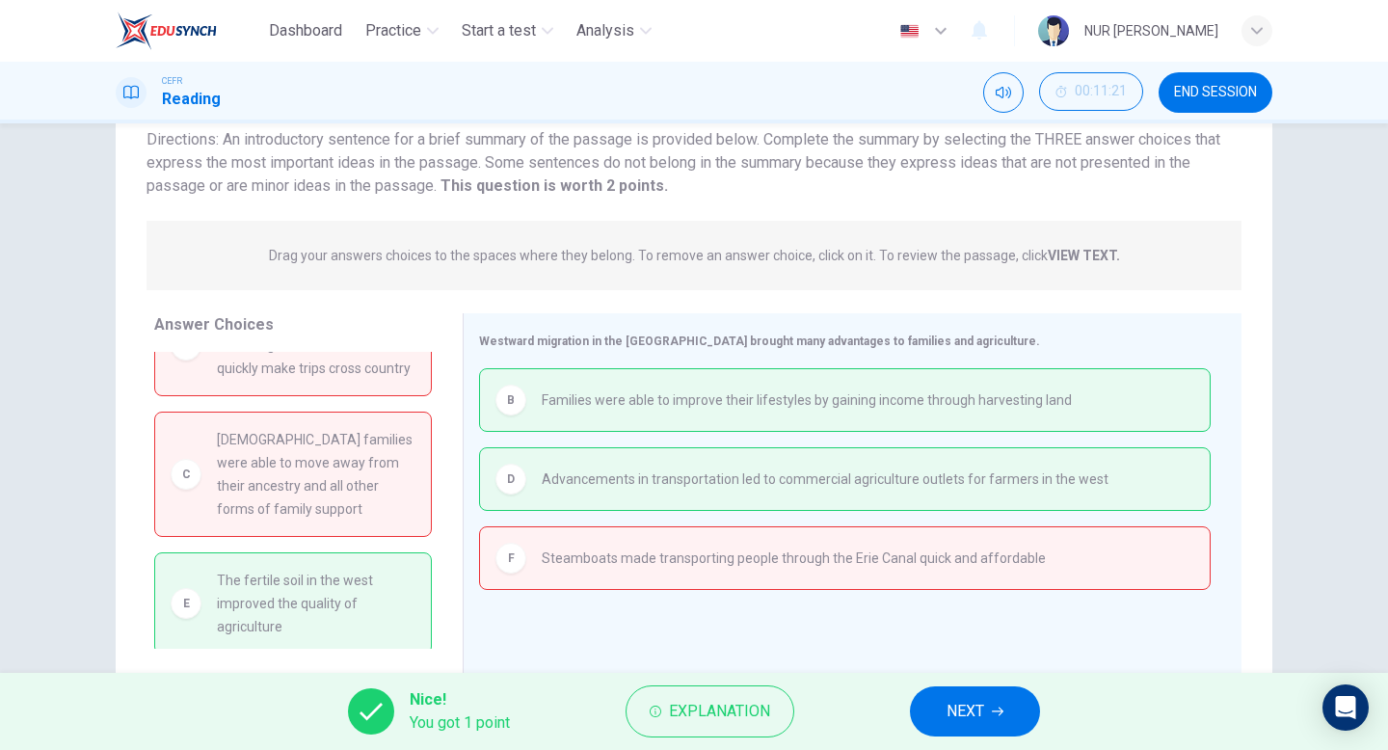
scroll to position [64, 0]
click at [971, 729] on button "NEXT" at bounding box center [975, 711] width 130 height 50
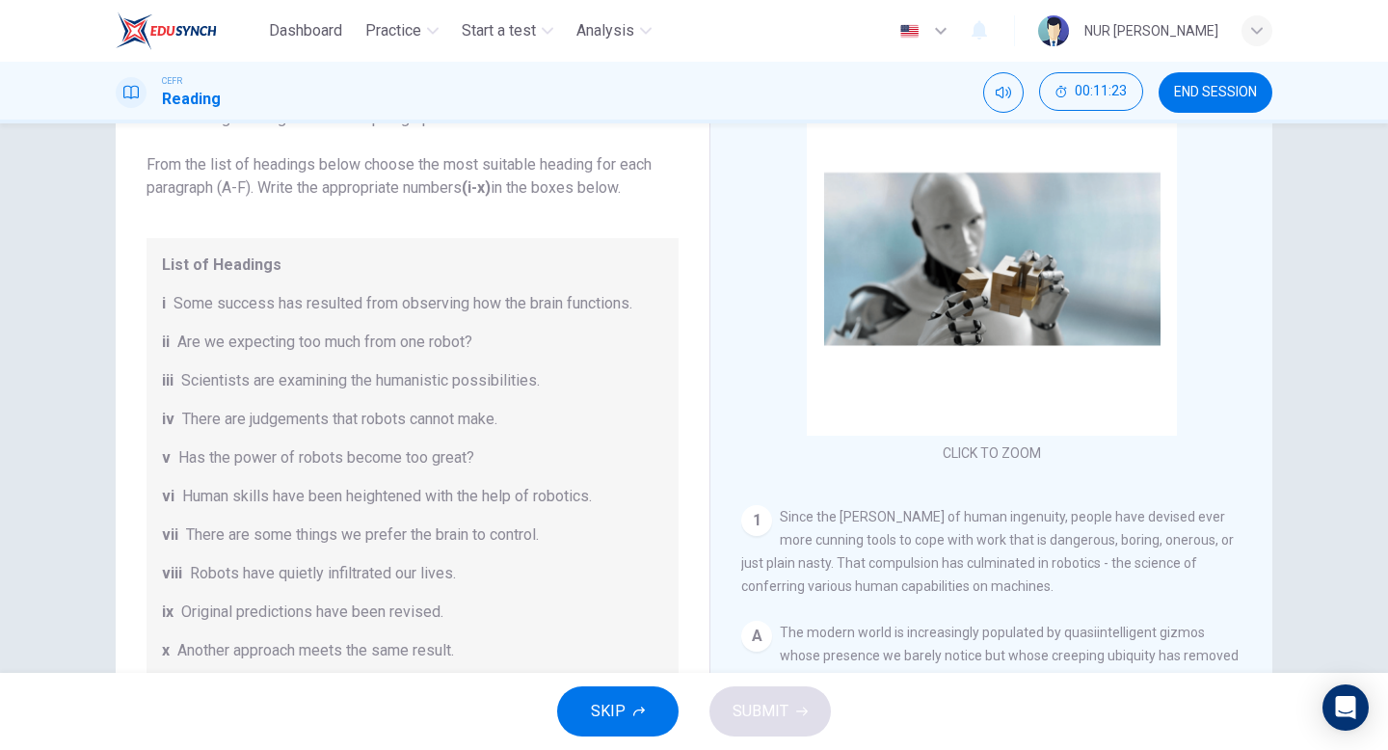
scroll to position [188, 0]
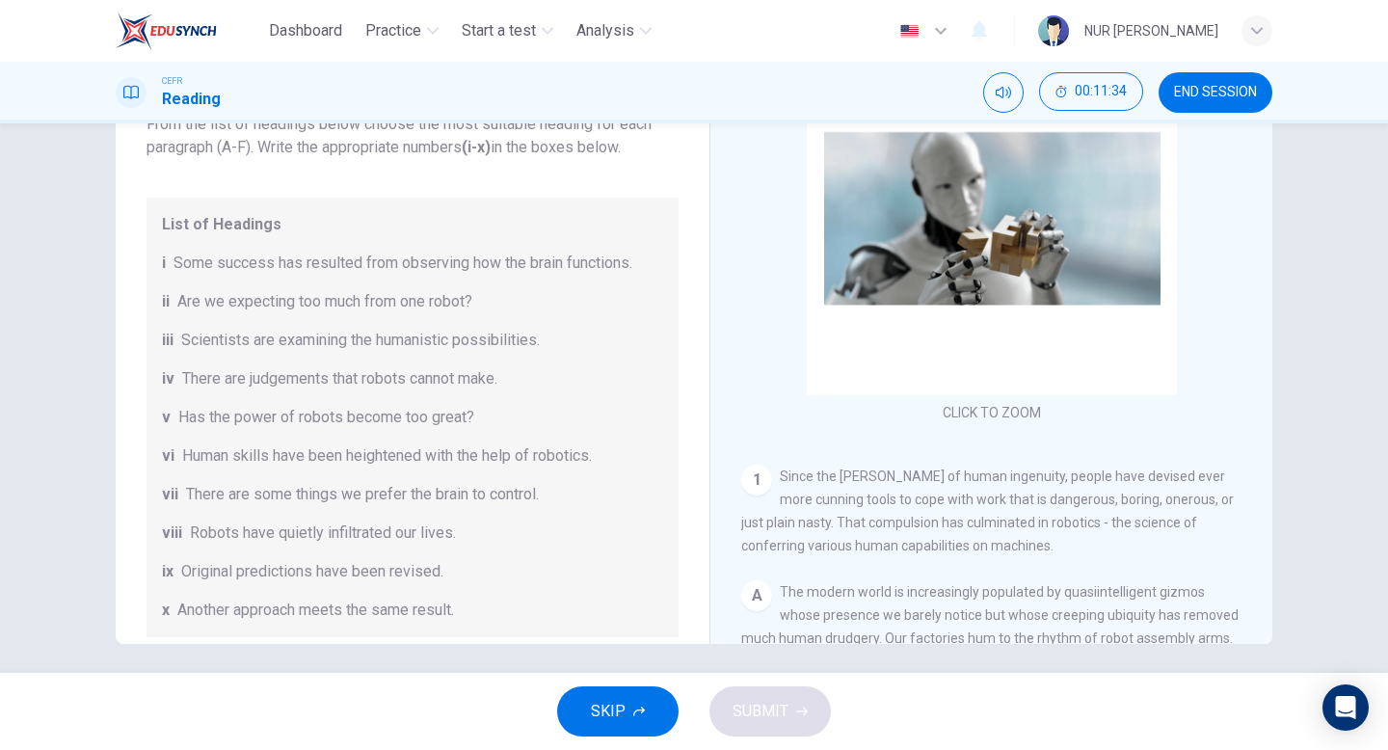
click at [1202, 90] on span "END SESSION" at bounding box center [1215, 92] width 83 height 15
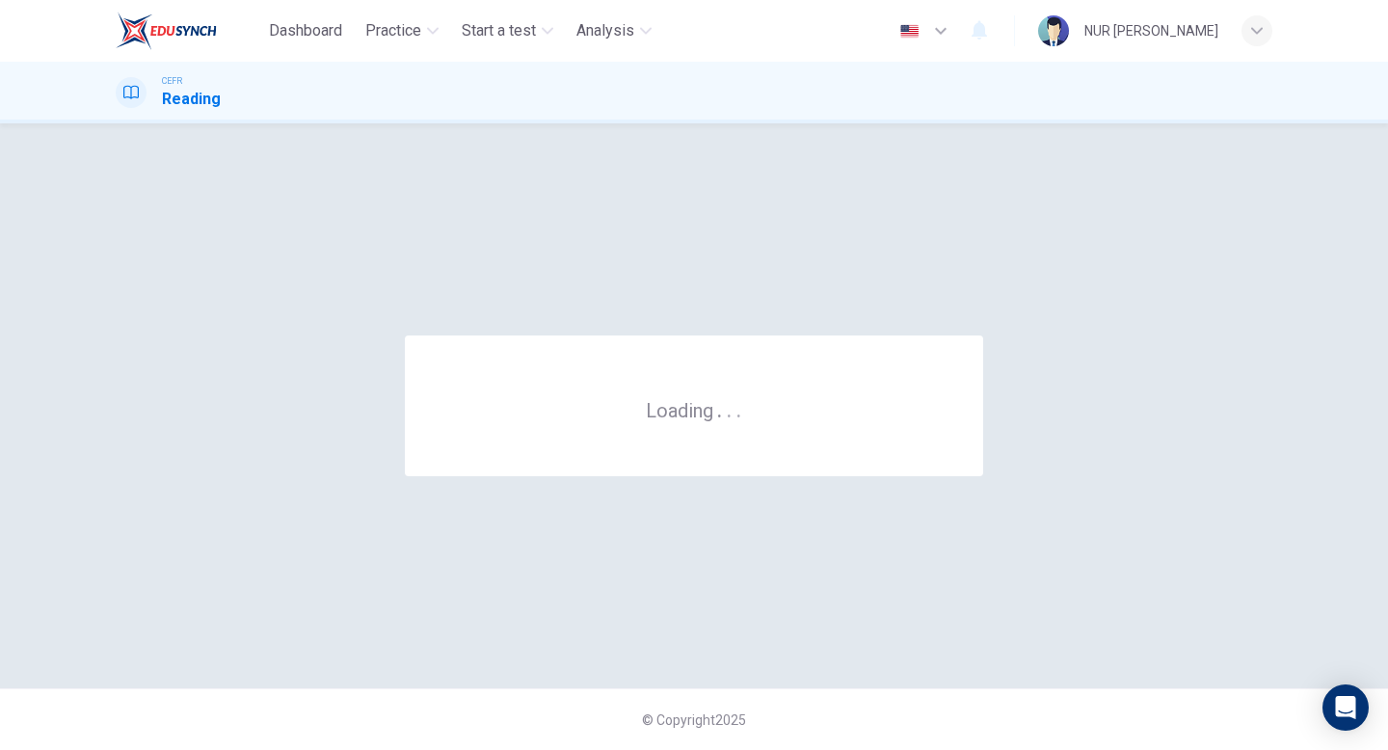
scroll to position [0, 0]
